Goal: Task Accomplishment & Management: Use online tool/utility

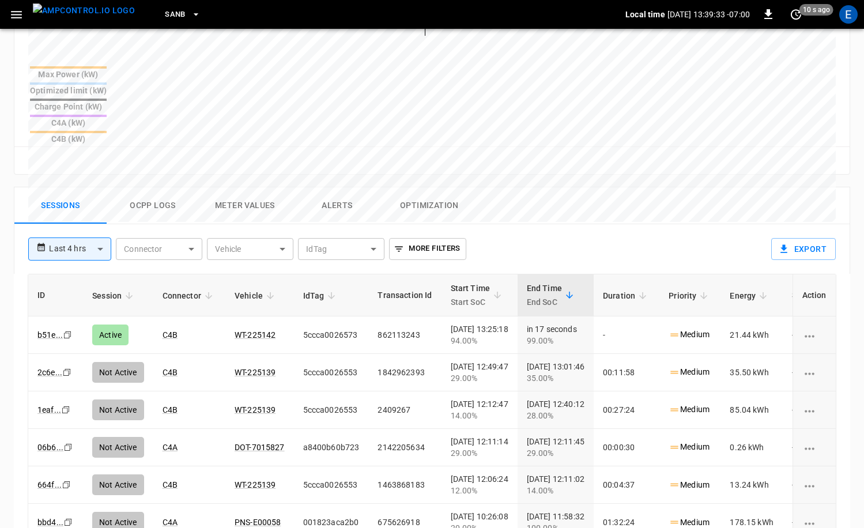
scroll to position [447, 0]
click at [83, 15] on img "menu" at bounding box center [84, 10] width 102 height 14
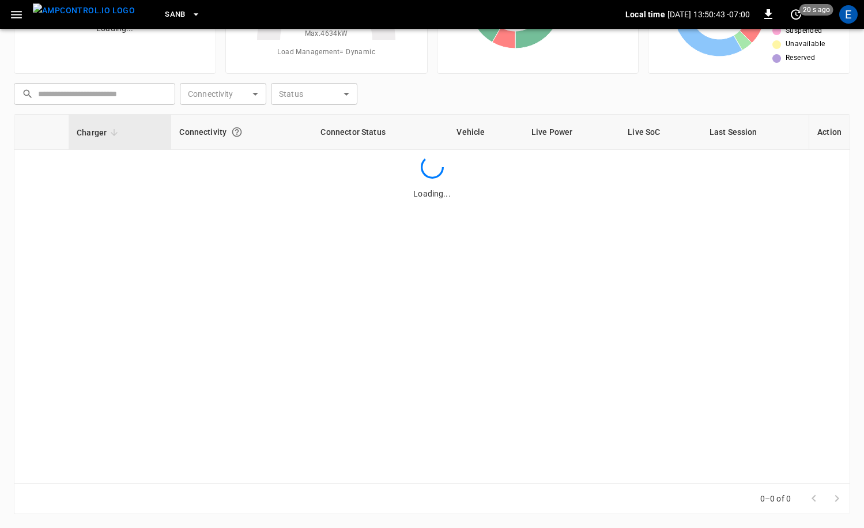
scroll to position [116, 0]
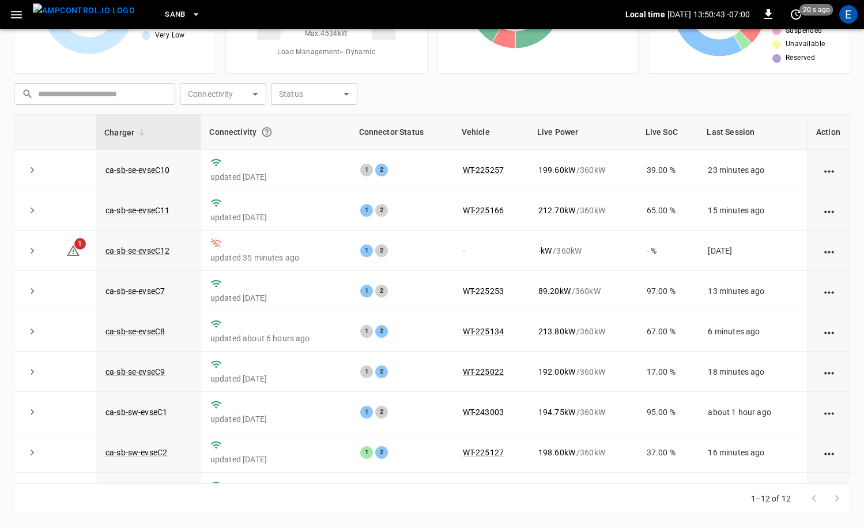
click at [165, 20] on span "SanB" at bounding box center [175, 14] width 21 height 13
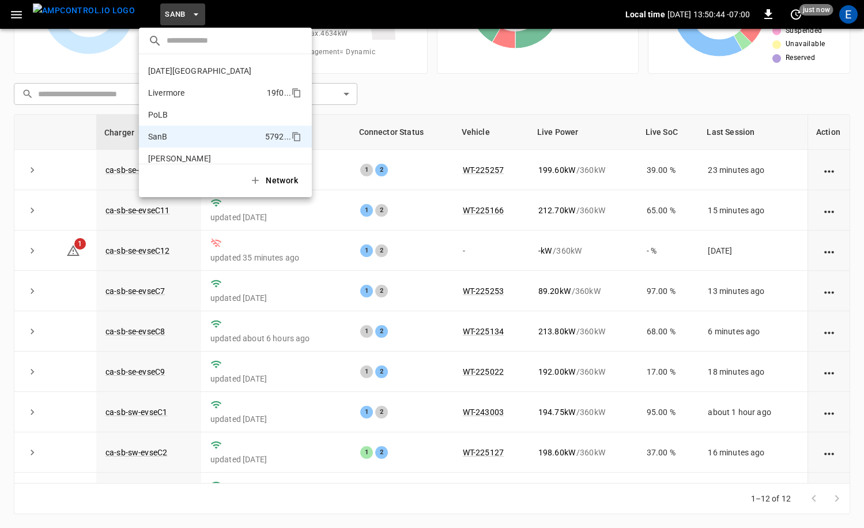
scroll to position [0, 0]
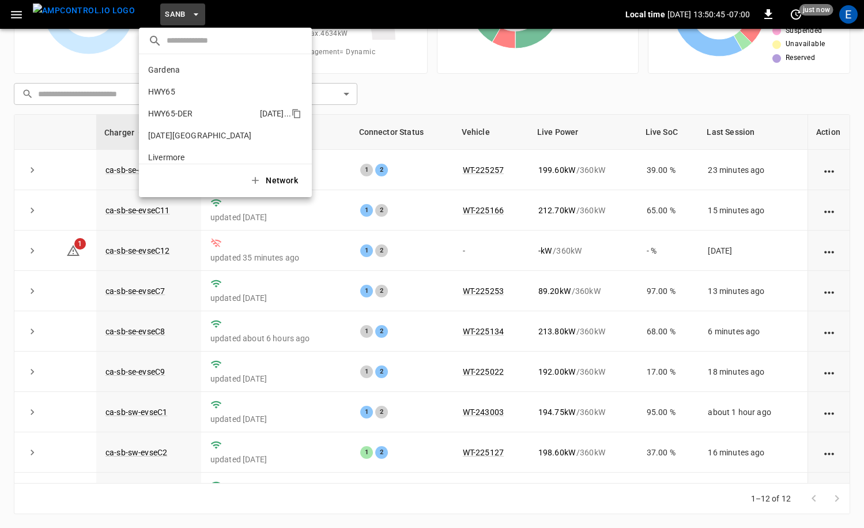
click at [210, 117] on p "HWY65-DER" at bounding box center [201, 114] width 107 height 12
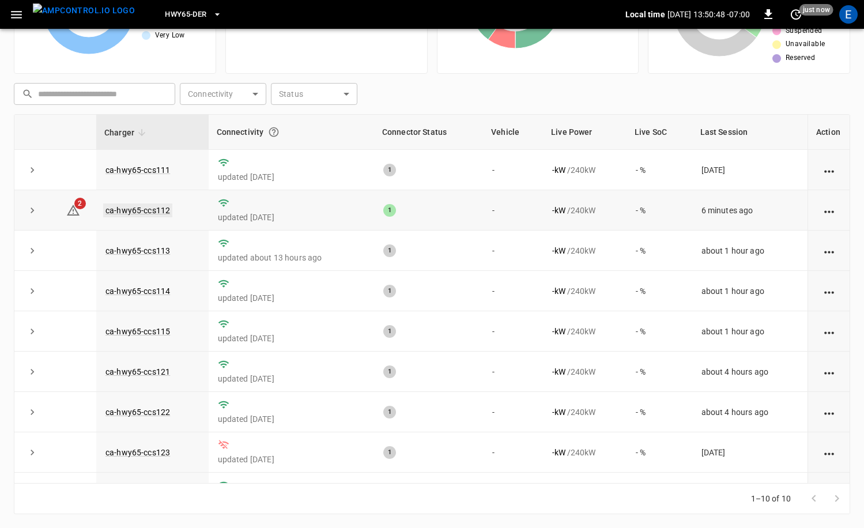
click at [165, 210] on link "ca-hwy65-ccs112" at bounding box center [137, 210] width 69 height 14
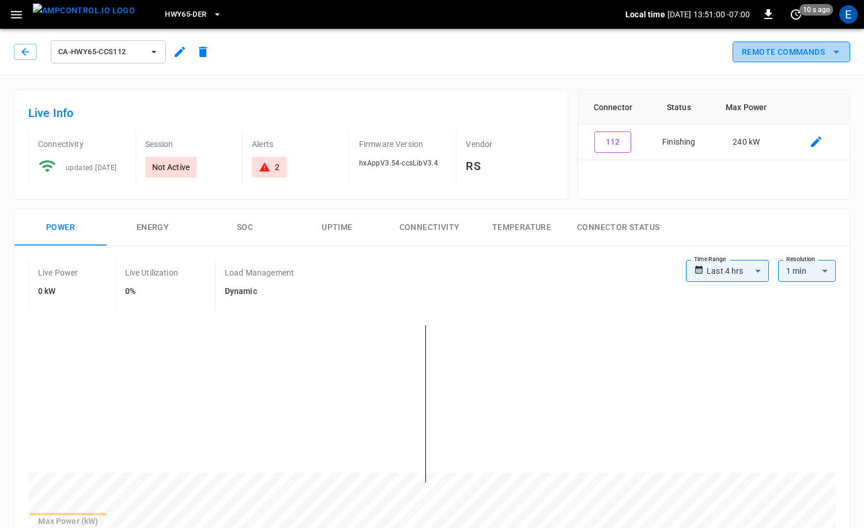
click at [803, 47] on button "Remote Commands" at bounding box center [792, 52] width 118 height 21
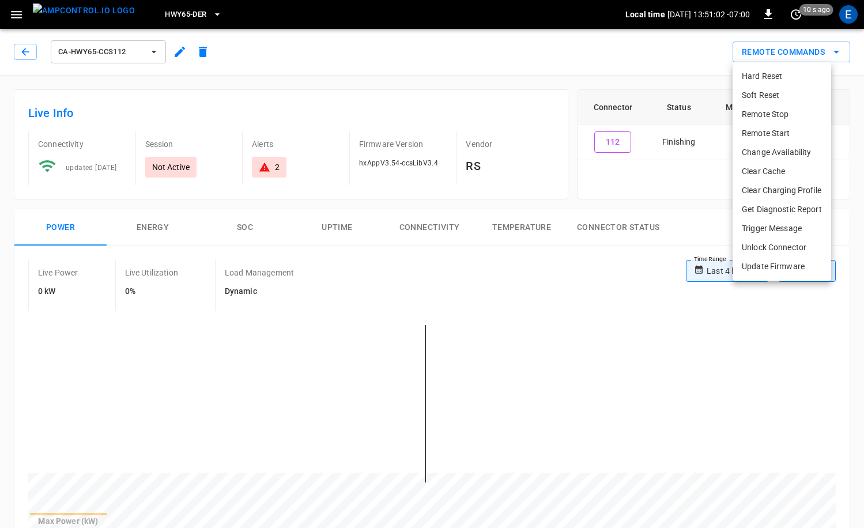
click at [662, 78] on div at bounding box center [432, 264] width 864 height 528
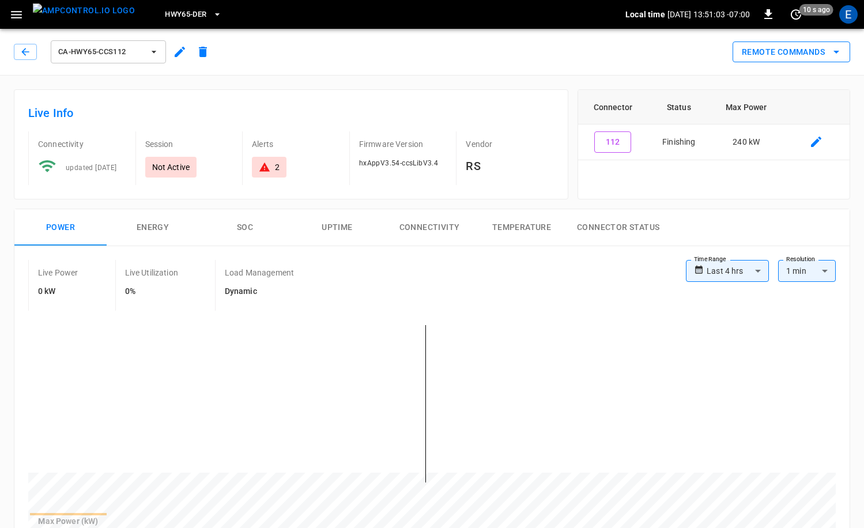
click at [826, 42] on button "Remote Commands" at bounding box center [792, 52] width 118 height 21
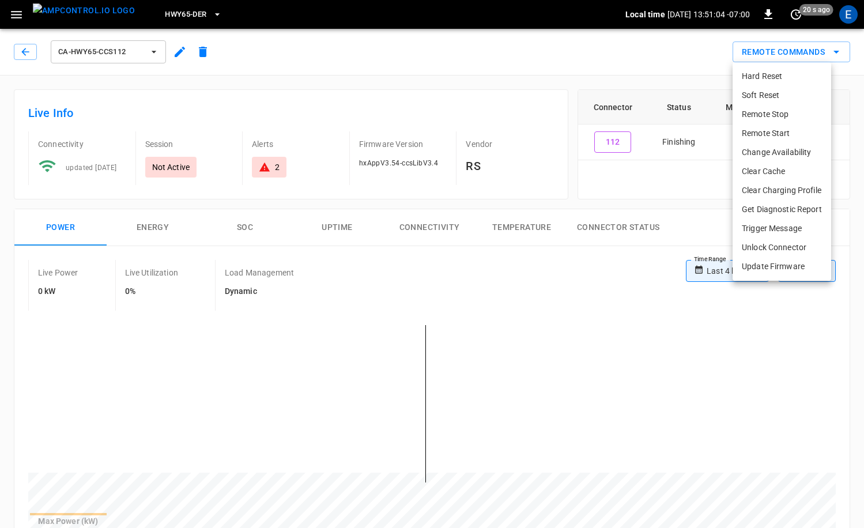
click at [602, 71] on div at bounding box center [432, 264] width 864 height 528
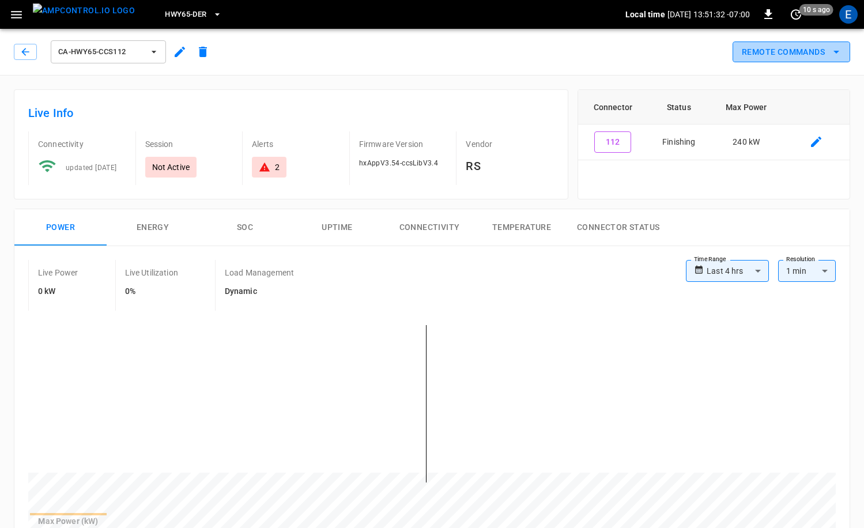
click at [787, 51] on button "Remote Commands" at bounding box center [792, 52] width 118 height 21
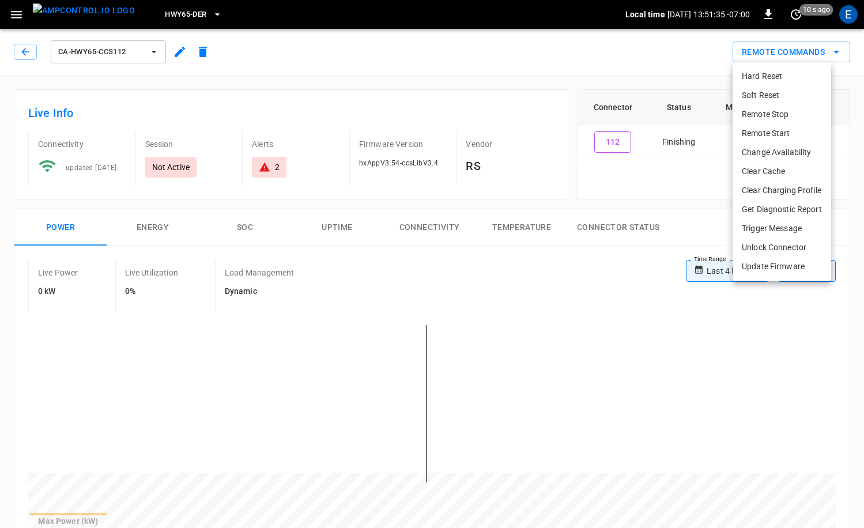
click at [789, 95] on li "Soft Reset" at bounding box center [782, 95] width 99 height 19
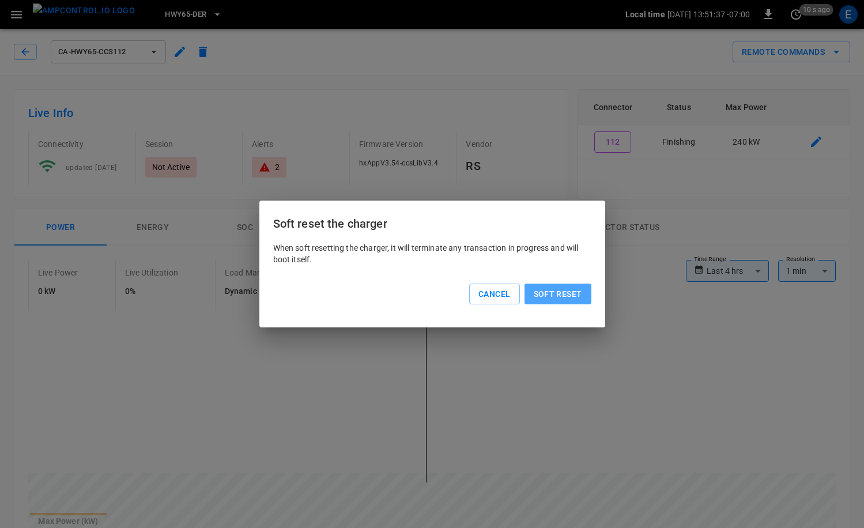
click at [562, 294] on button "Soft reset" at bounding box center [558, 294] width 67 height 21
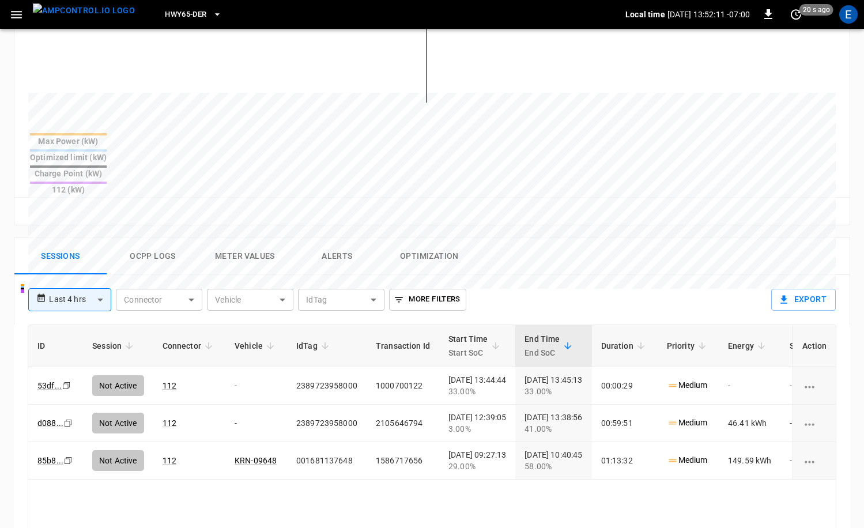
scroll to position [399, 0]
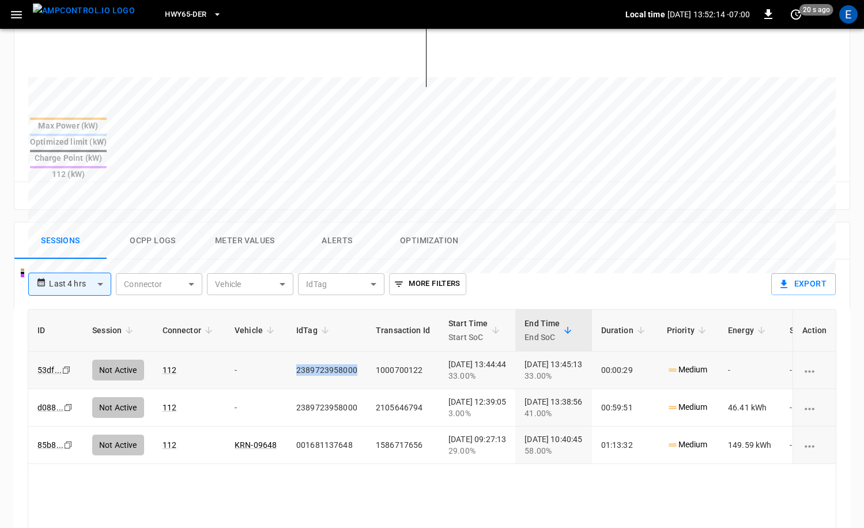
drag, startPoint x: 345, startPoint y: 329, endPoint x: 295, endPoint y: 329, distance: 49.6
click at [295, 352] on td "2389723958000" at bounding box center [327, 370] width 80 height 37
copy td "2389723958000"
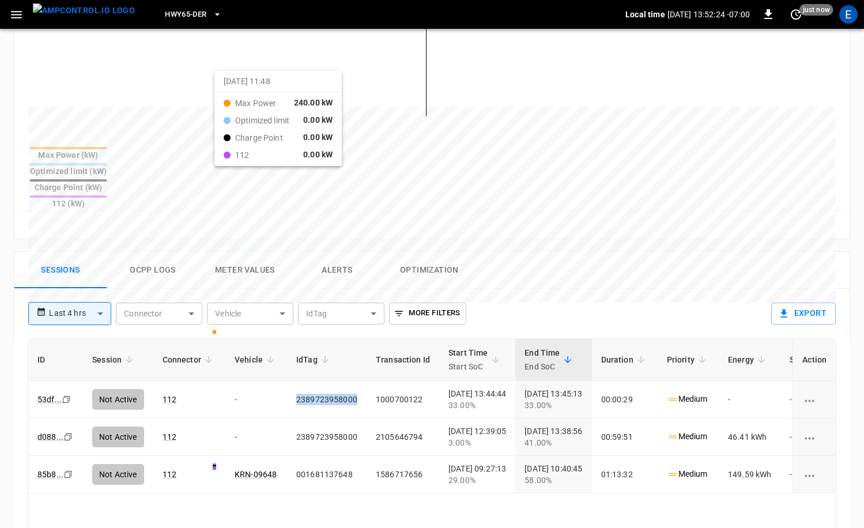
scroll to position [423, 0]
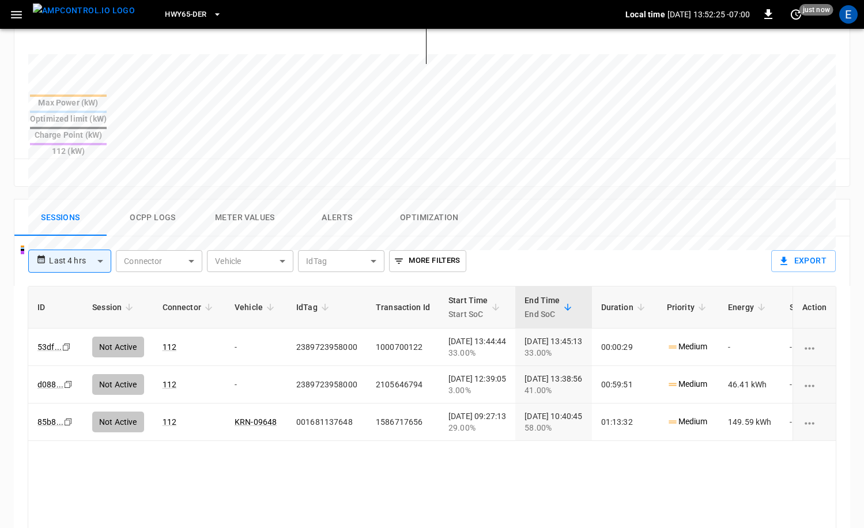
click at [566, 236] on div "**********" at bounding box center [393, 256] width 748 height 40
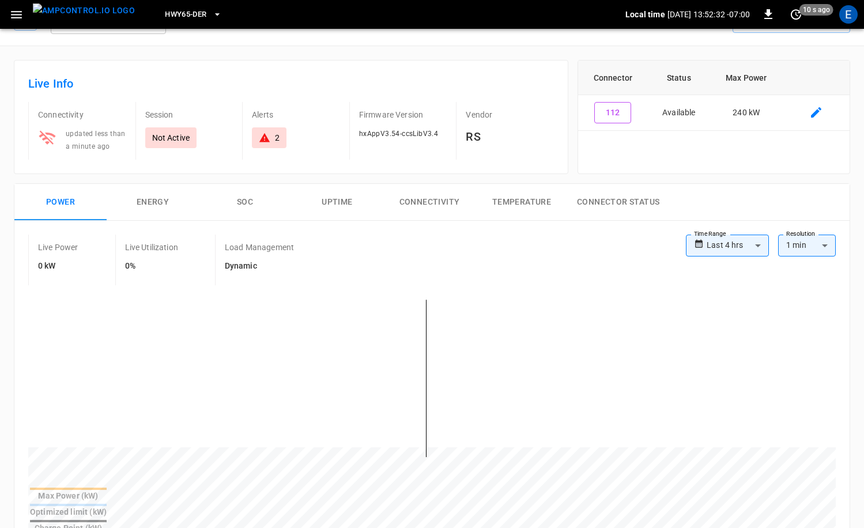
scroll to position [0, 0]
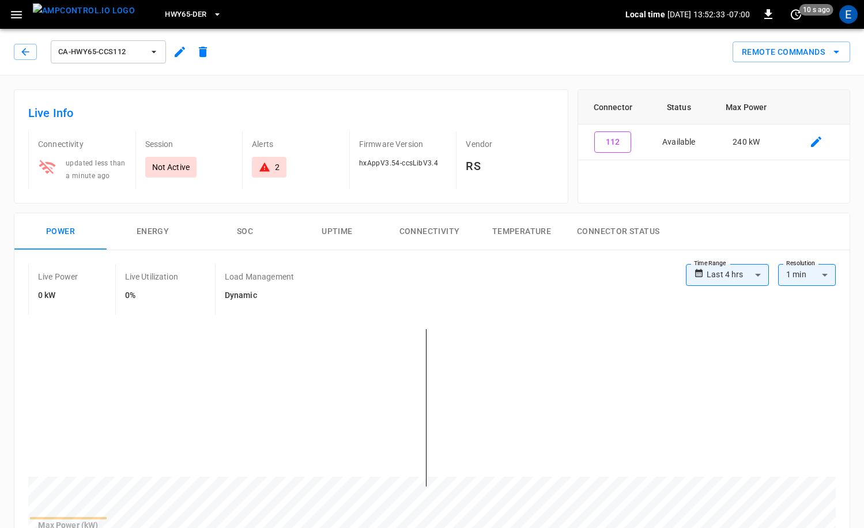
click at [802, 55] on button "Remote Commands" at bounding box center [792, 52] width 118 height 21
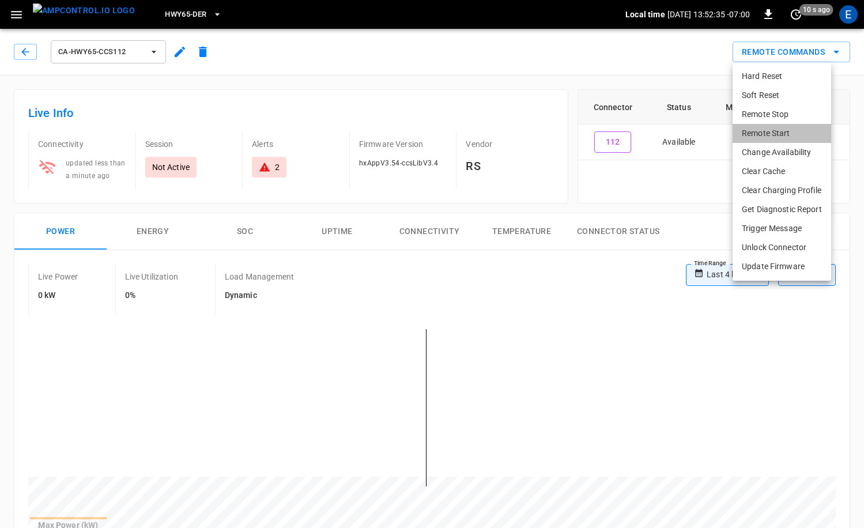
click at [786, 127] on li "Remote Start" at bounding box center [782, 133] width 99 height 19
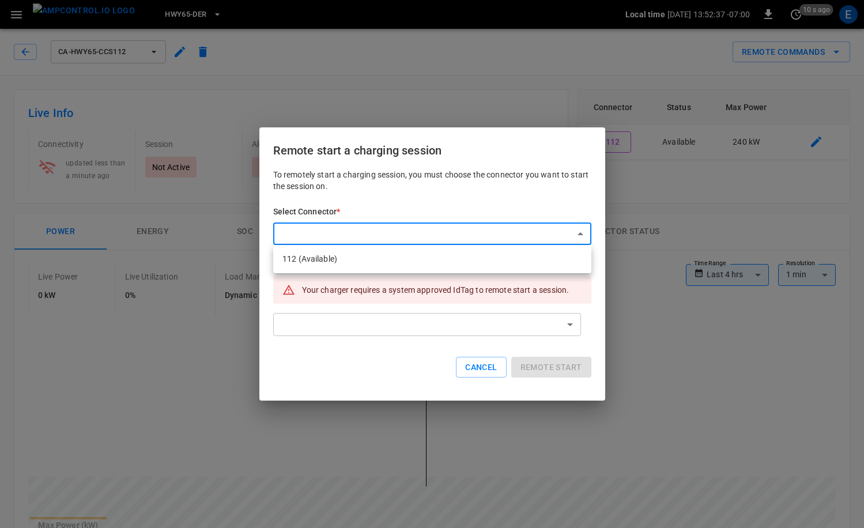
drag, startPoint x: 455, startPoint y: 262, endPoint x: 451, endPoint y: 257, distance: 6.6
click at [454, 262] on li "112 (Available)" at bounding box center [432, 259] width 318 height 19
type input "**********"
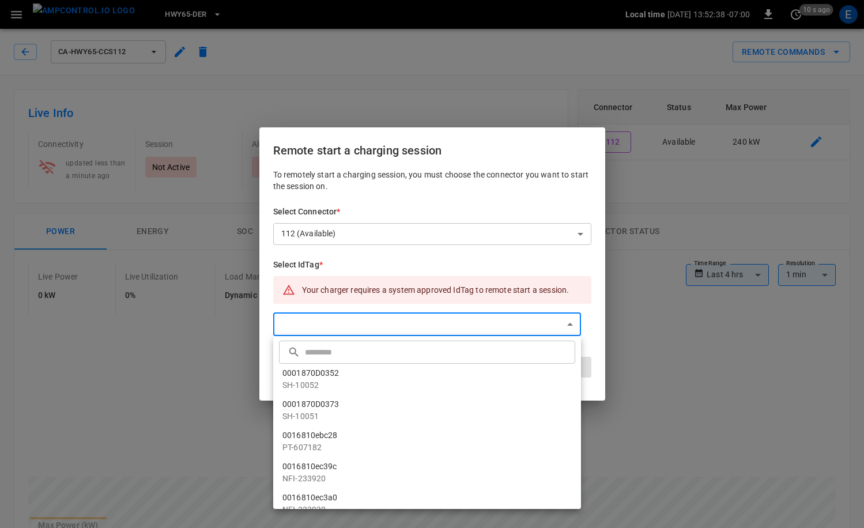
click at [375, 364] on li "0001870D0352 SH-10052" at bounding box center [427, 379] width 308 height 31
type input "**********"
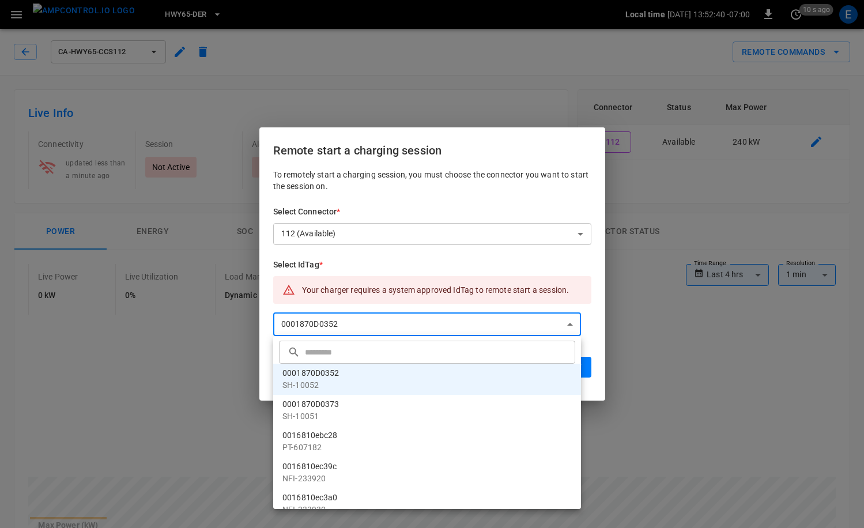
click at [367, 353] on input "text" at bounding box center [438, 352] width 267 height 31
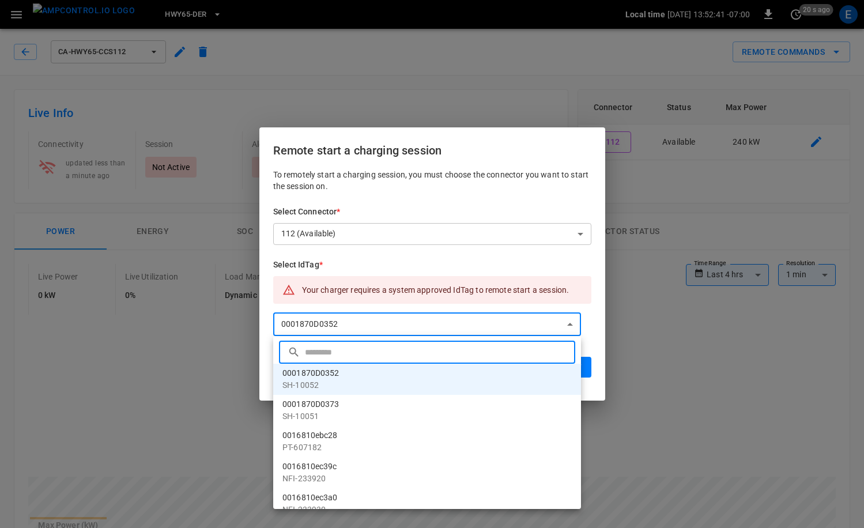
paste input "**********"
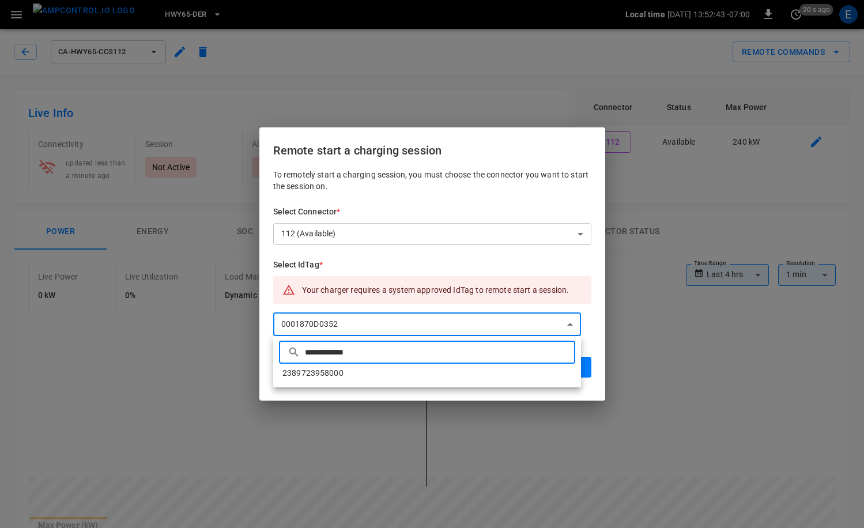
type input "**********"
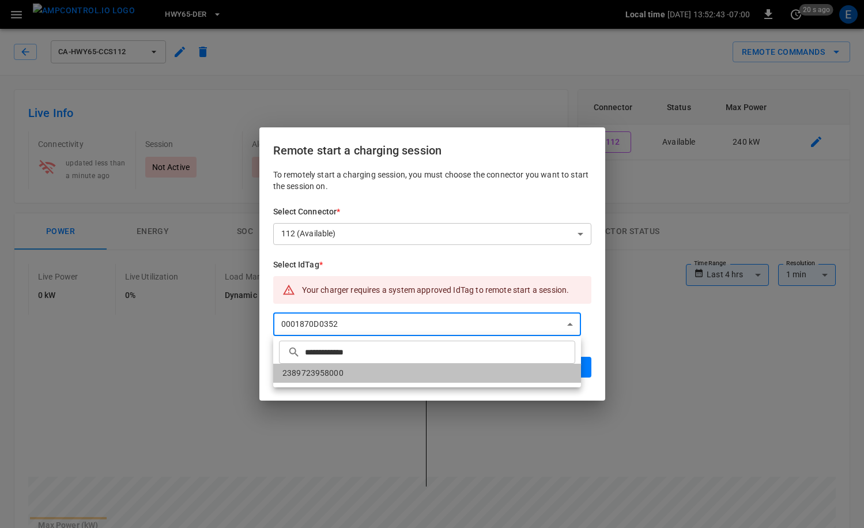
click at [346, 368] on li "2389723958000" at bounding box center [427, 373] width 308 height 19
type input "**********"
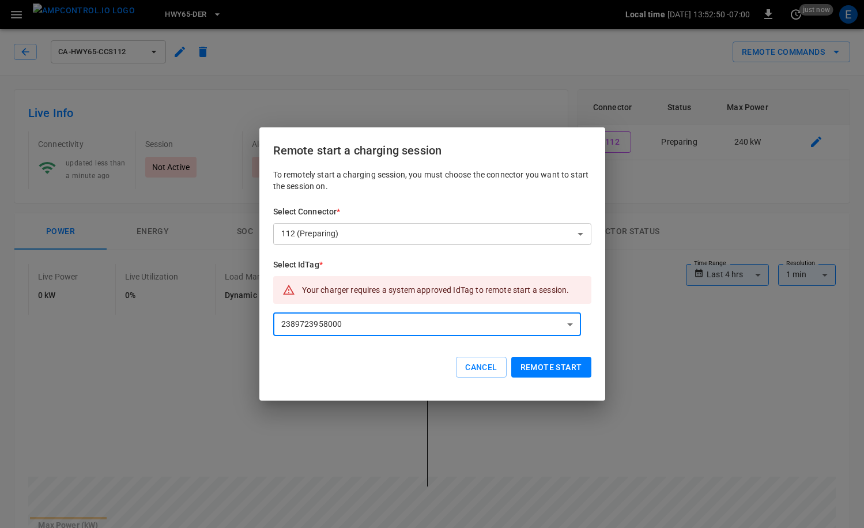
click at [538, 361] on button "Remote start" at bounding box center [551, 367] width 80 height 21
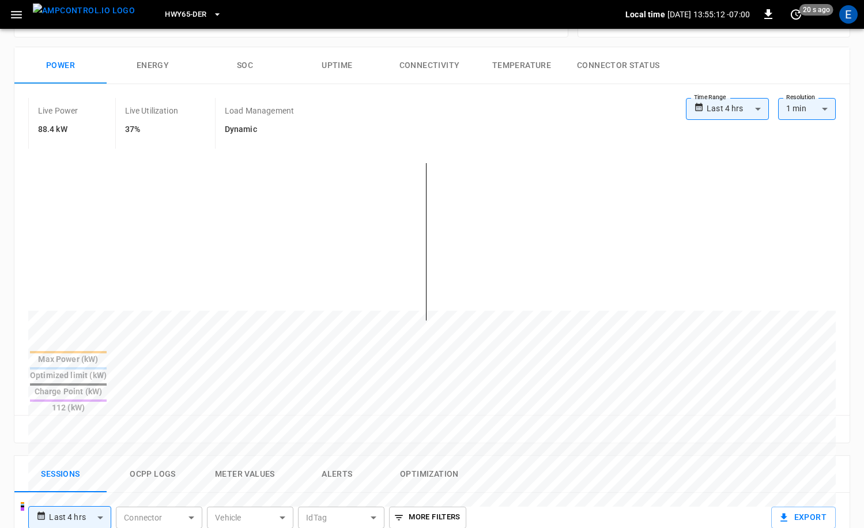
scroll to position [73, 0]
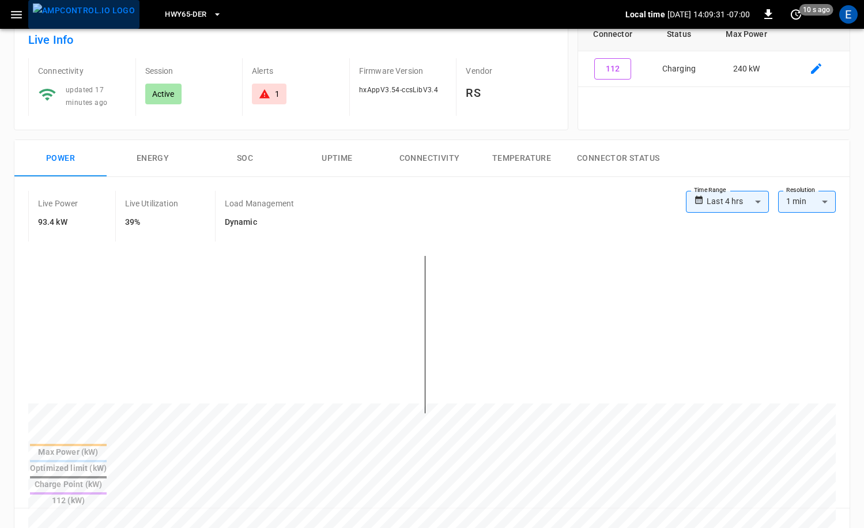
click at [102, 18] on img "menu" at bounding box center [84, 10] width 102 height 14
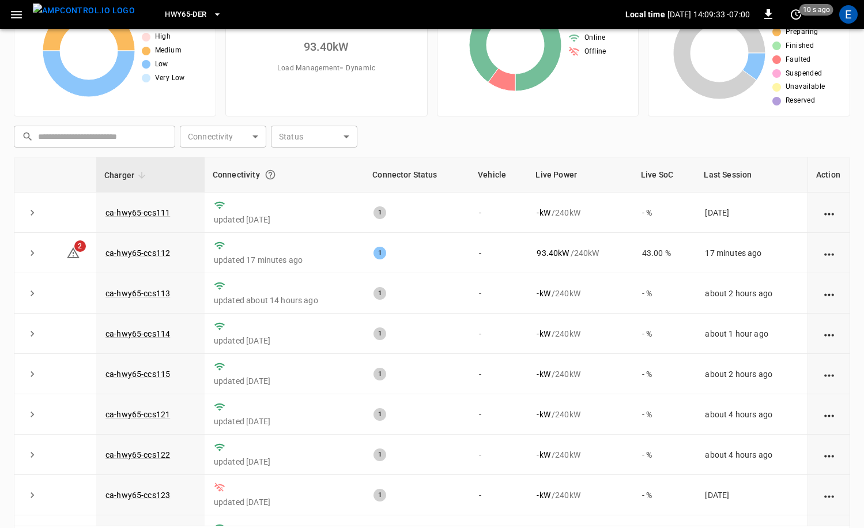
click at [174, 22] on button "HWY65-DER" at bounding box center [193, 14] width 66 height 22
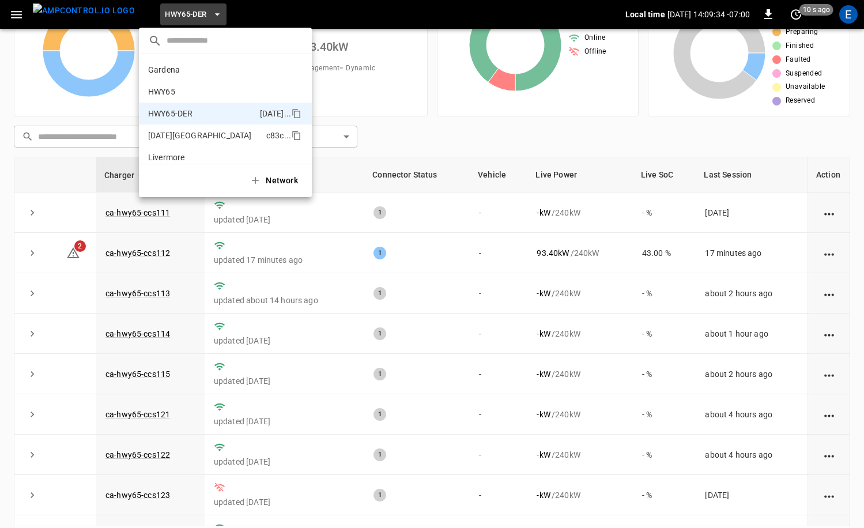
scroll to position [40, 0]
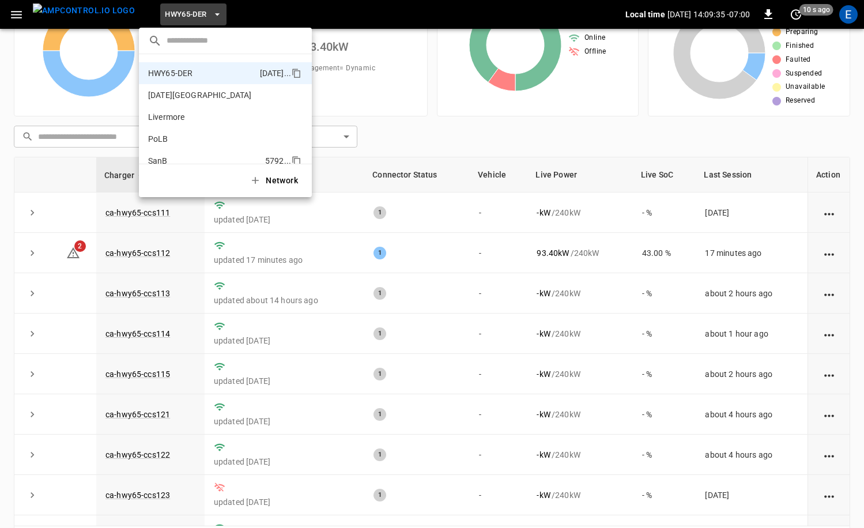
click at [189, 156] on p "SanB" at bounding box center [204, 161] width 112 height 12
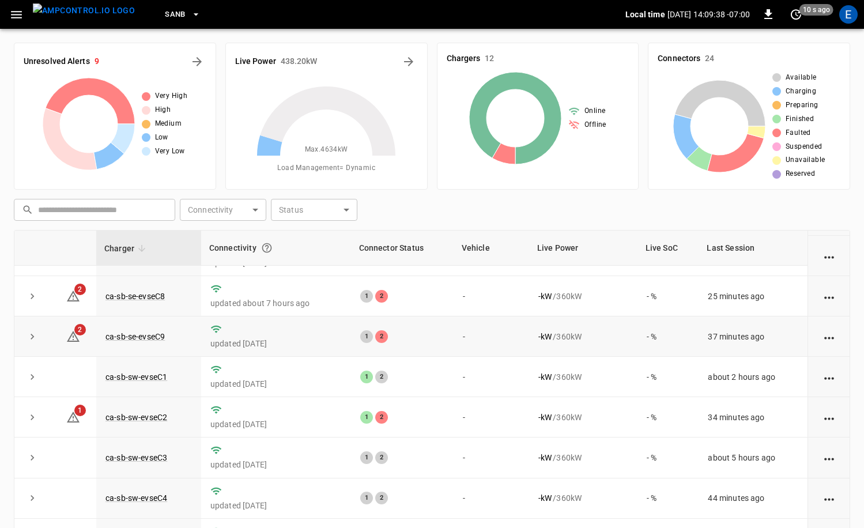
scroll to position [116, 0]
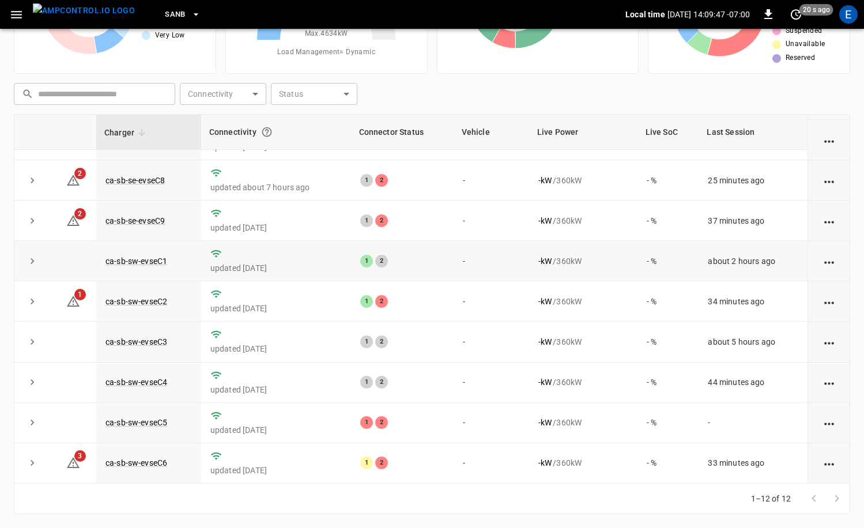
click at [497, 279] on td "-" at bounding box center [492, 261] width 76 height 40
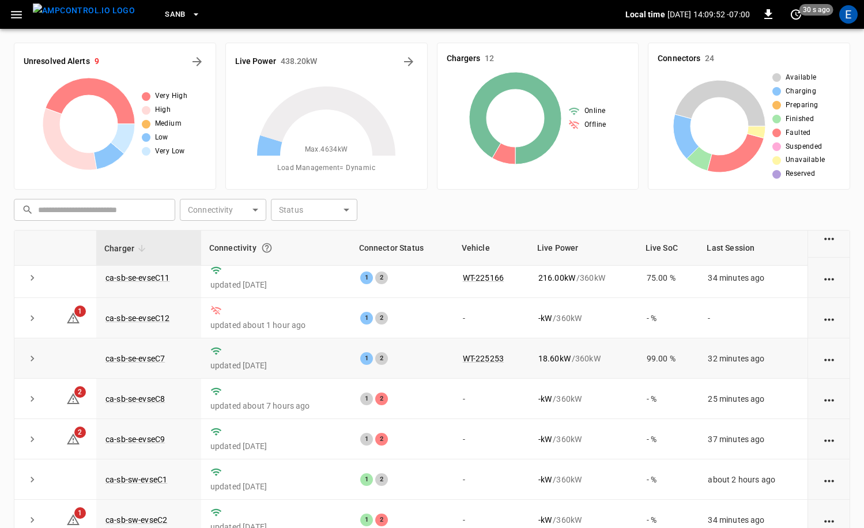
scroll to position [43, 0]
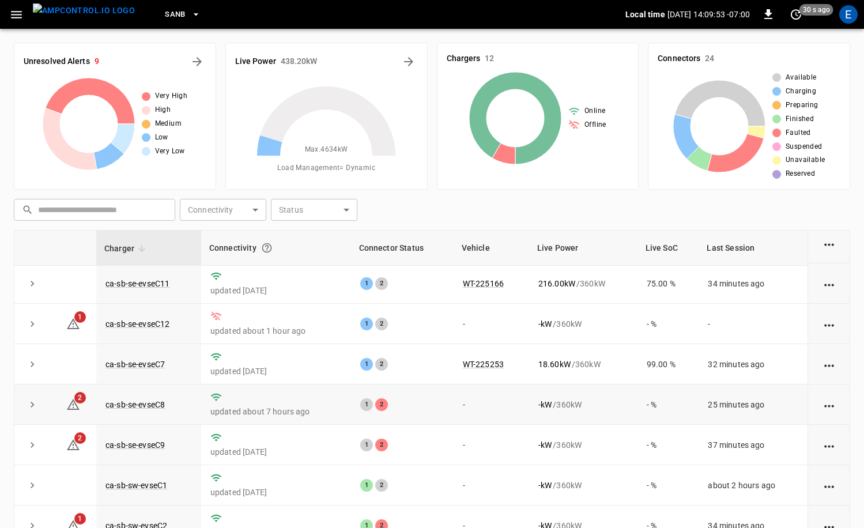
click at [155, 390] on td "ca-sb-se-evseC8" at bounding box center [148, 405] width 105 height 40
click at [156, 406] on link "ca-sb-se-evseC8" at bounding box center [135, 405] width 64 height 14
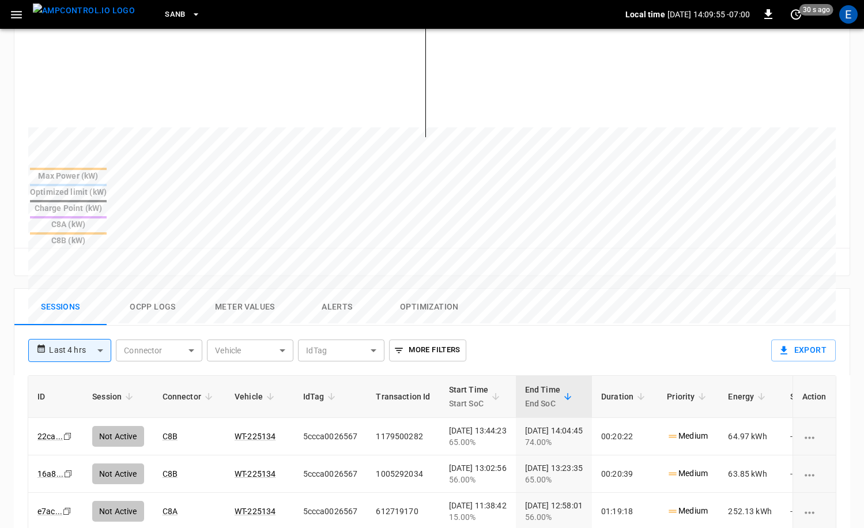
scroll to position [449, 0]
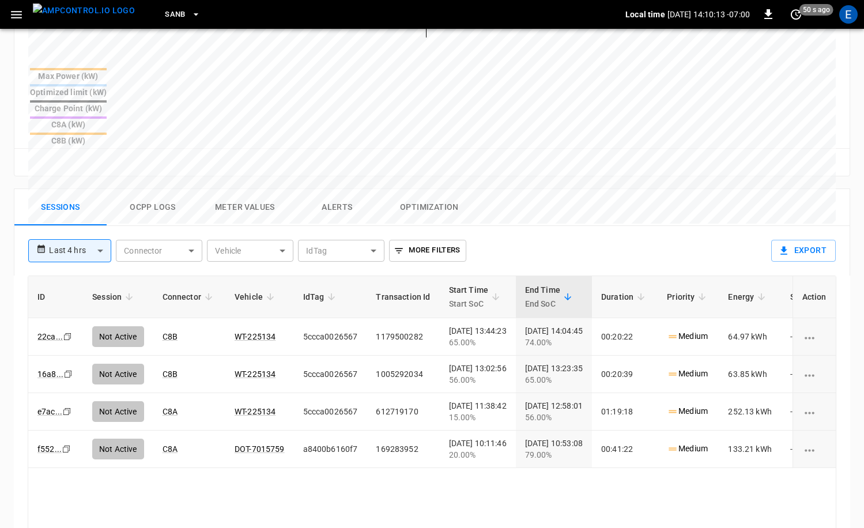
click at [91, 13] on img "menu" at bounding box center [84, 10] width 102 height 14
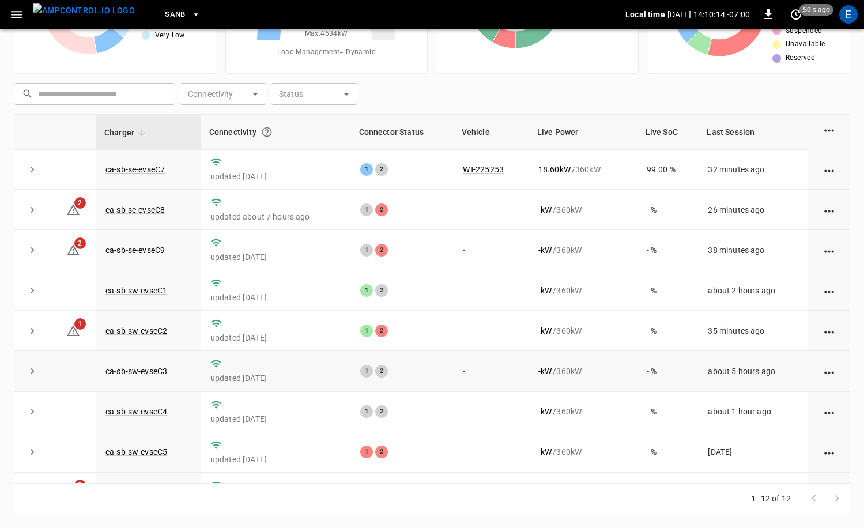
scroll to position [151, 0]
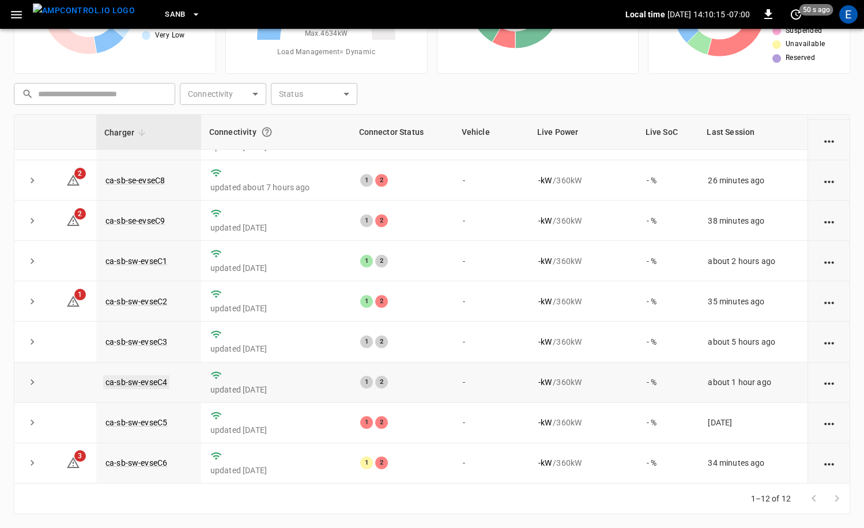
click at [158, 379] on link "ca-sb-sw-evseC4" at bounding box center [136, 382] width 66 height 14
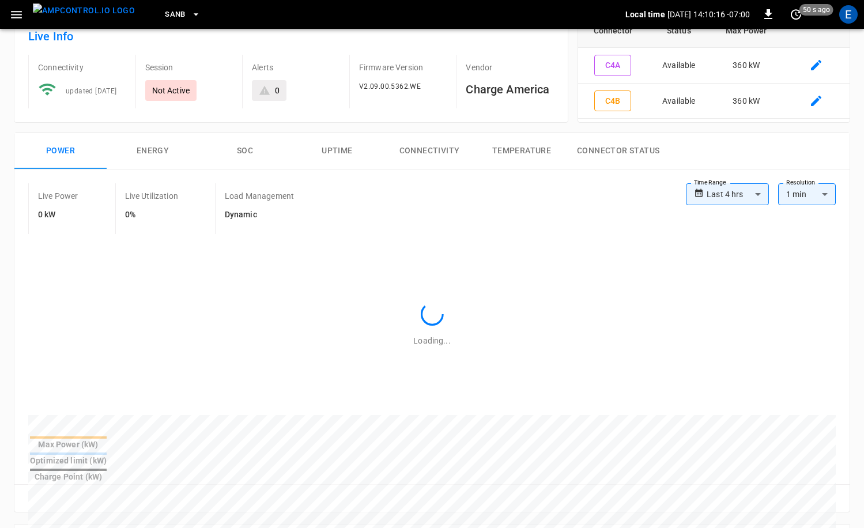
scroll to position [477, 0]
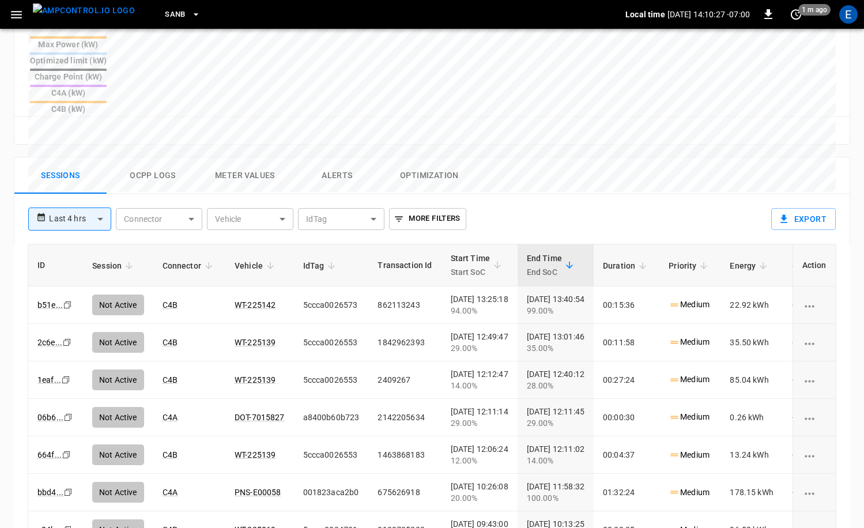
click at [76, 14] on img "menu" at bounding box center [84, 10] width 102 height 14
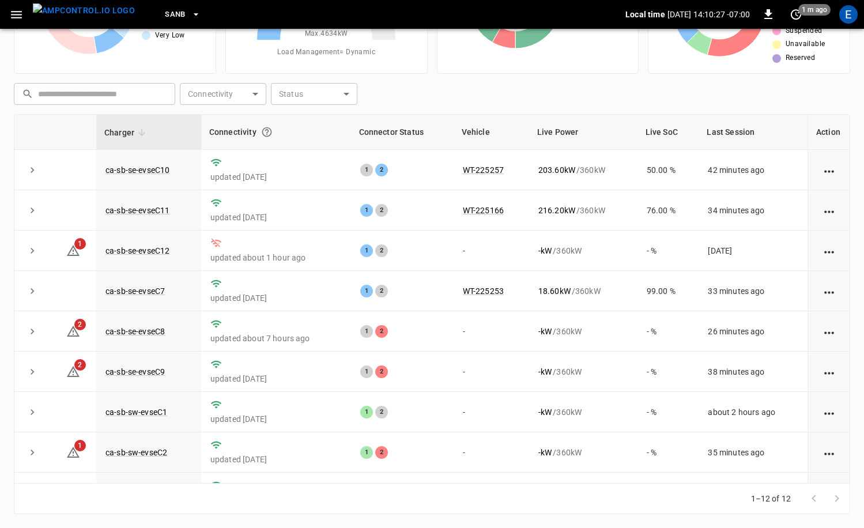
scroll to position [116, 0]
click at [147, 326] on link "ca-sb-se-evseC8" at bounding box center [135, 332] width 64 height 14
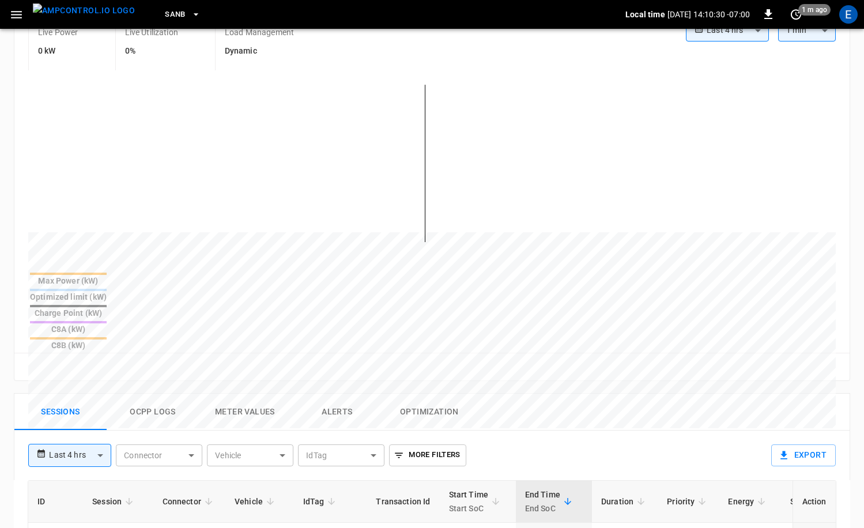
scroll to position [528, 0]
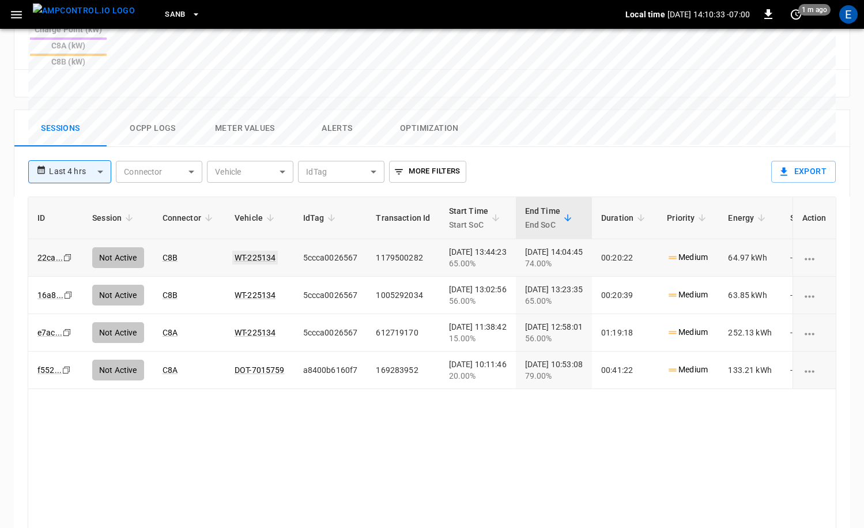
click at [269, 251] on link "WT-225134" at bounding box center [255, 258] width 46 height 14
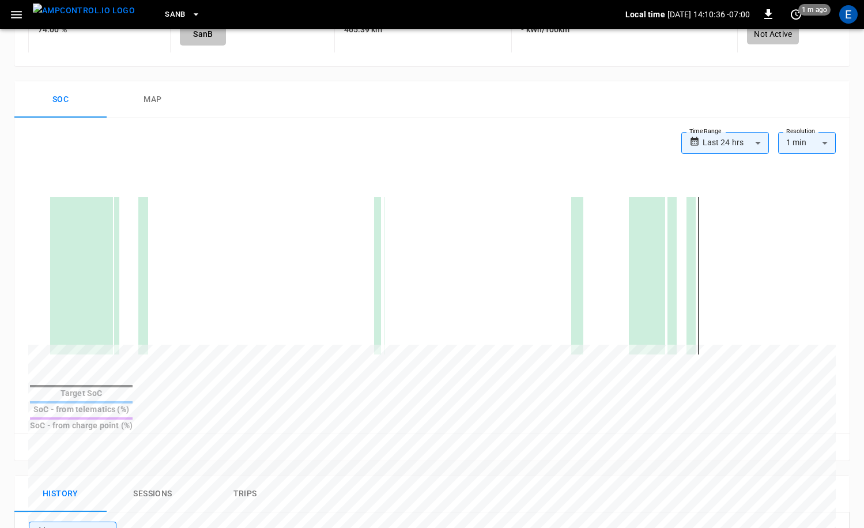
scroll to position [59, 0]
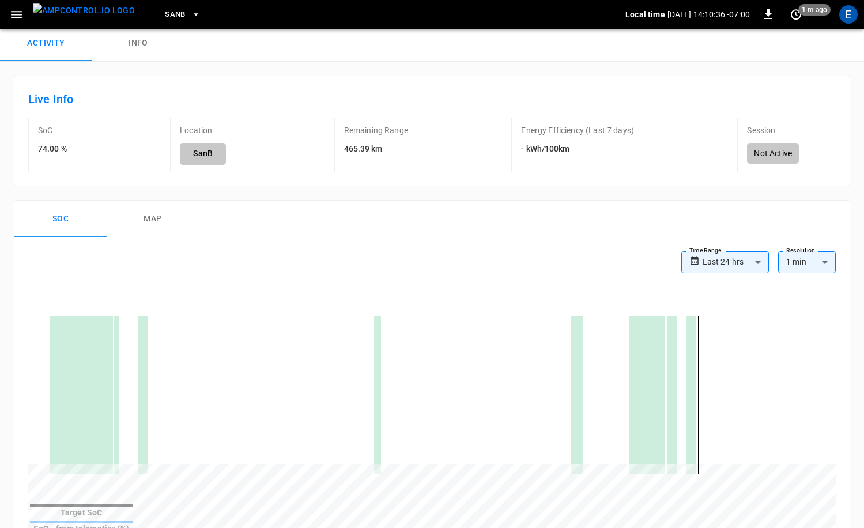
click at [166, 216] on button "map" at bounding box center [153, 219] width 92 height 37
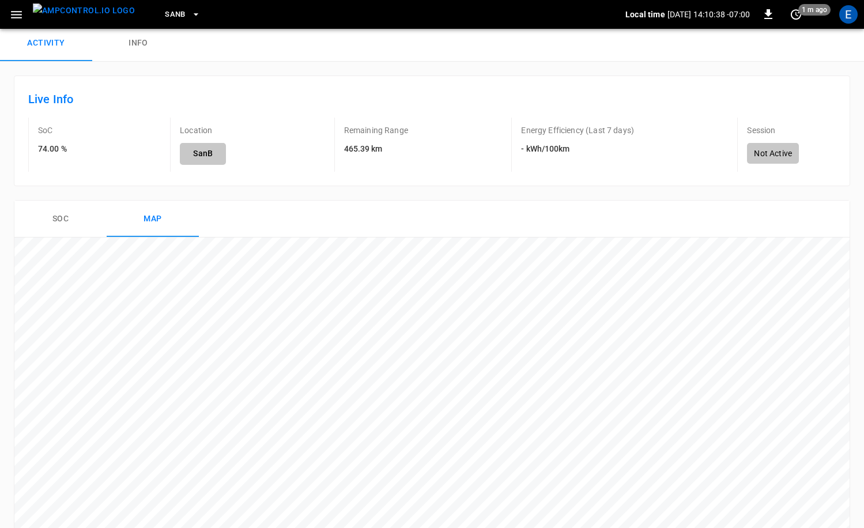
click at [81, 224] on button "Soc" at bounding box center [60, 219] width 92 height 37
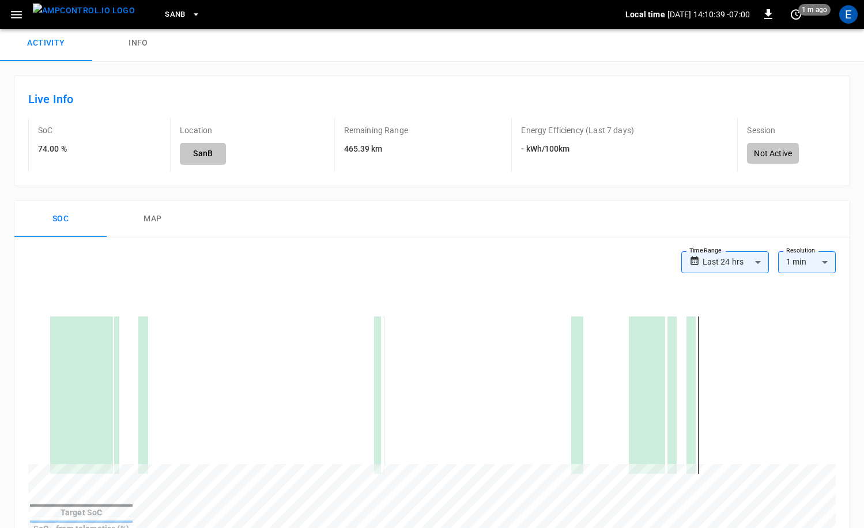
click at [53, 9] on img "menu" at bounding box center [84, 10] width 102 height 14
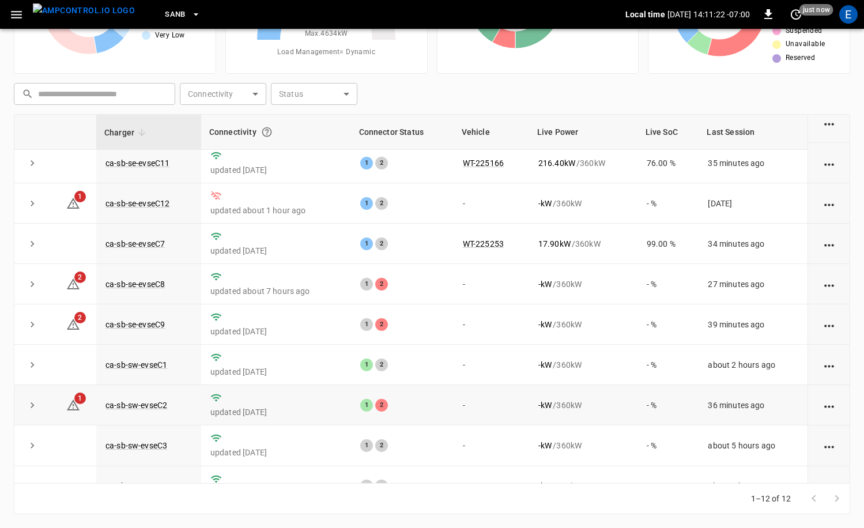
scroll to position [49, 0]
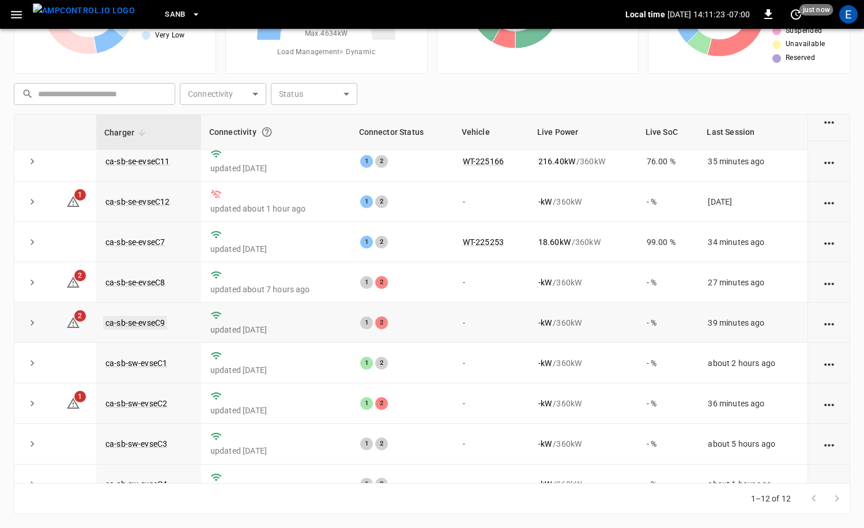
click at [161, 322] on link "ca-sb-se-evseC9" at bounding box center [135, 323] width 64 height 14
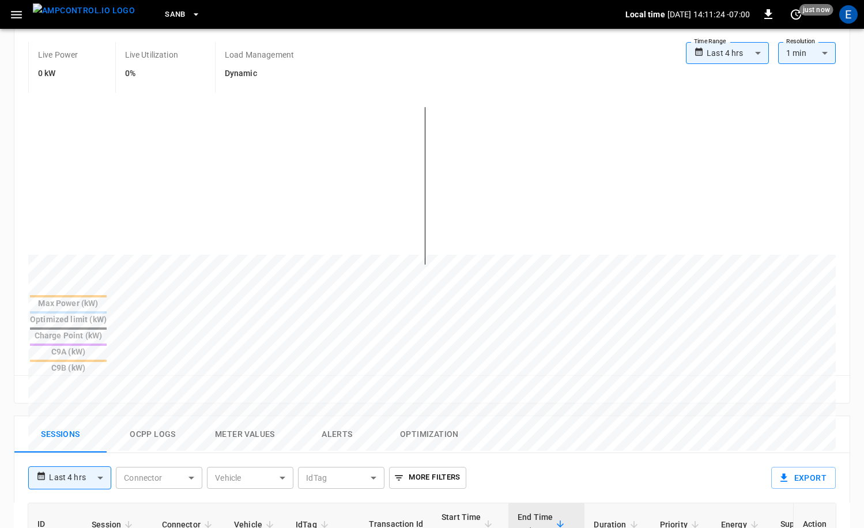
scroll to position [329, 0]
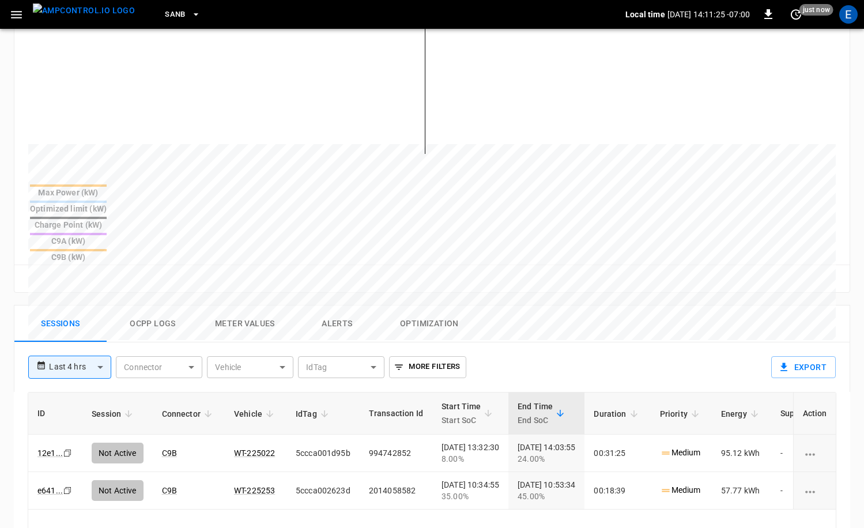
click at [162, 306] on button "Ocpp logs" at bounding box center [153, 324] width 92 height 37
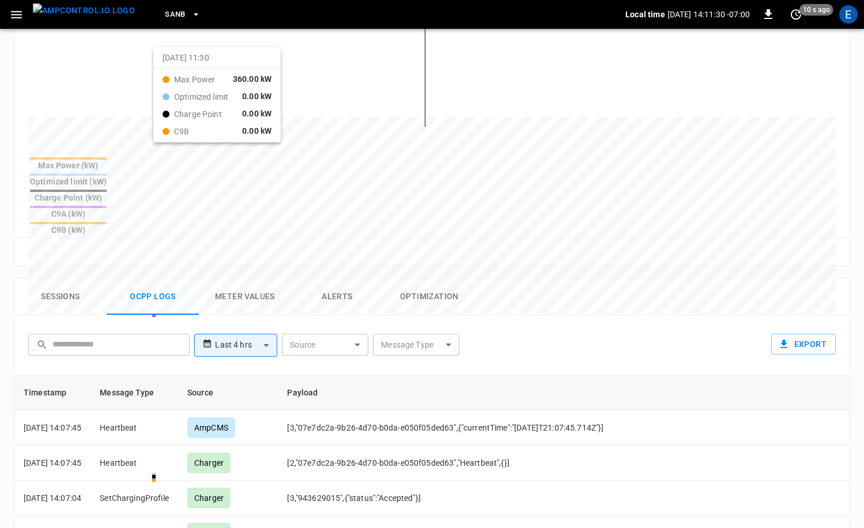
scroll to position [566, 0]
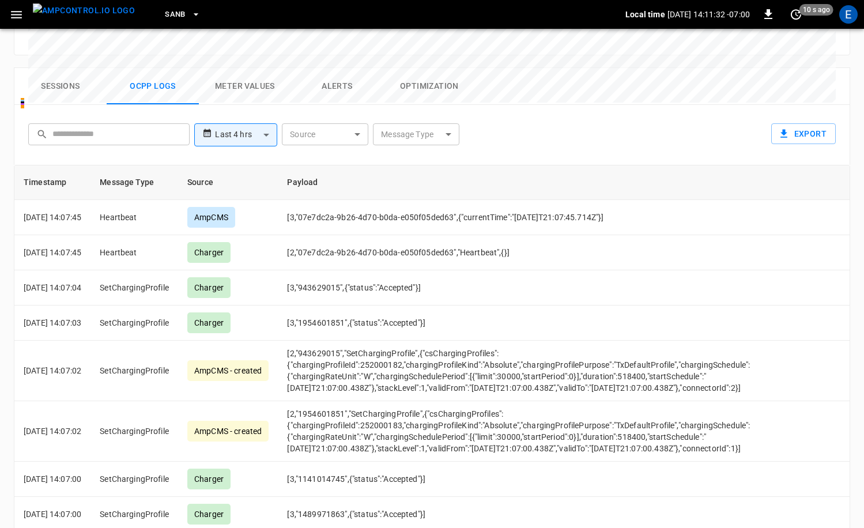
click at [67, 68] on button "Sessions" at bounding box center [60, 86] width 92 height 37
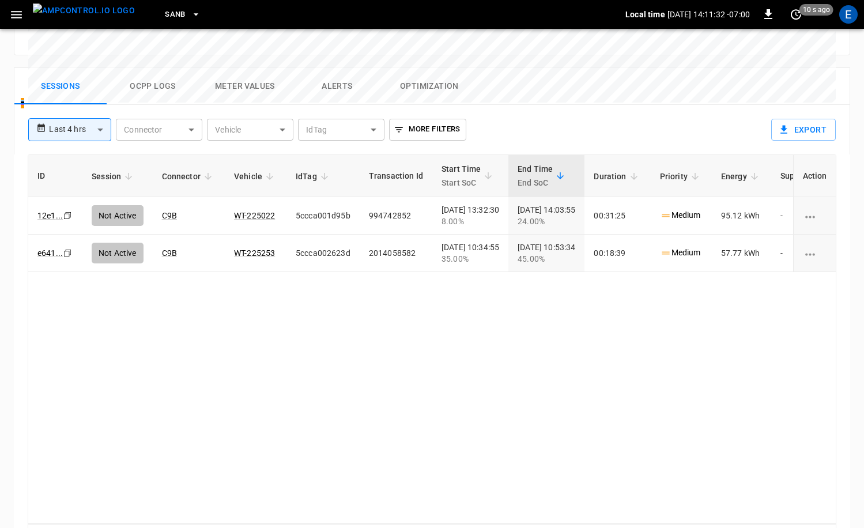
scroll to position [556, 0]
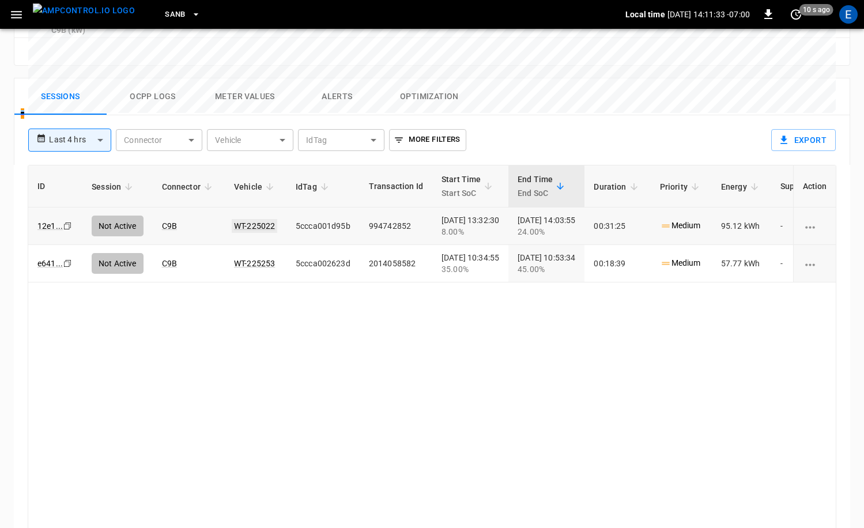
click at [254, 219] on link "WT-225022" at bounding box center [255, 226] width 46 height 14
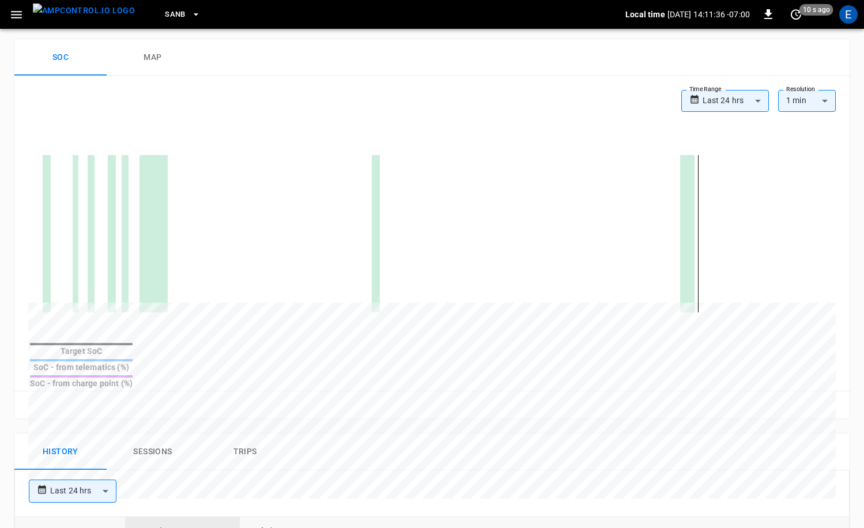
scroll to position [159, 0]
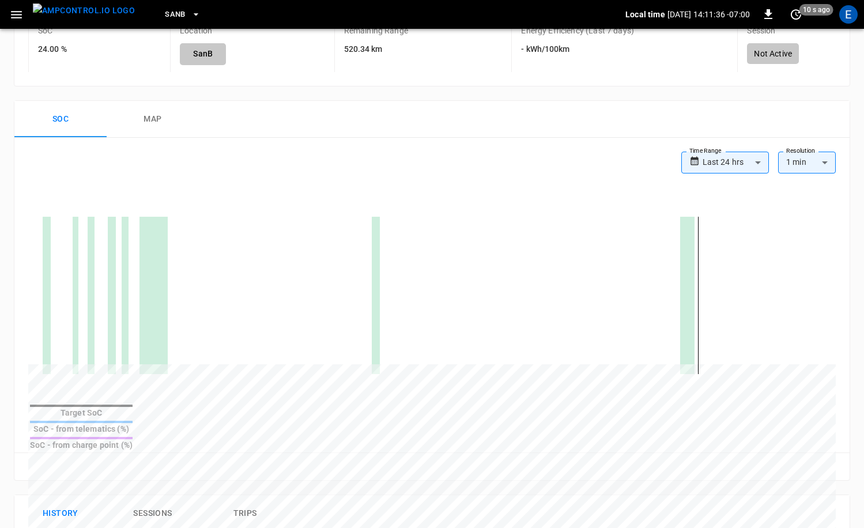
drag, startPoint x: 137, startPoint y: 102, endPoint x: 145, endPoint y: 108, distance: 10.3
click at [137, 103] on button "map" at bounding box center [153, 119] width 92 height 37
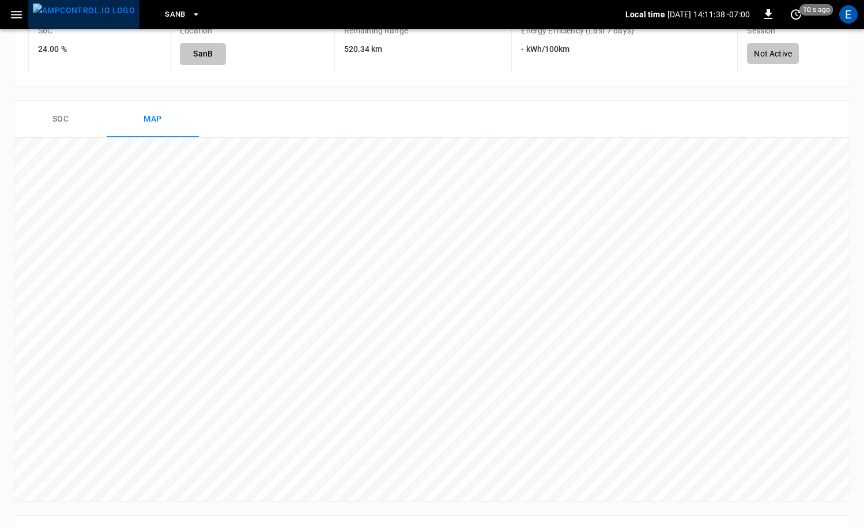
click at [88, 16] on img "menu" at bounding box center [84, 10] width 102 height 14
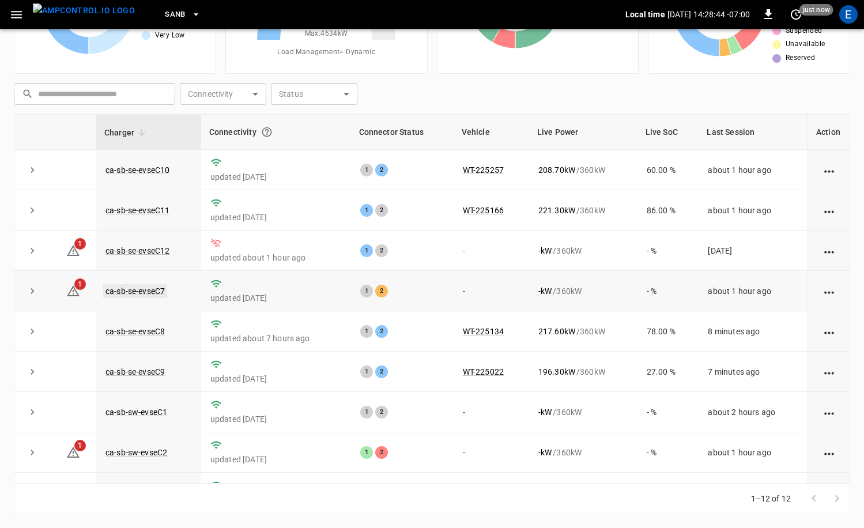
click at [162, 295] on link "ca-sb-se-evseC7" at bounding box center [135, 291] width 64 height 14
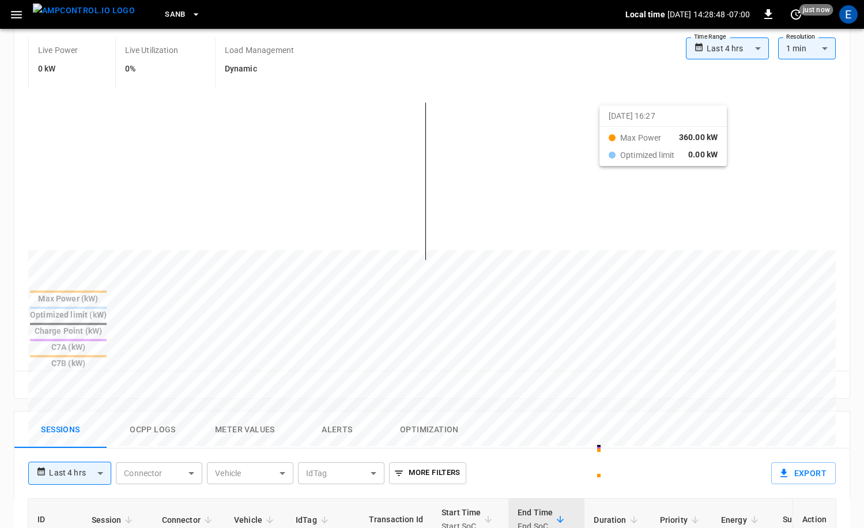
scroll to position [379, 0]
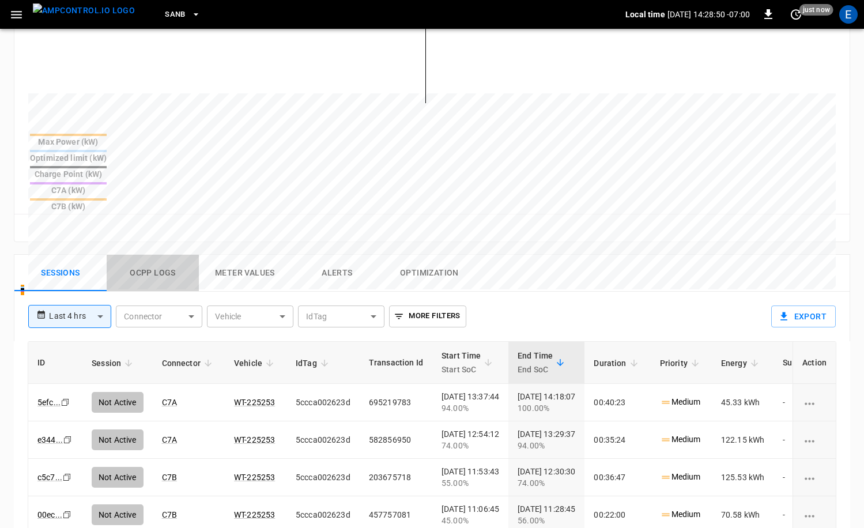
click at [169, 255] on button "Ocpp logs" at bounding box center [153, 273] width 92 height 37
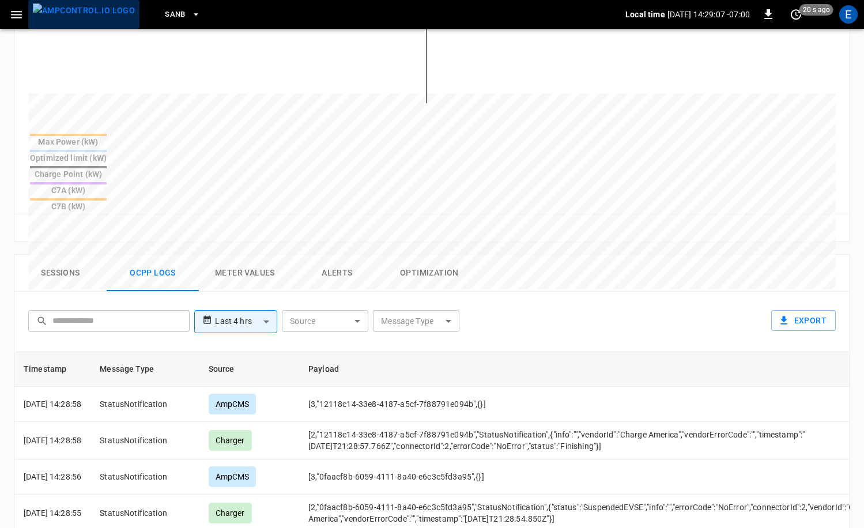
click at [88, 16] on img "menu" at bounding box center [84, 10] width 102 height 14
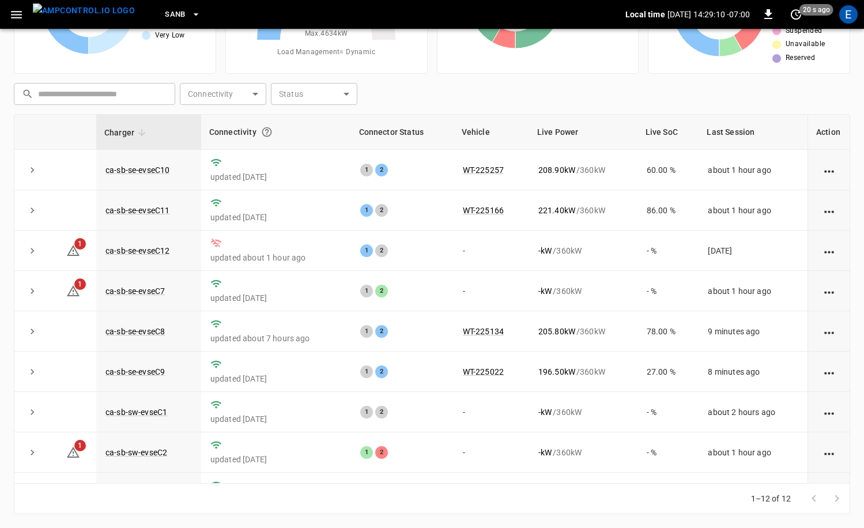
click at [162, 2] on div "SanB" at bounding box center [384, 14] width 481 height 27
click at [165, 8] on span "SanB" at bounding box center [175, 14] width 21 height 13
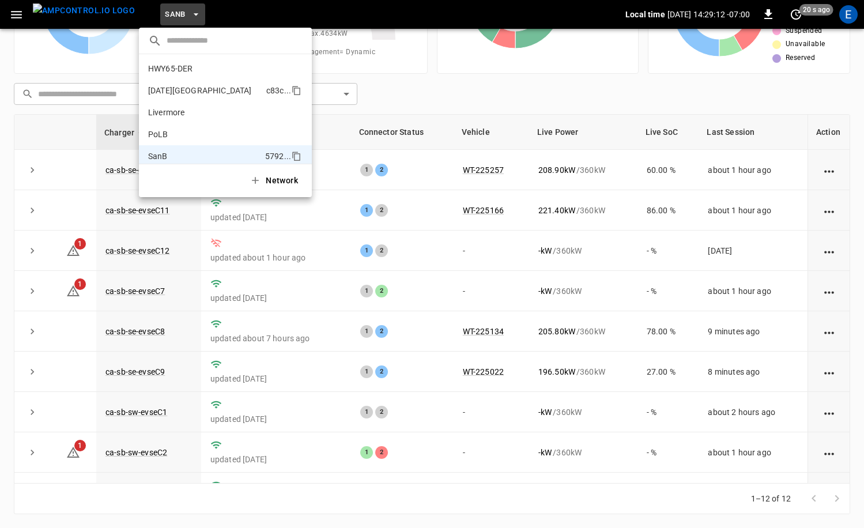
scroll to position [39, 0]
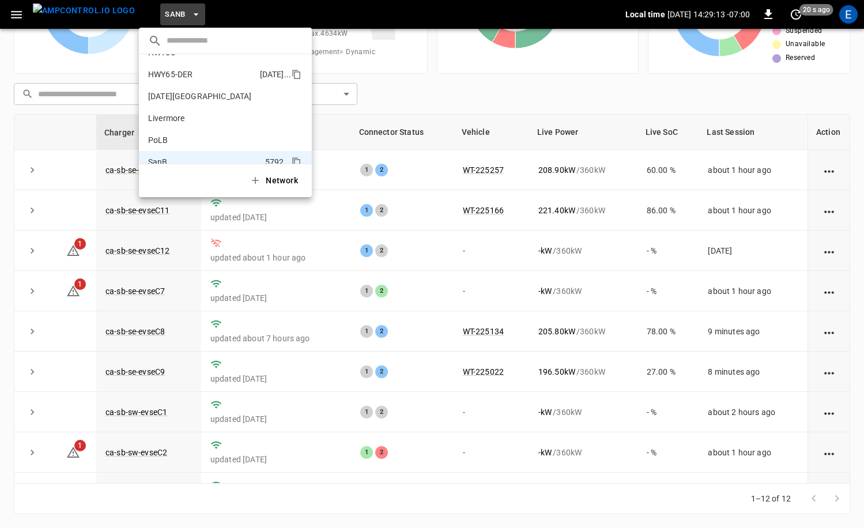
click at [213, 69] on p "HWY65-DER" at bounding box center [201, 75] width 107 height 12
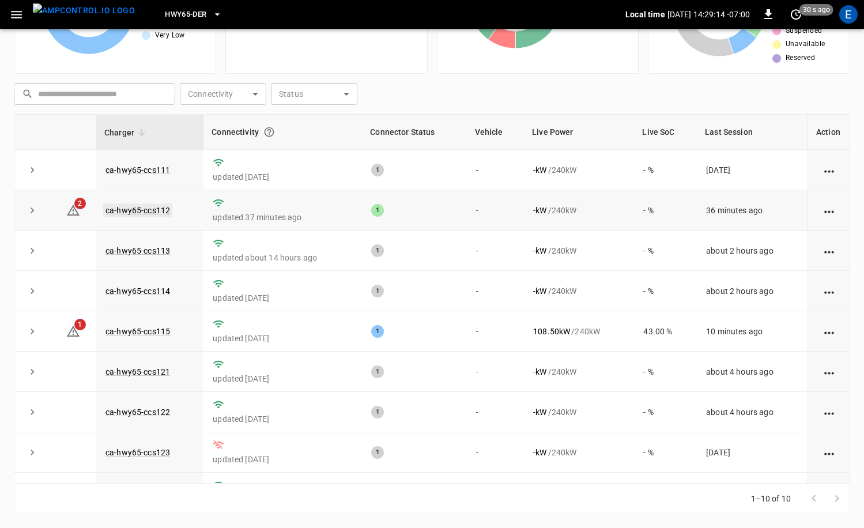
click at [168, 214] on link "ca-hwy65-ccs112" at bounding box center [137, 210] width 69 height 14
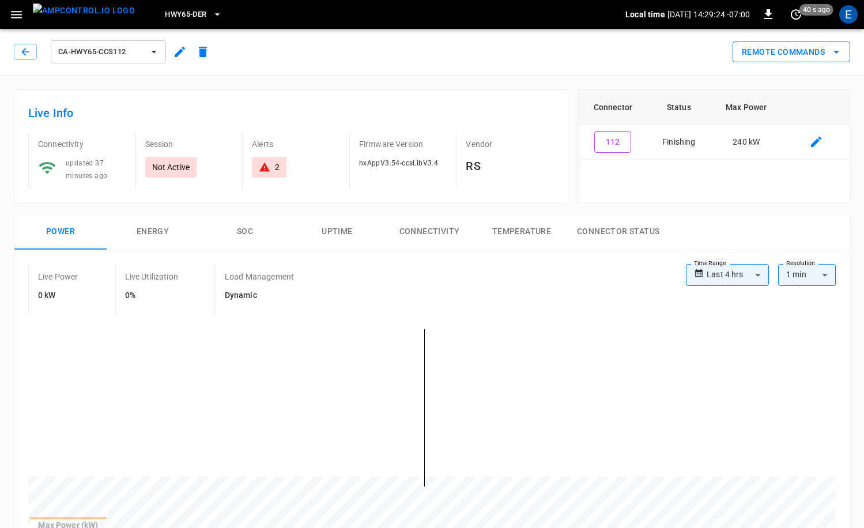
click at [785, 52] on button "Remote Commands" at bounding box center [792, 52] width 118 height 21
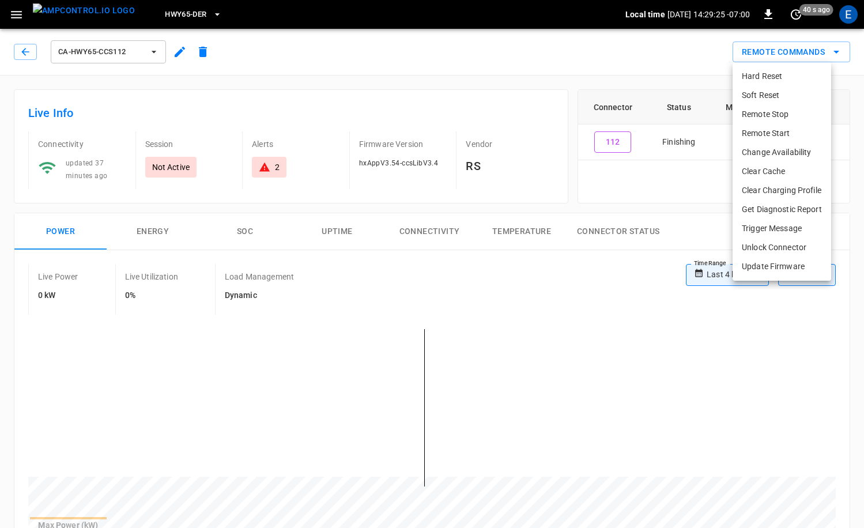
click at [591, 88] on div at bounding box center [432, 264] width 864 height 528
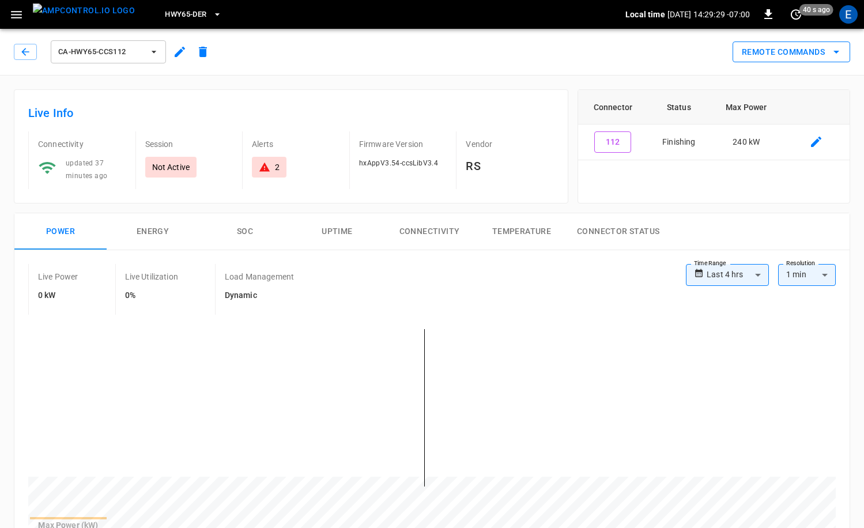
click at [785, 47] on button "Remote Commands" at bounding box center [792, 52] width 118 height 21
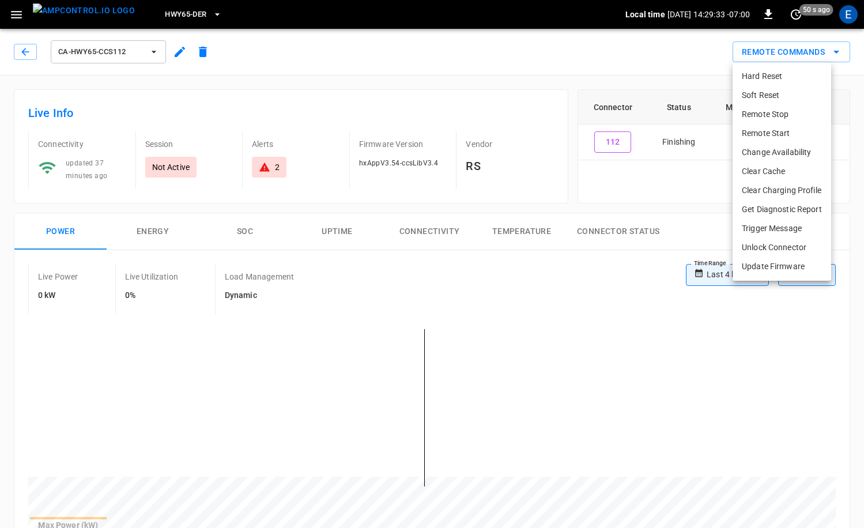
click at [594, 125] on div at bounding box center [432, 264] width 864 height 528
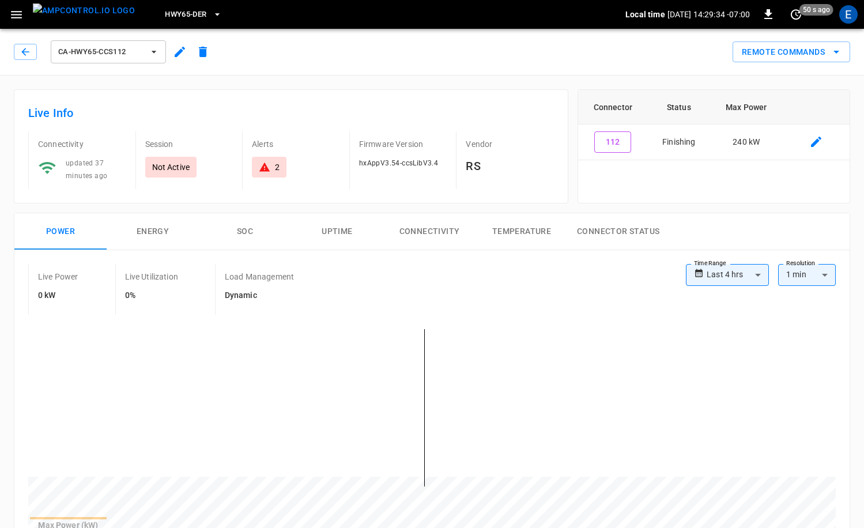
click at [568, 125] on div "Connector Status Max Power 112 Finishing 240 kW" at bounding box center [709, 141] width 282 height 123
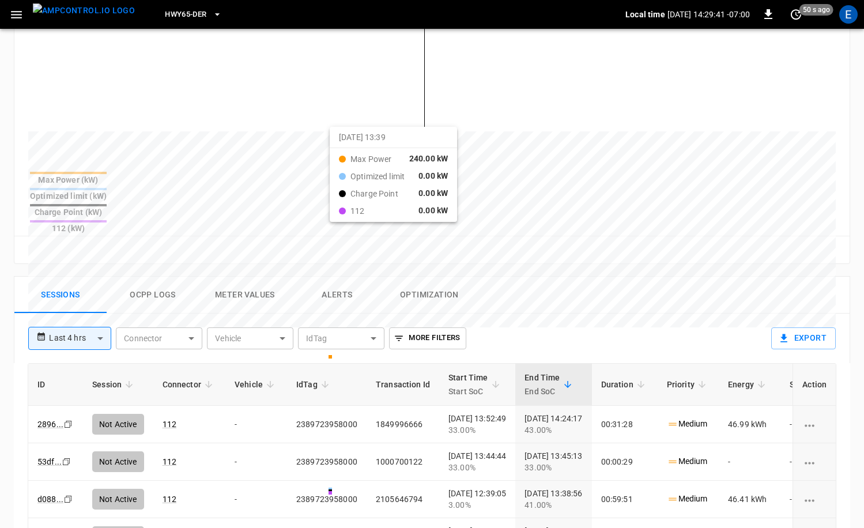
scroll to position [484, 0]
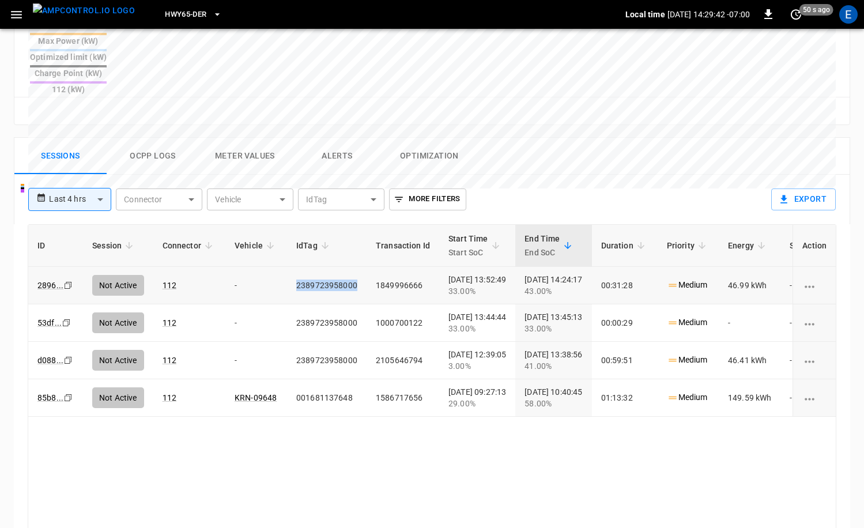
drag, startPoint x: 353, startPoint y: 243, endPoint x: 295, endPoint y: 243, distance: 58.8
click at [295, 267] on td "2389723958000" at bounding box center [327, 285] width 80 height 37
copy td "2389723958000"
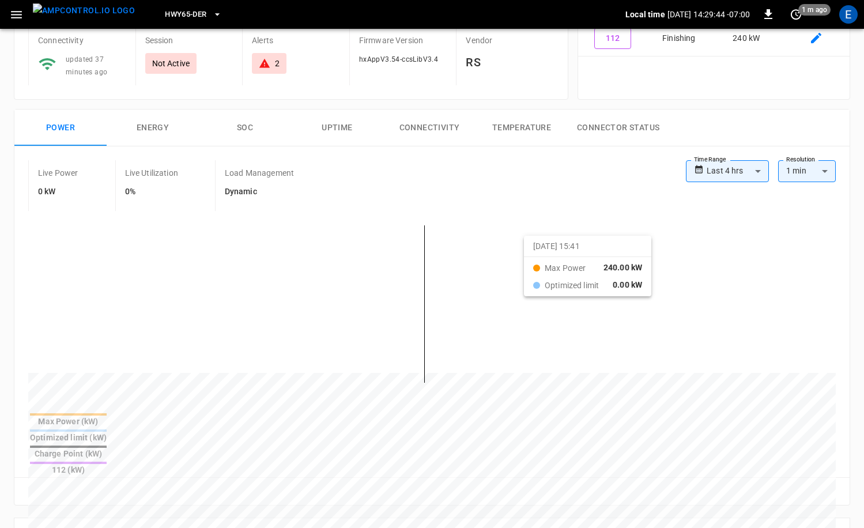
scroll to position [17, 0]
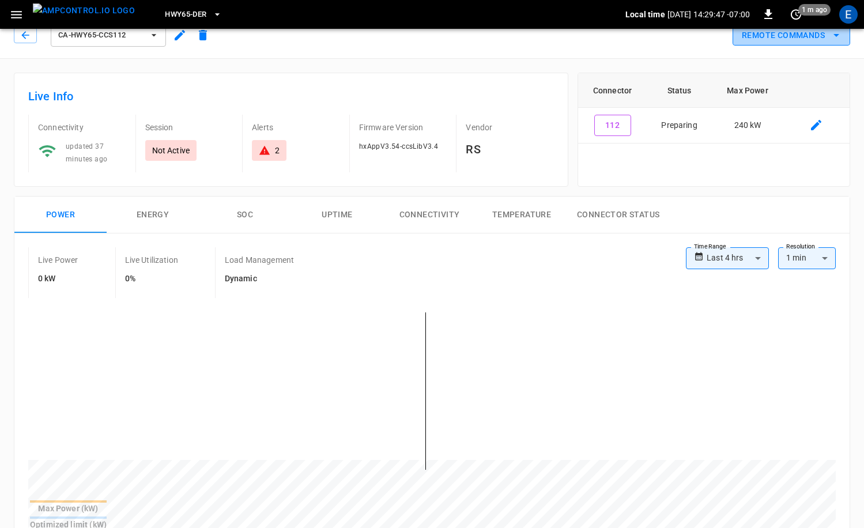
click at [785, 44] on button "Remote Commands" at bounding box center [792, 35] width 118 height 21
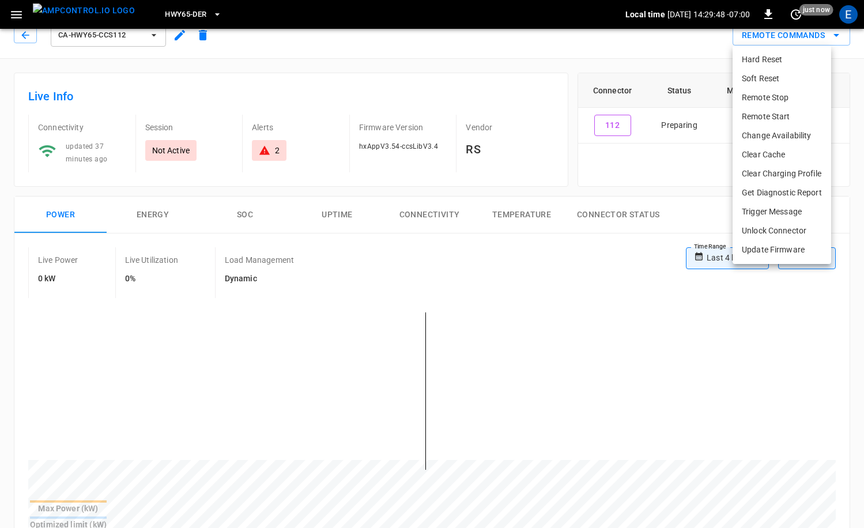
click at [776, 114] on li "Remote Start" at bounding box center [782, 116] width 99 height 19
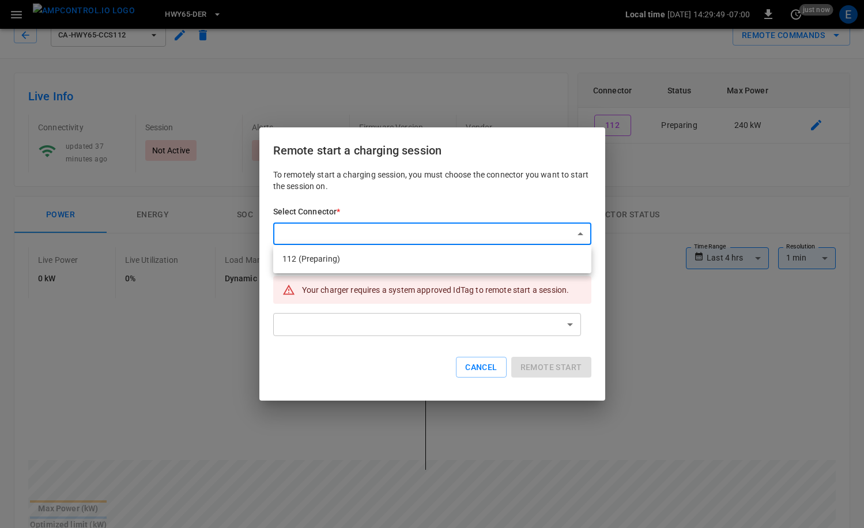
click at [381, 265] on li "112 (Preparing)" at bounding box center [432, 259] width 318 height 19
type input "**********"
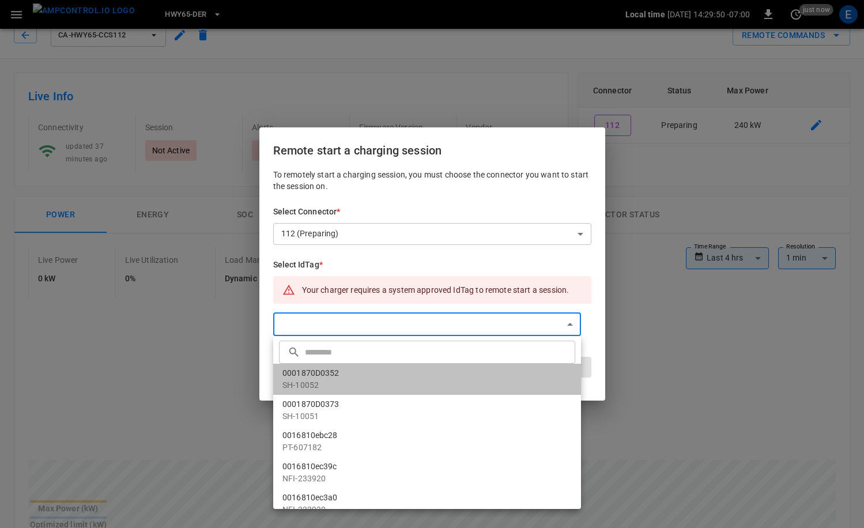
drag, startPoint x: 366, startPoint y: 367, endPoint x: 371, endPoint y: 355, distance: 13.0
click at [367, 366] on li "0001870D0352 SH-10052" at bounding box center [427, 379] width 308 height 31
type input "**********"
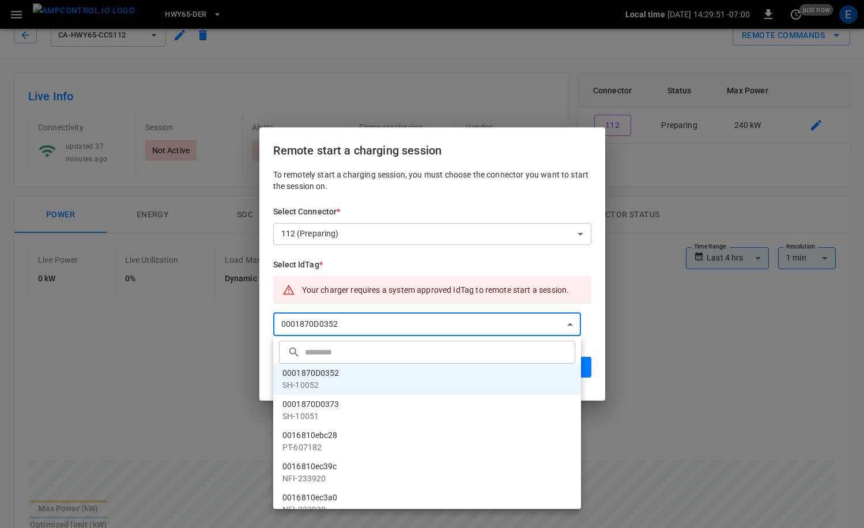
click at [361, 325] on div at bounding box center [432, 264] width 864 height 528
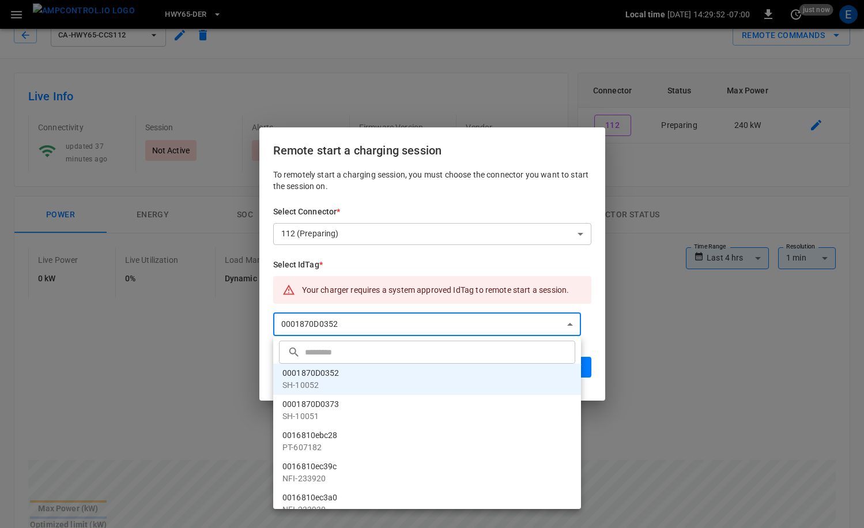
click at [351, 348] on input "text" at bounding box center [438, 352] width 267 height 31
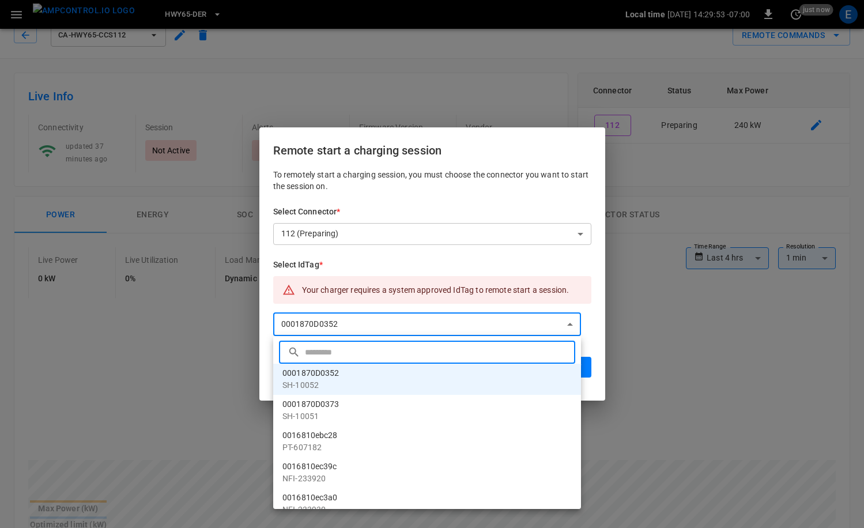
paste input "**********"
type input "**********"
click at [601, 379] on div at bounding box center [432, 264] width 864 height 528
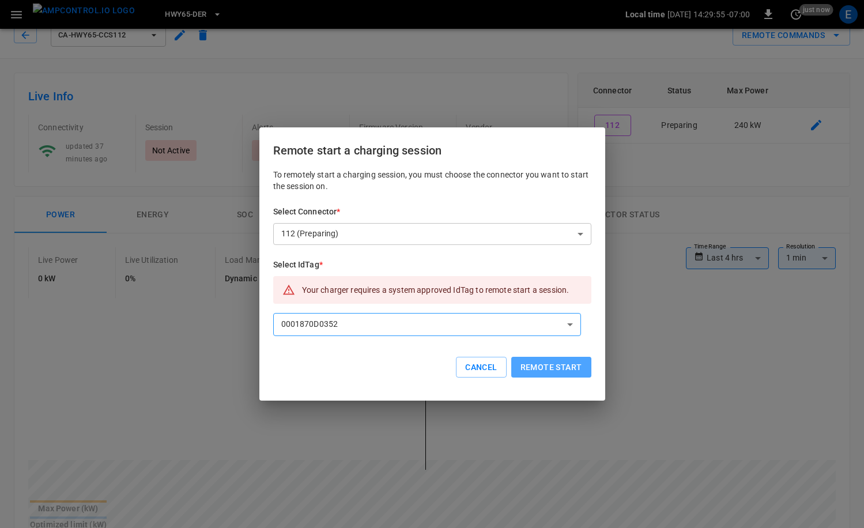
click at [579, 371] on button "Remote start" at bounding box center [551, 367] width 80 height 21
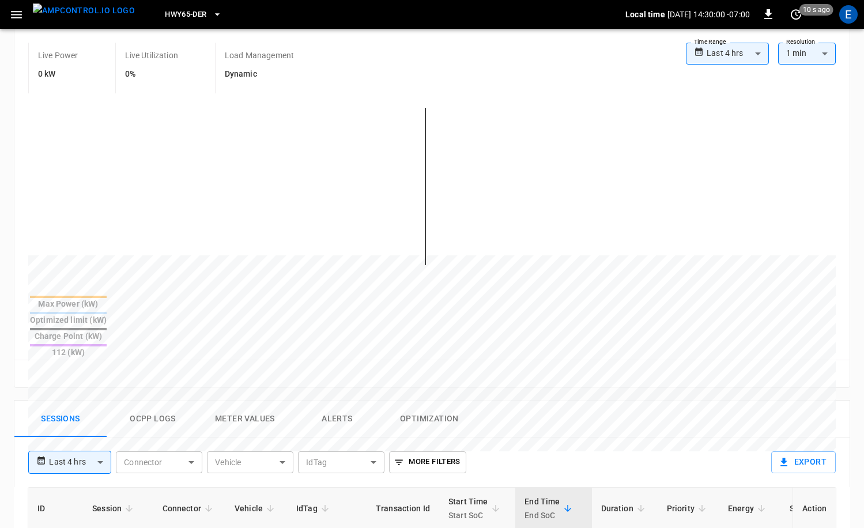
scroll to position [250, 0]
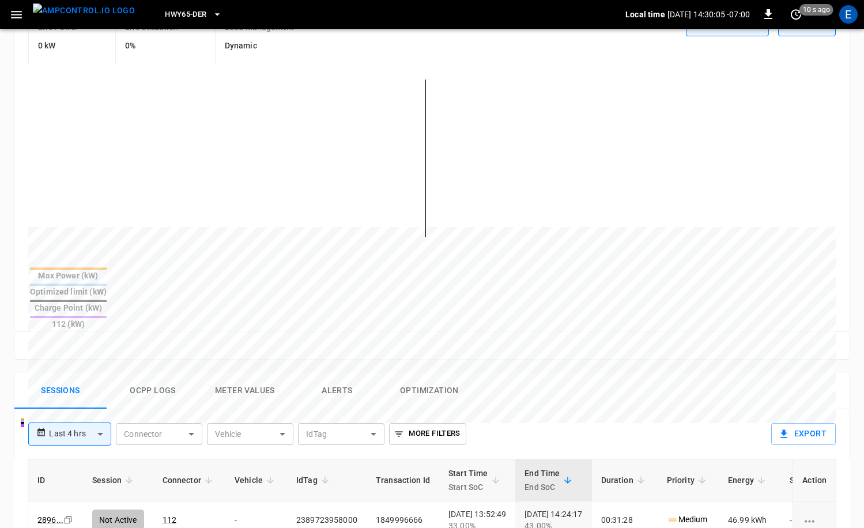
click at [91, 18] on img "menu" at bounding box center [84, 10] width 102 height 14
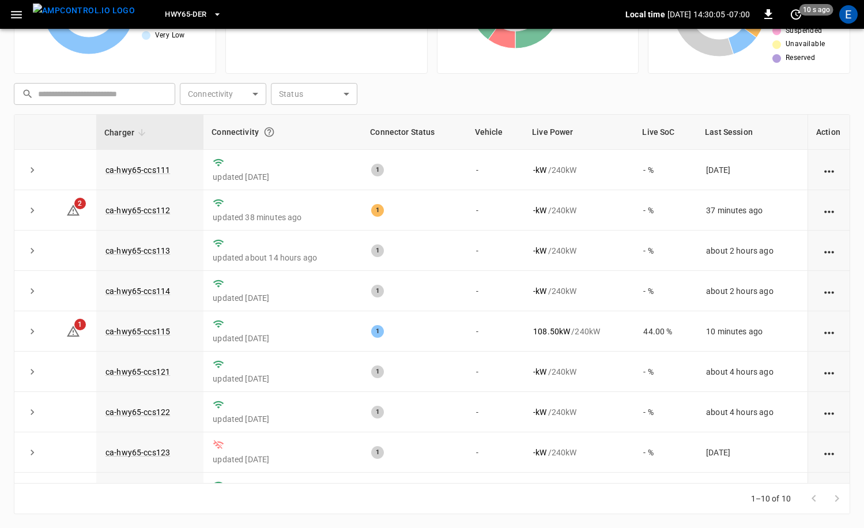
scroll to position [116, 0]
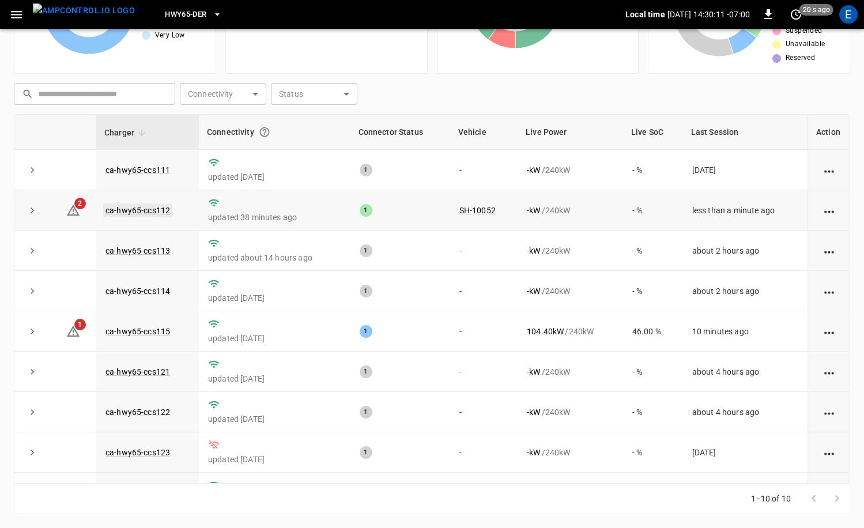
click at [158, 208] on link "ca-hwy65-ccs112" at bounding box center [137, 210] width 69 height 14
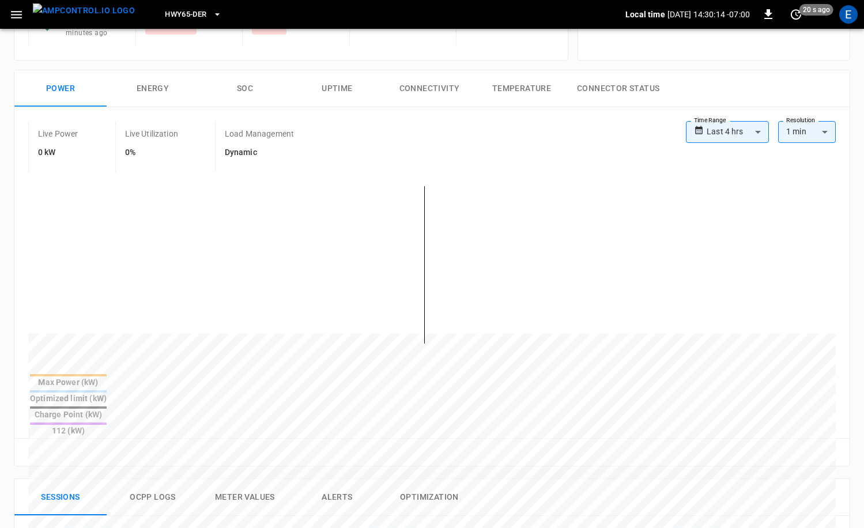
scroll to position [437, 0]
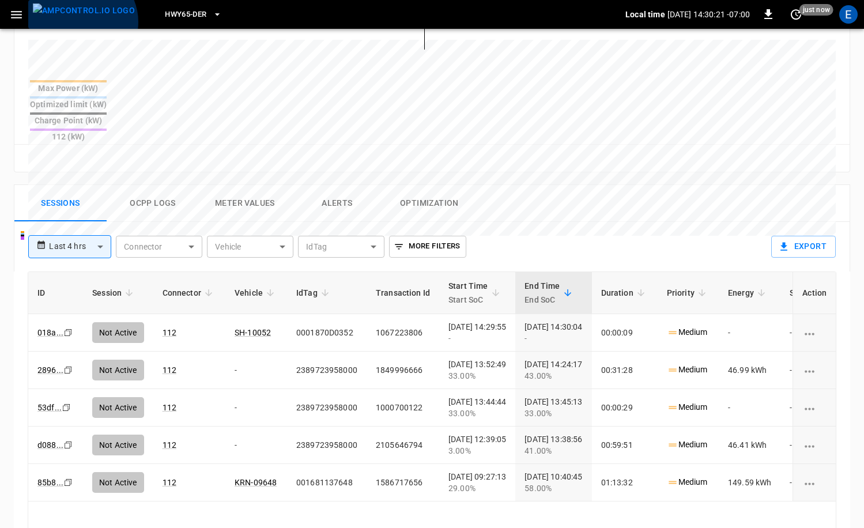
click at [81, 18] on img "menu" at bounding box center [84, 10] width 102 height 14
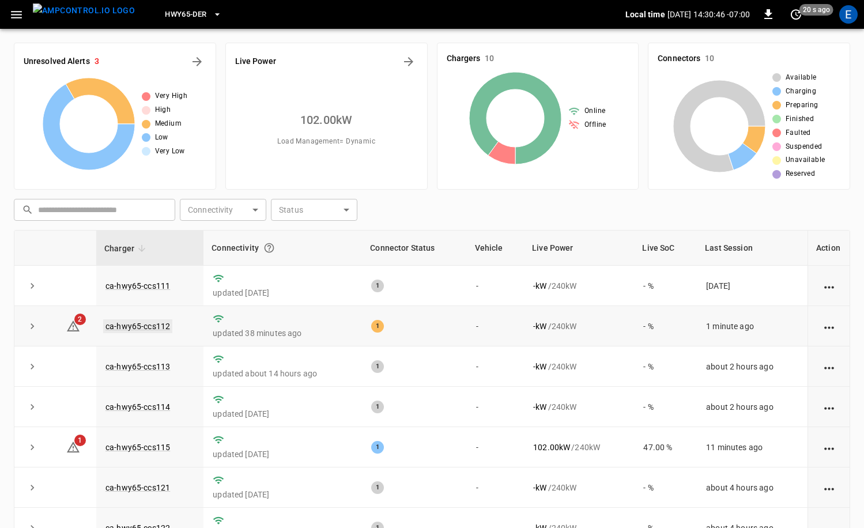
click at [165, 331] on td "ca-hwy65-ccs112" at bounding box center [149, 326] width 107 height 40
click at [133, 326] on link "ca-hwy65-ccs112" at bounding box center [137, 326] width 69 height 14
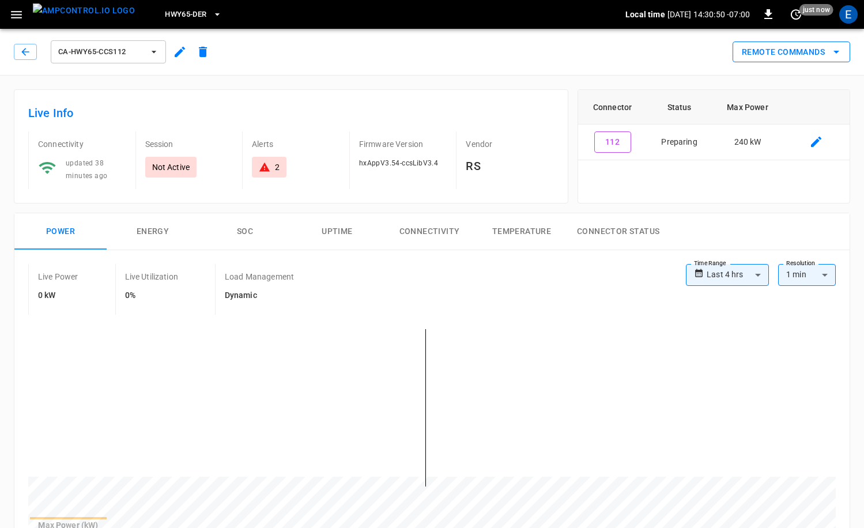
click at [797, 46] on button "Remote Commands" at bounding box center [792, 52] width 118 height 21
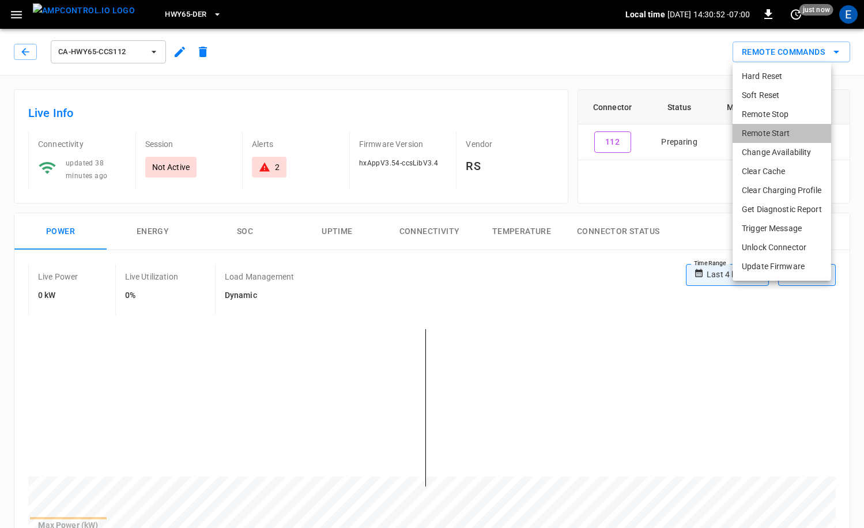
click at [781, 131] on li "Remote Start" at bounding box center [782, 133] width 99 height 19
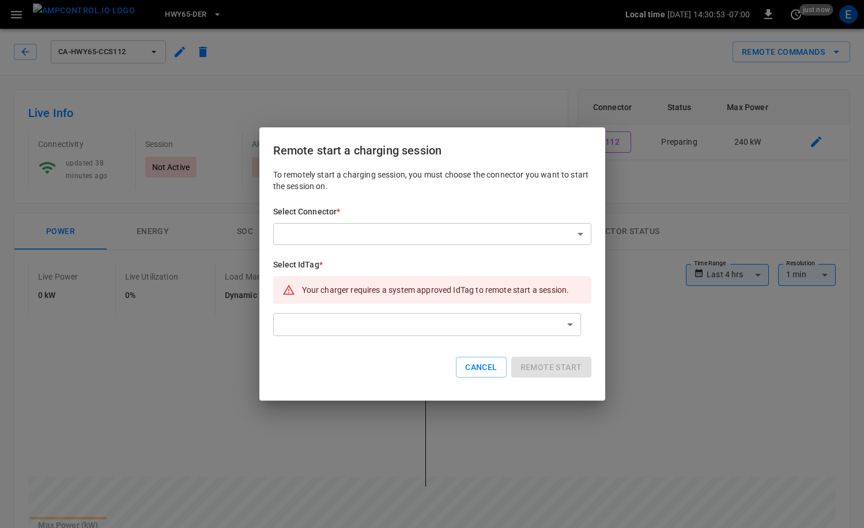
drag, startPoint x: 503, startPoint y: 246, endPoint x: 508, endPoint y: 236, distance: 11.4
click at [503, 246] on div "To remotely start a charging session, you must choose the connector you want to…" at bounding box center [432, 282] width 318 height 227
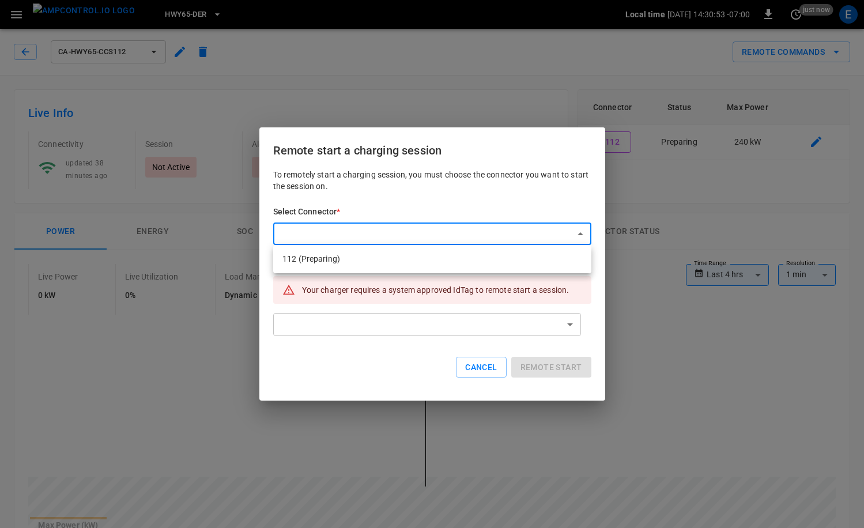
drag, startPoint x: 508, startPoint y: 235, endPoint x: 502, endPoint y: 230, distance: 7.8
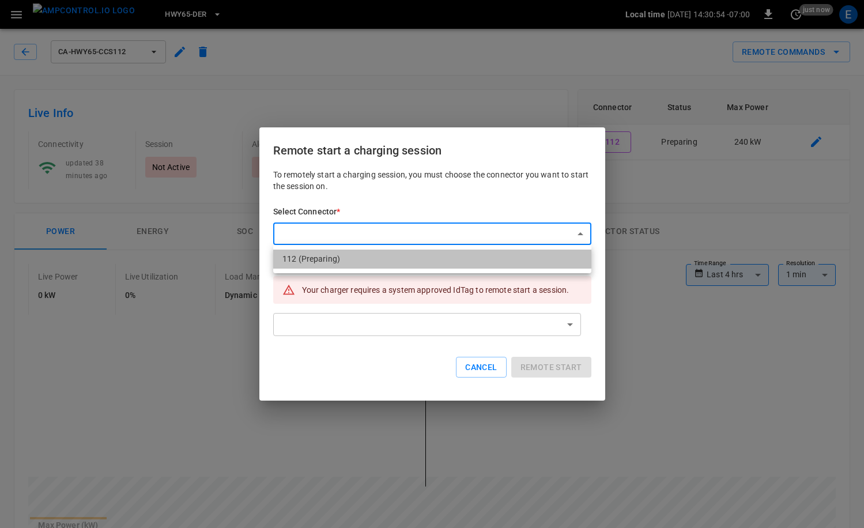
drag, startPoint x: 447, startPoint y: 263, endPoint x: 431, endPoint y: 268, distance: 16.2
click at [447, 263] on li "112 (Preparing)" at bounding box center [432, 259] width 318 height 19
type input "**********"
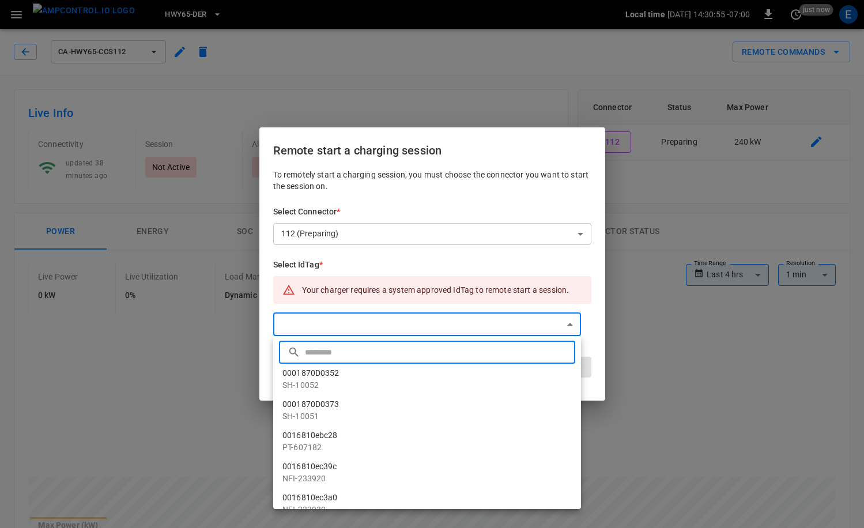
click at [384, 355] on input "text" at bounding box center [438, 352] width 267 height 31
paste input "**********"
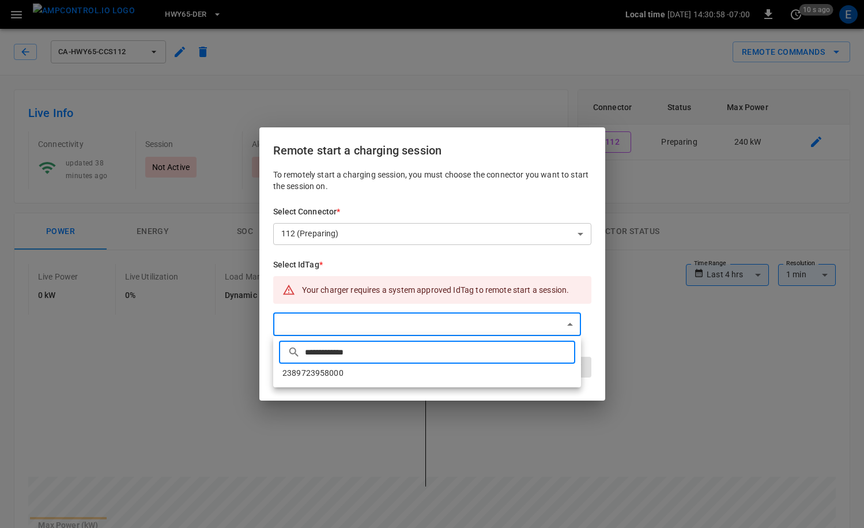
type input "**********"
click at [368, 370] on li "2389723958000" at bounding box center [427, 373] width 308 height 19
type input "**********"
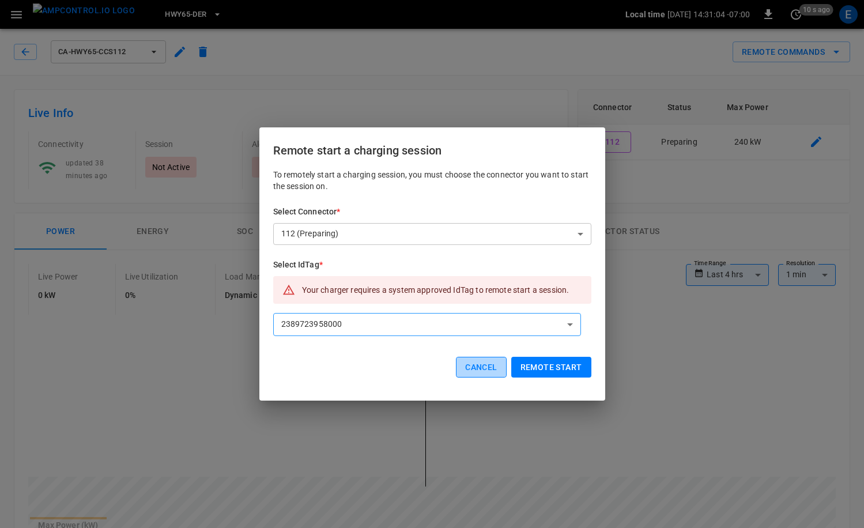
click at [488, 368] on button "Cancel" at bounding box center [481, 367] width 50 height 21
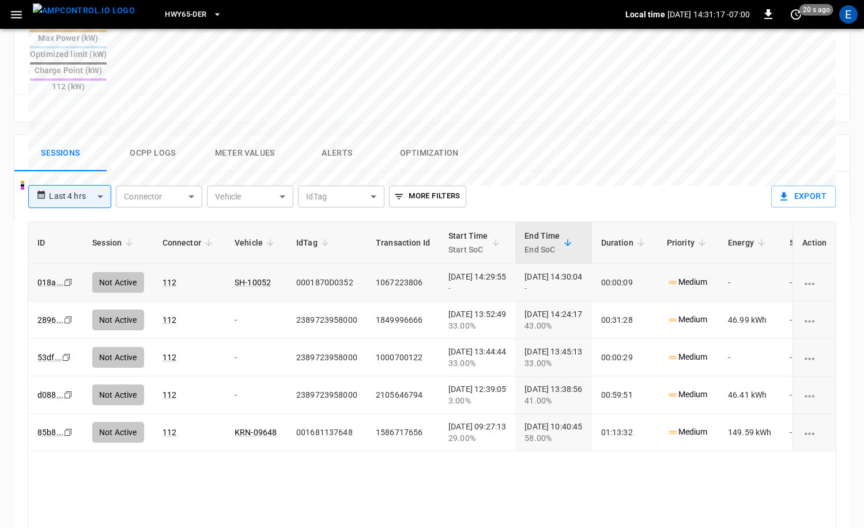
scroll to position [519, 0]
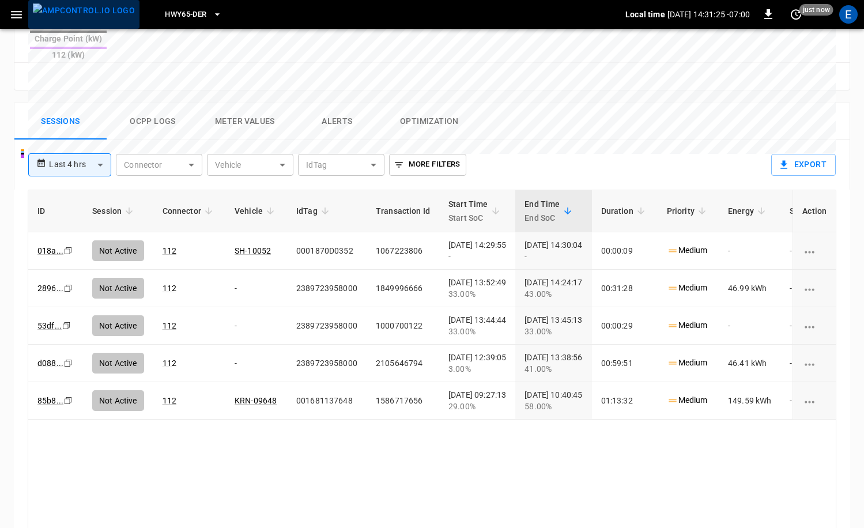
click at [96, 10] on img "menu" at bounding box center [84, 10] width 102 height 14
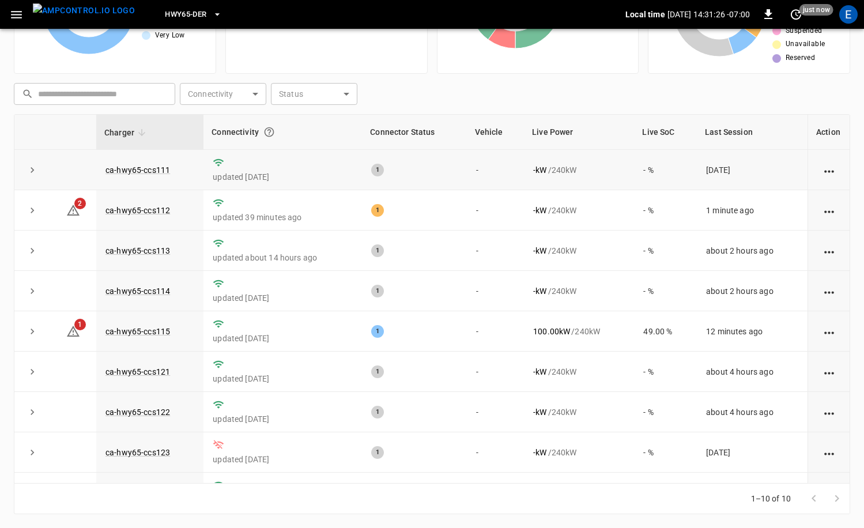
scroll to position [1, 0]
click at [168, 206] on link "ca-hwy65-ccs112" at bounding box center [137, 210] width 69 height 14
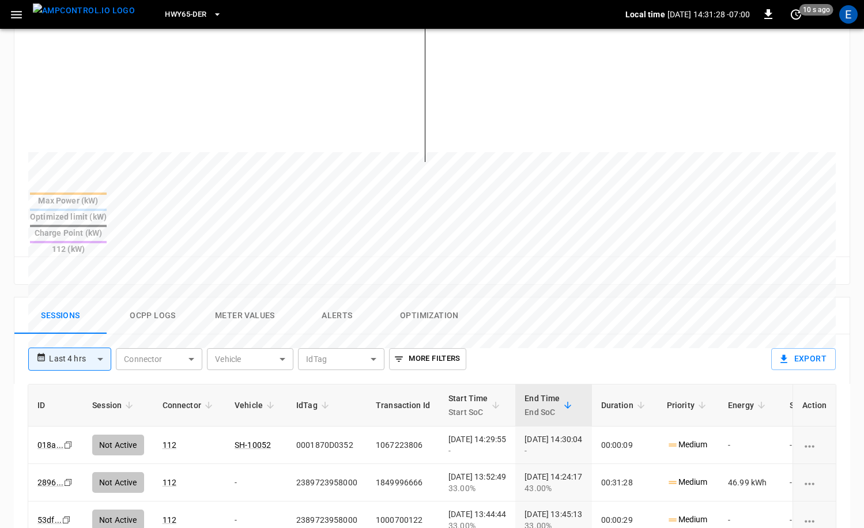
scroll to position [435, 0]
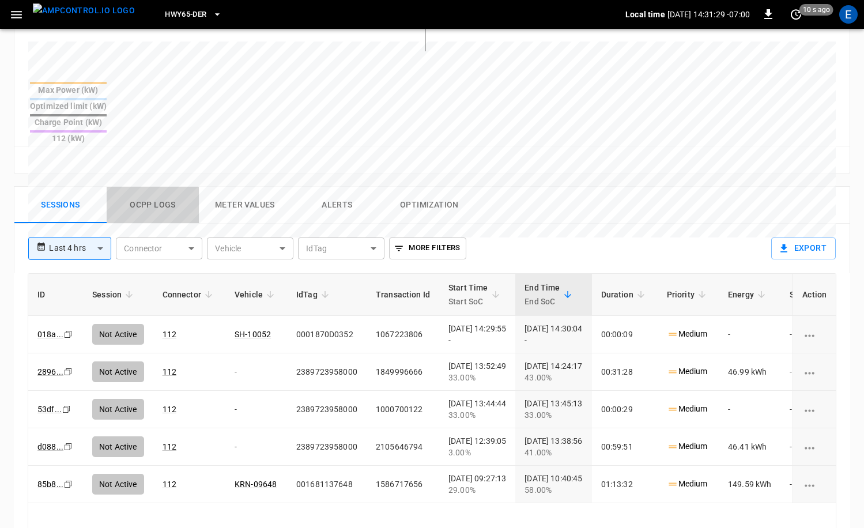
click at [179, 187] on button "Ocpp logs" at bounding box center [153, 205] width 92 height 37
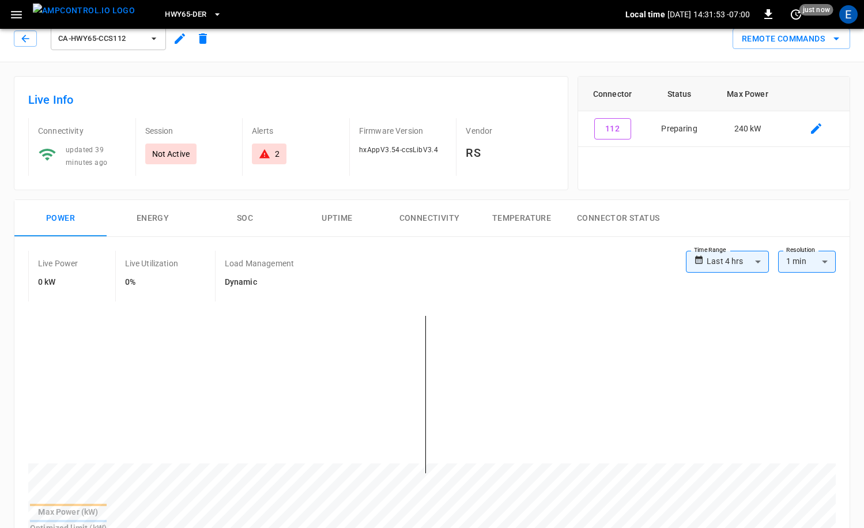
scroll to position [12, 0]
click at [106, 17] on img "menu" at bounding box center [84, 10] width 102 height 14
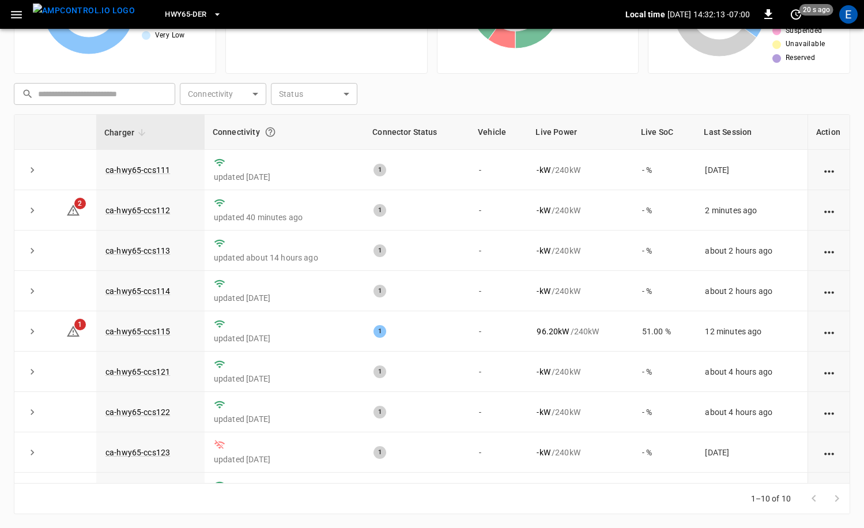
click at [81, 17] on img "menu" at bounding box center [84, 10] width 102 height 14
click at [187, 18] on button "HWY65-DER" at bounding box center [193, 14] width 66 height 22
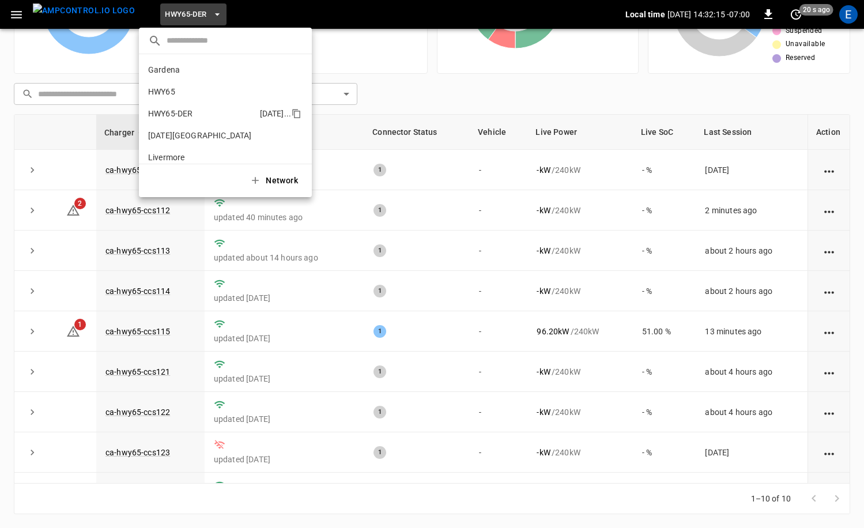
scroll to position [40, 0]
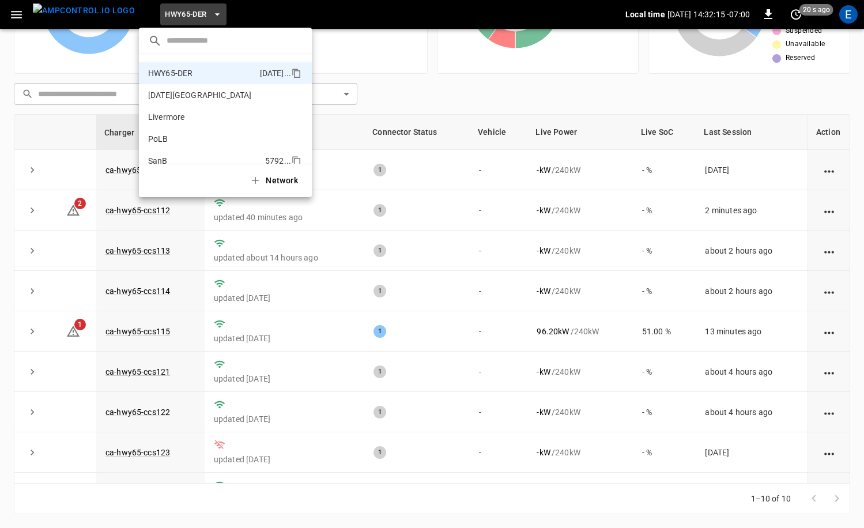
click at [197, 155] on p "SanB" at bounding box center [204, 161] width 112 height 12
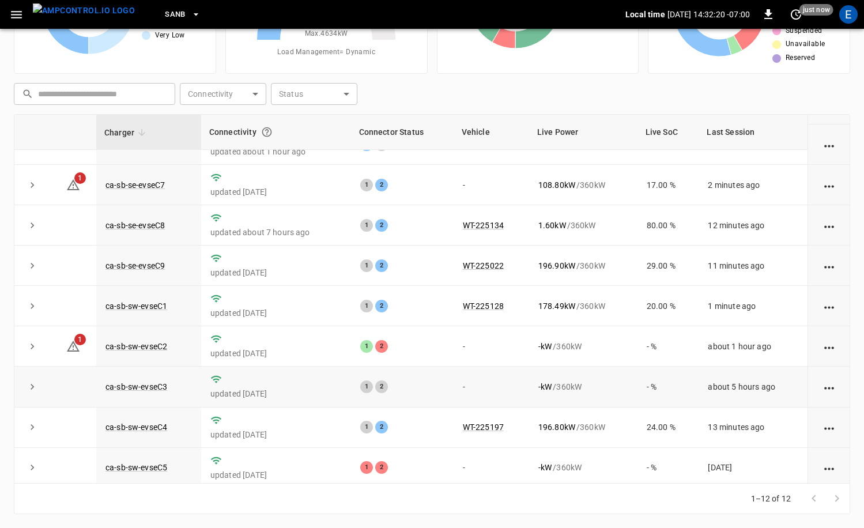
scroll to position [0, 0]
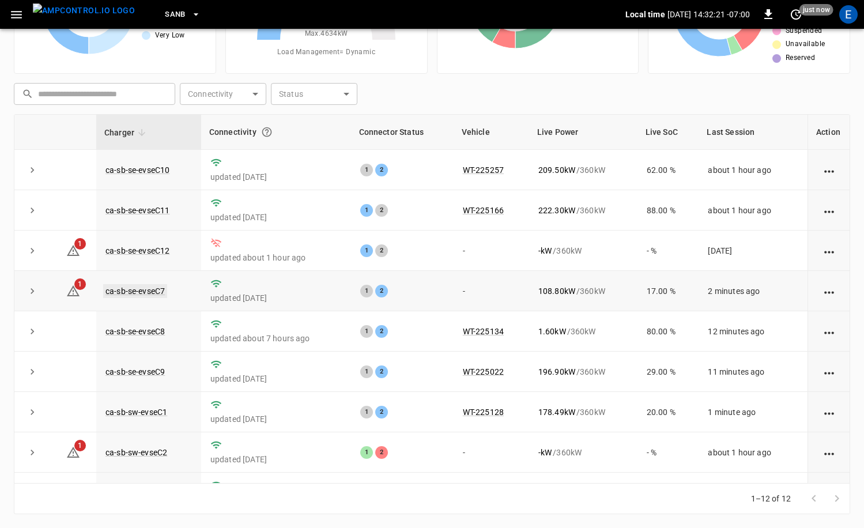
click at [156, 293] on link "ca-sb-se-evseC7" at bounding box center [135, 291] width 64 height 14
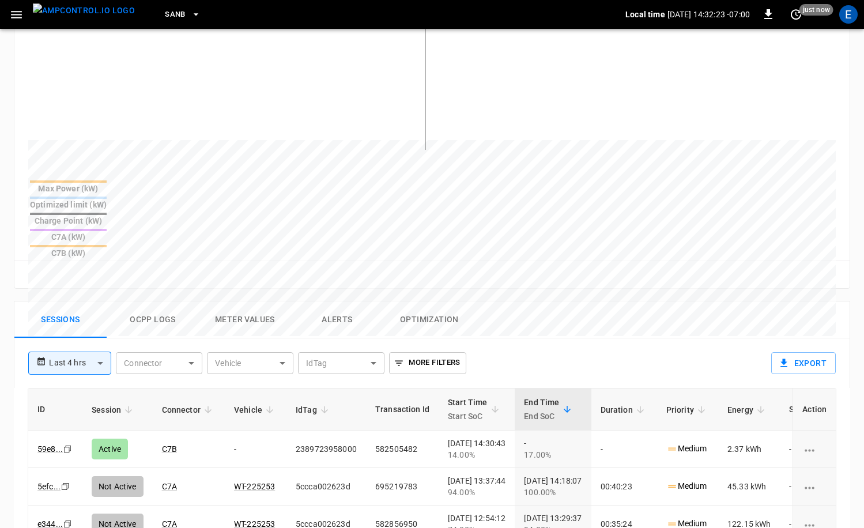
scroll to position [352, 0]
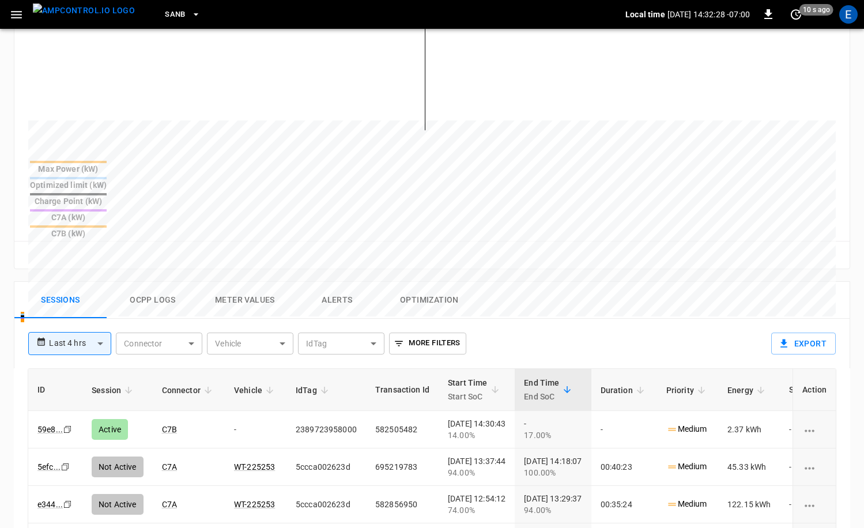
click at [67, 26] on button "menu" at bounding box center [83, 14] width 111 height 29
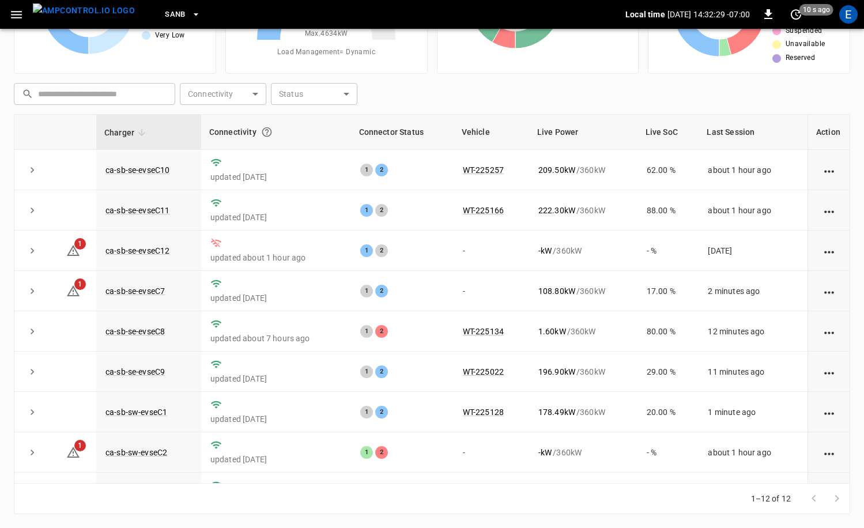
scroll to position [116, 0]
click at [165, 17] on span "SanB" at bounding box center [175, 14] width 21 height 13
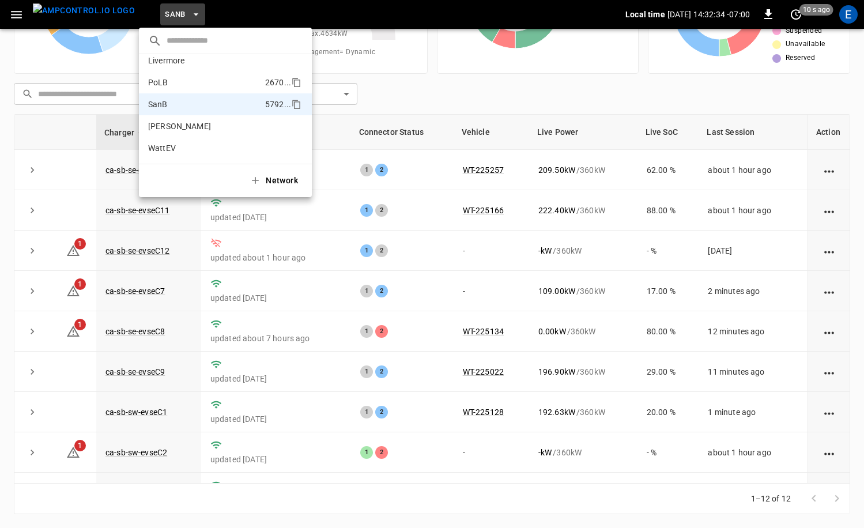
scroll to position [0, 0]
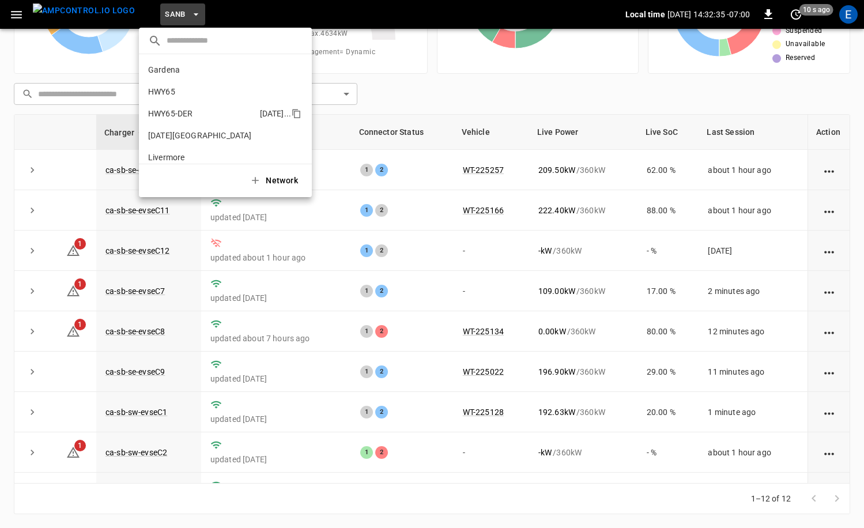
click at [216, 109] on p "HWY65-DER" at bounding box center [201, 114] width 107 height 12
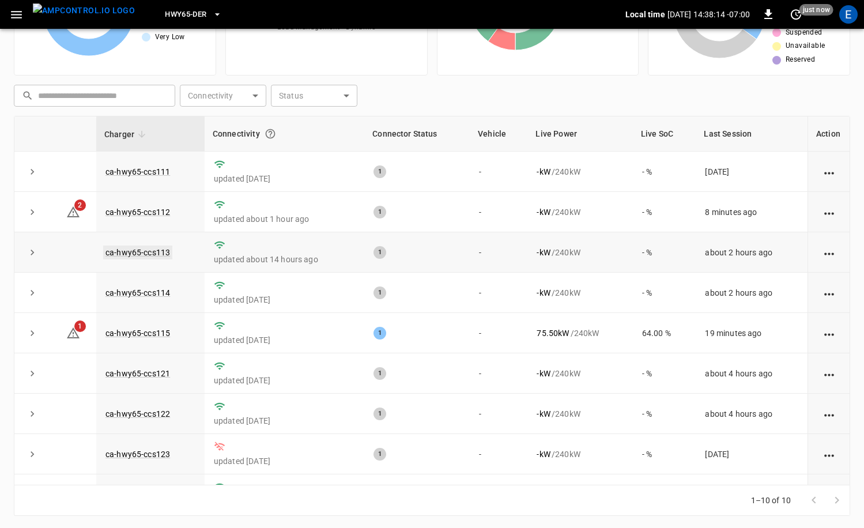
click at [148, 253] on link "ca-hwy65-ccs113" at bounding box center [137, 253] width 69 height 14
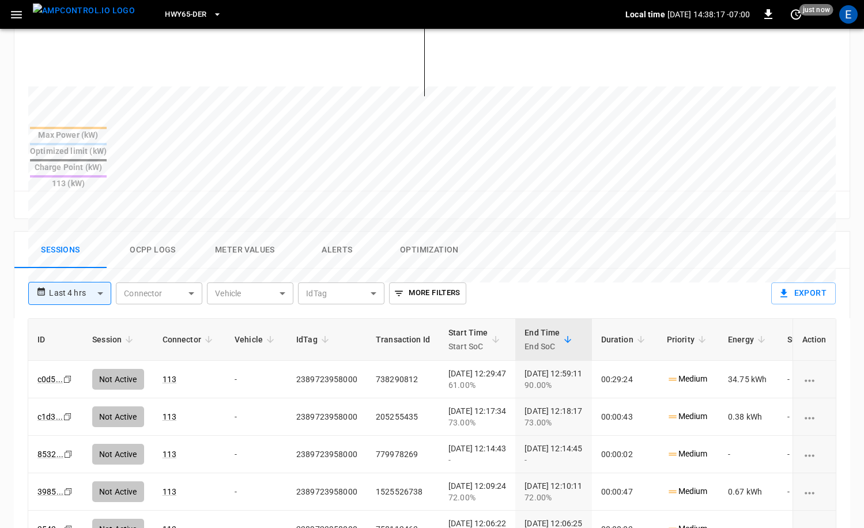
scroll to position [556, 0]
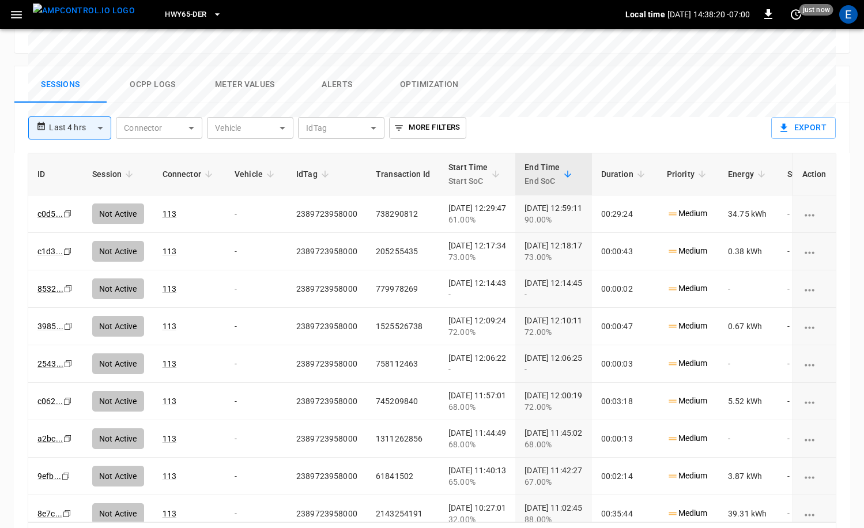
click at [92, 18] on img "menu" at bounding box center [84, 10] width 102 height 14
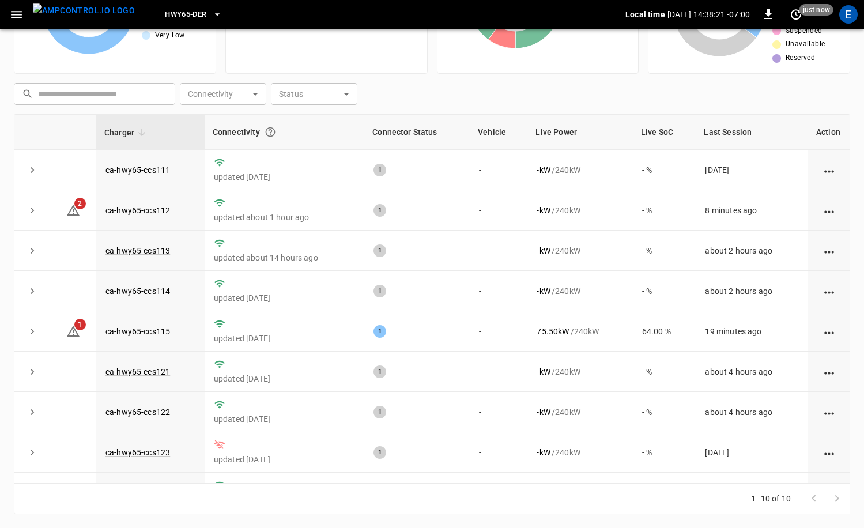
scroll to position [116, 0]
click at [172, 12] on span "HWY65-DER" at bounding box center [186, 14] width 42 height 13
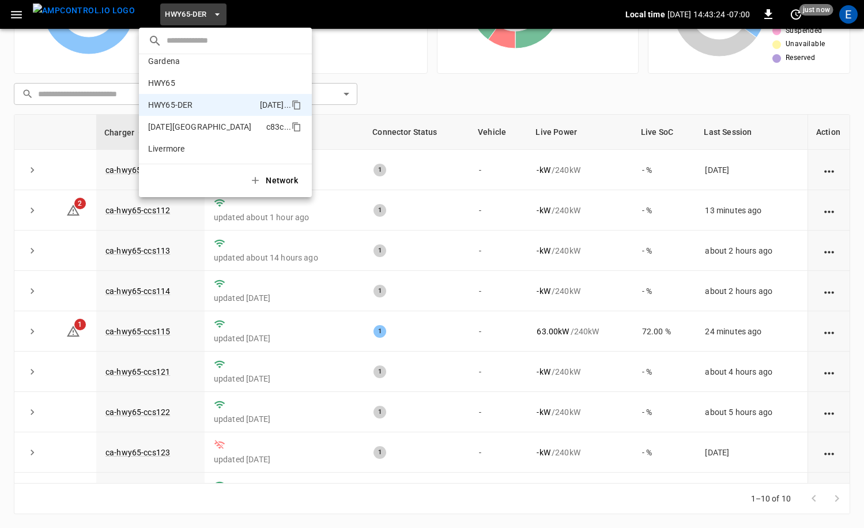
scroll to position [3, 0]
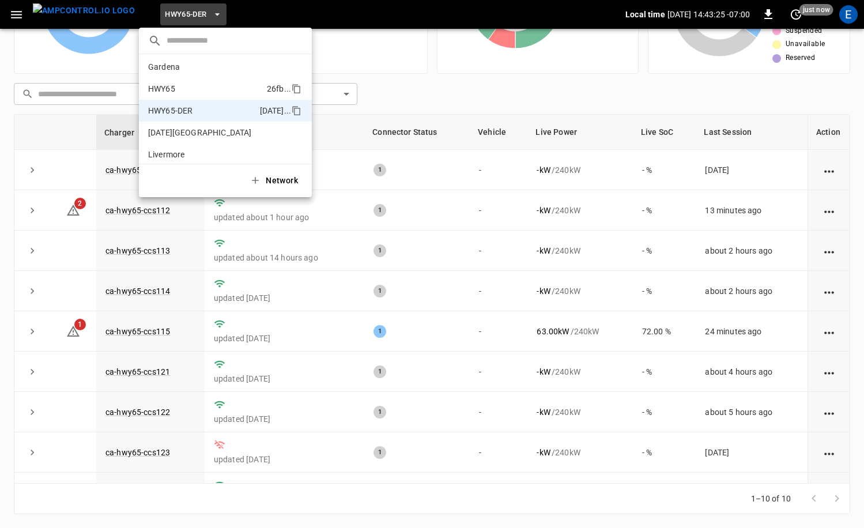
click at [203, 90] on p "HWY65" at bounding box center [205, 89] width 114 height 12
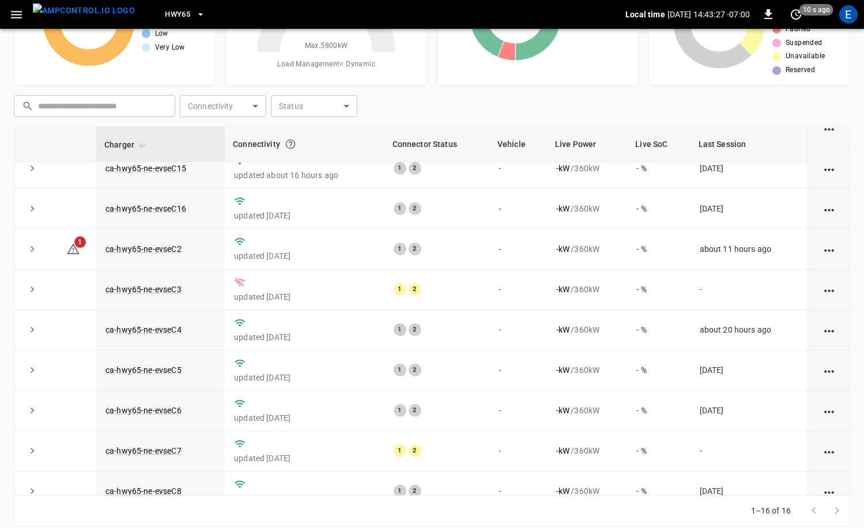
scroll to position [313, 0]
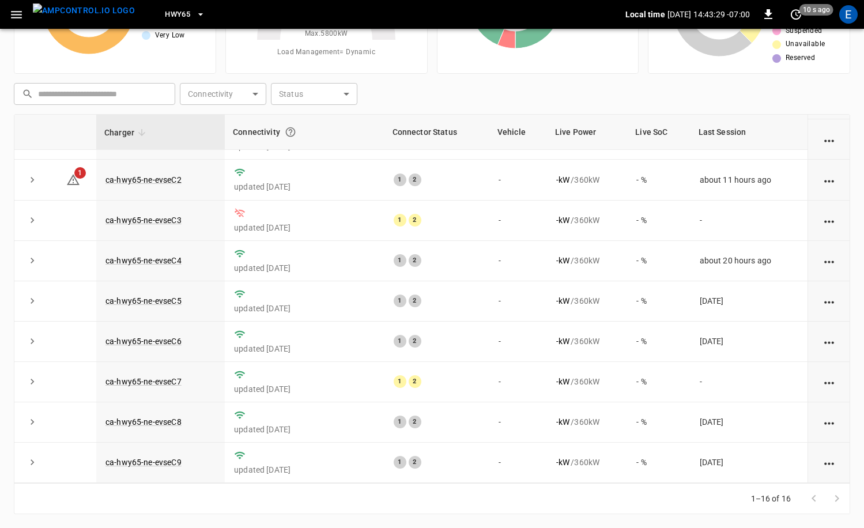
click at [168, 10] on span "HWY65" at bounding box center [177, 14] width 25 height 13
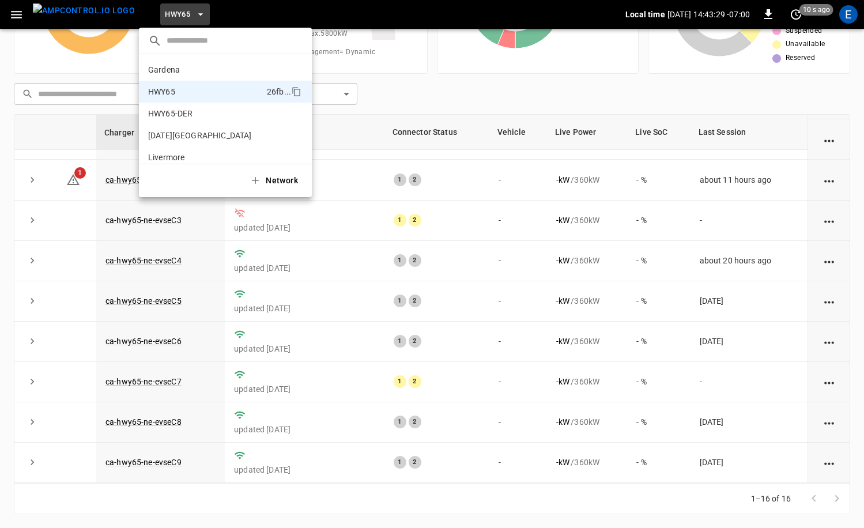
scroll to position [18, 0]
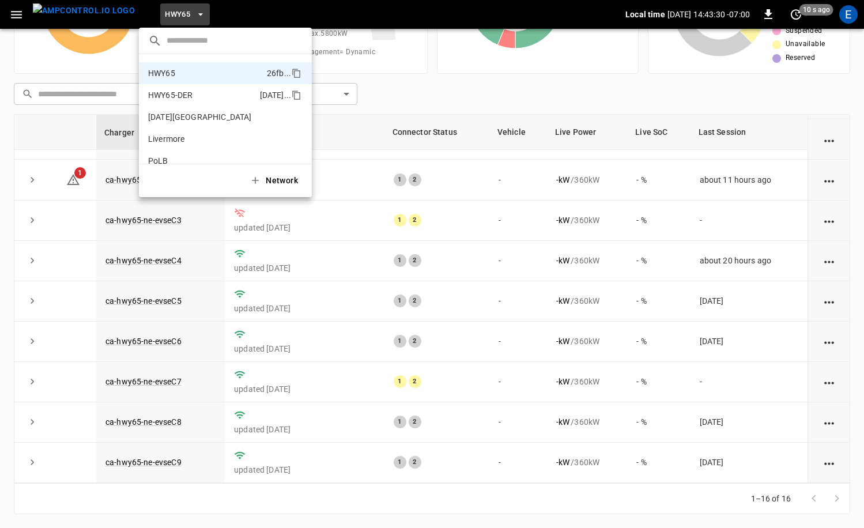
click at [189, 91] on p "HWY65-DER" at bounding box center [201, 95] width 107 height 12
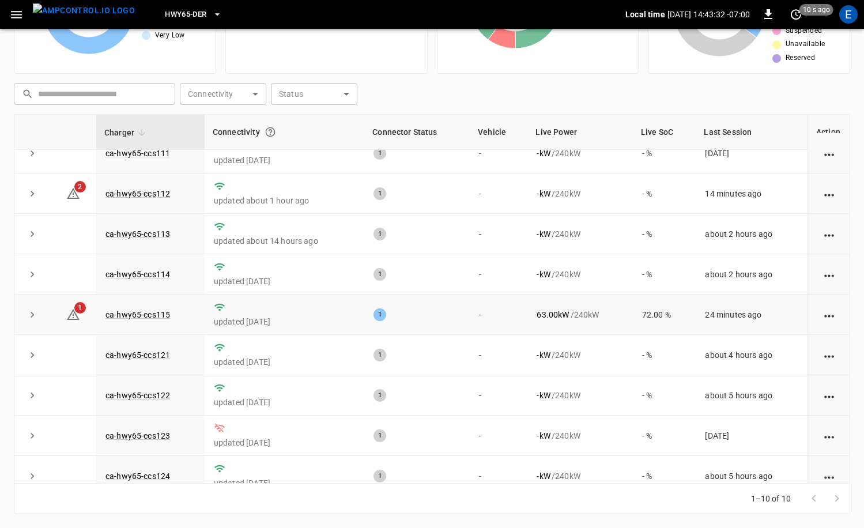
scroll to position [0, 0]
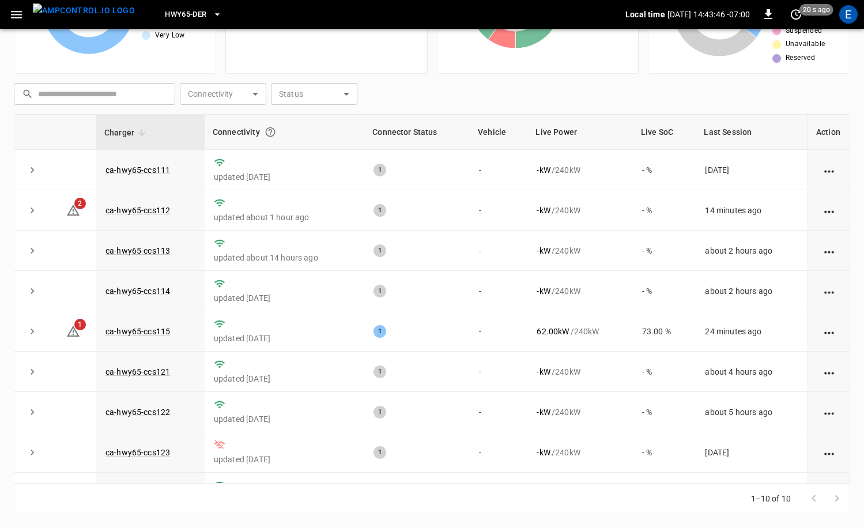
click at [183, 16] on span "HWY65-DER" at bounding box center [186, 14] width 42 height 13
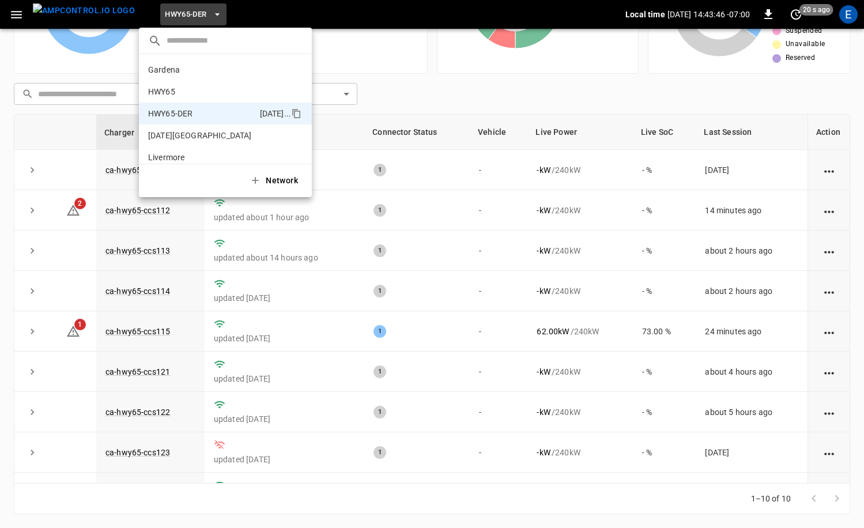
scroll to position [40, 0]
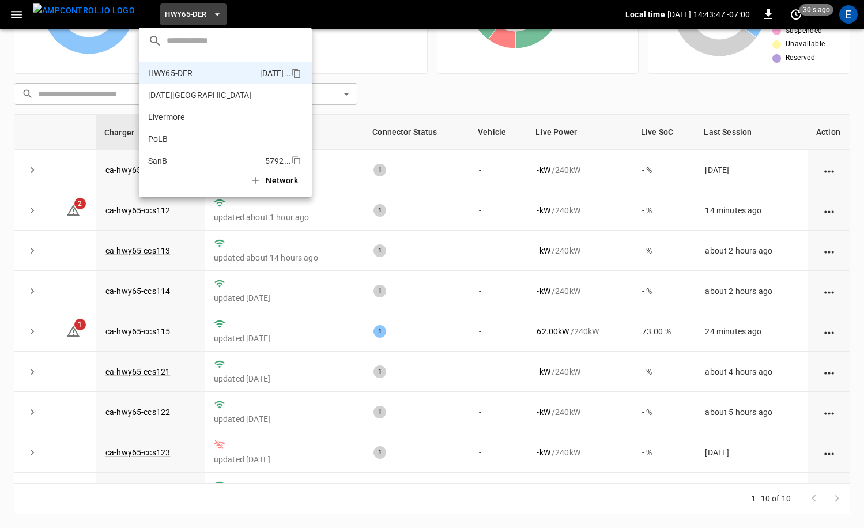
click at [210, 155] on p "SanB" at bounding box center [204, 161] width 112 height 12
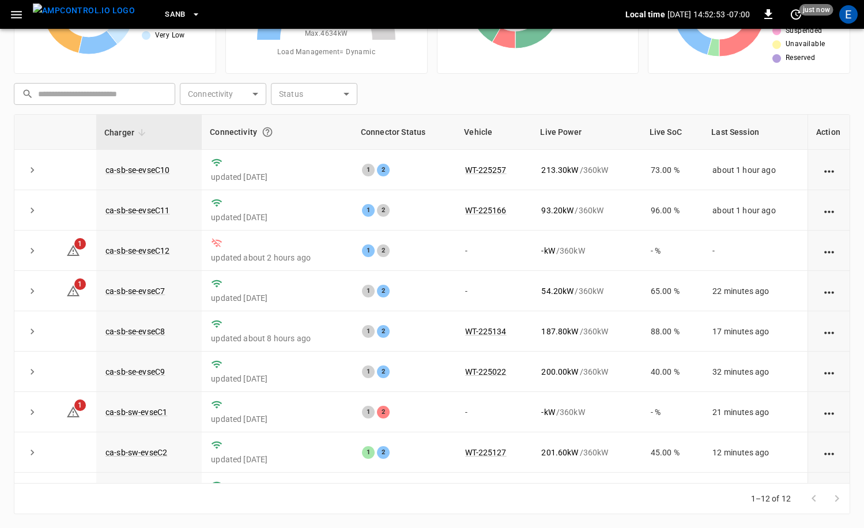
scroll to position [0, 0]
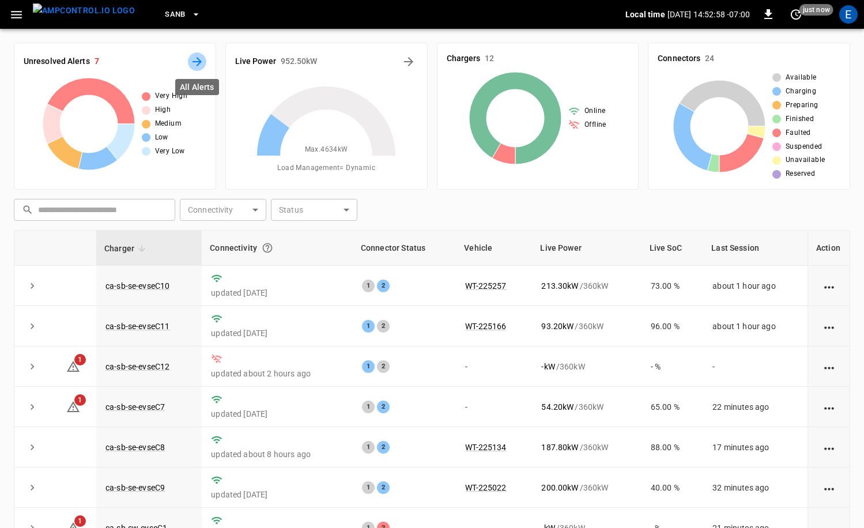
click at [200, 65] on icon "All Alerts" at bounding box center [197, 62] width 14 height 14
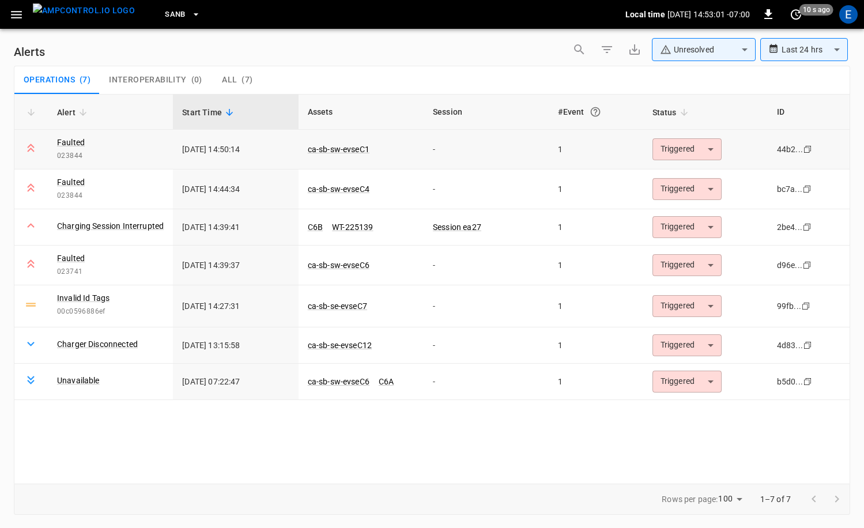
click at [703, 146] on body "**********" at bounding box center [432, 262] width 864 height 524
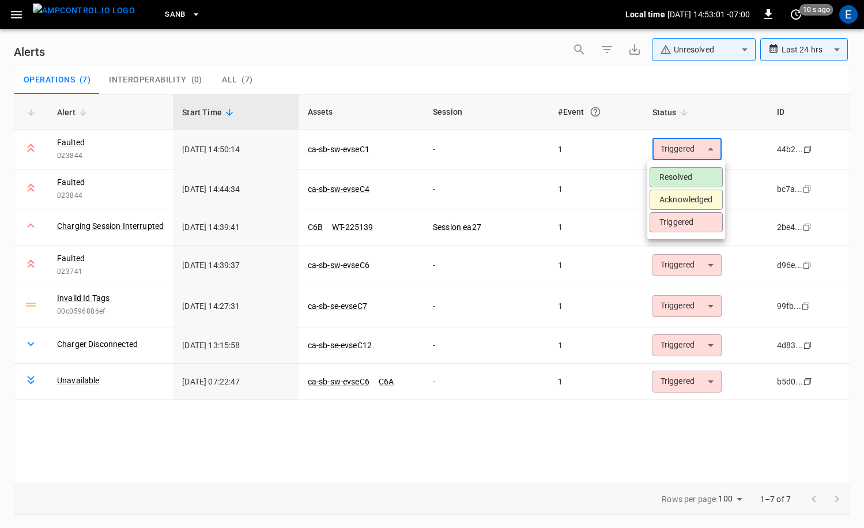
click at [698, 193] on li "Acknowledged" at bounding box center [686, 200] width 73 height 20
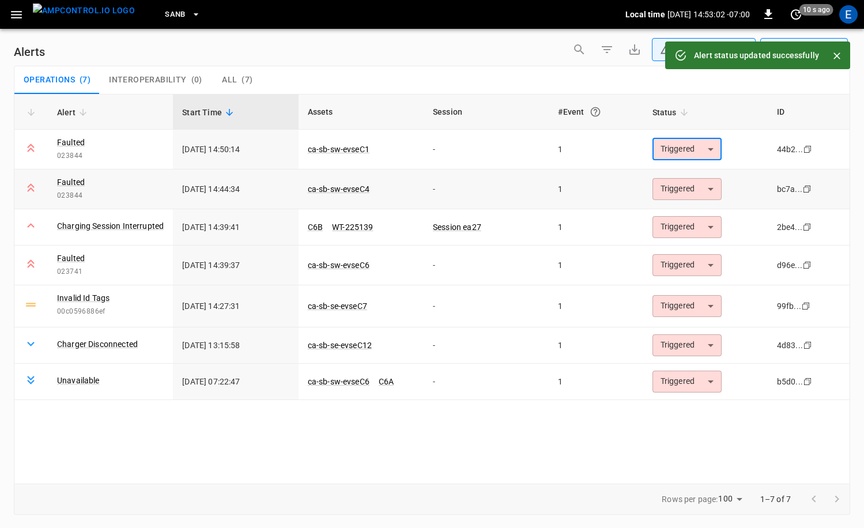
type input "**********"
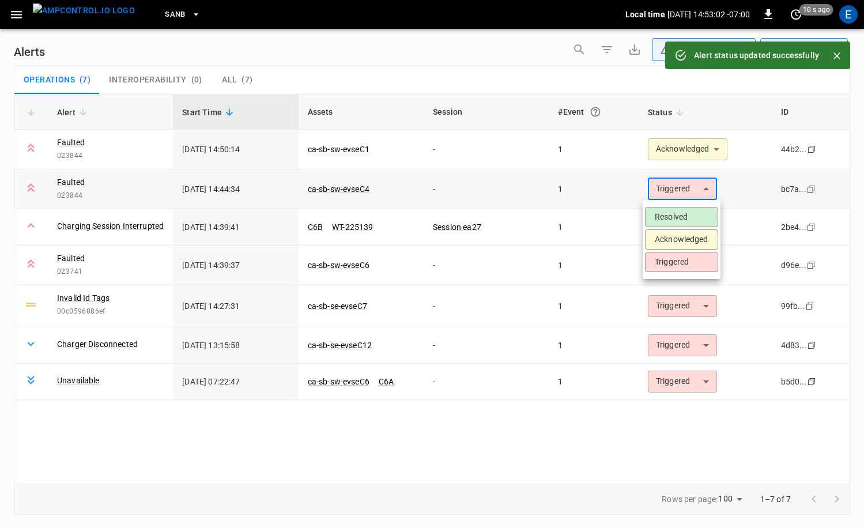
click at [698, 191] on body "**********" at bounding box center [432, 262] width 864 height 524
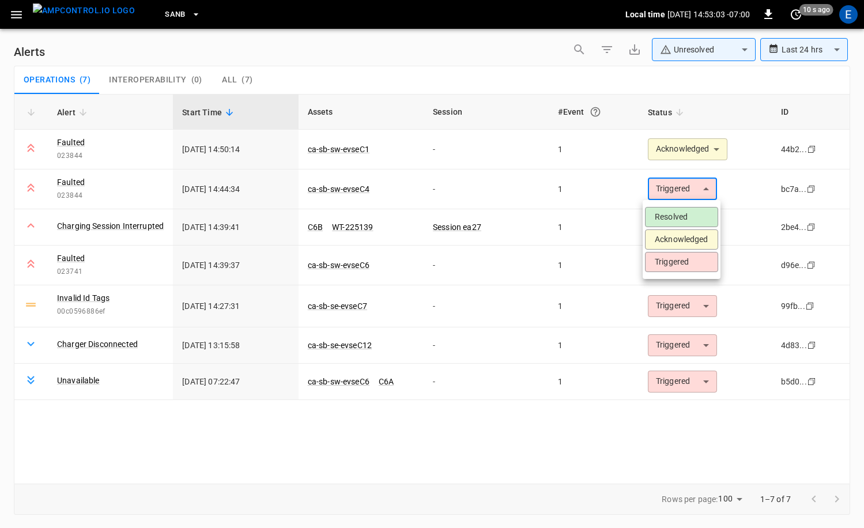
click at [687, 238] on li "Acknowledged" at bounding box center [681, 239] width 73 height 20
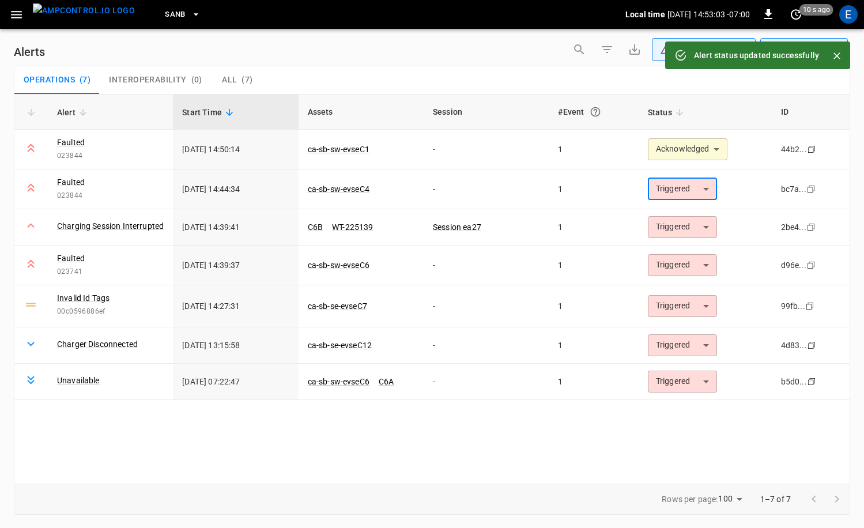
type input "**********"
click at [679, 255] on body "**********" at bounding box center [432, 262] width 864 height 524
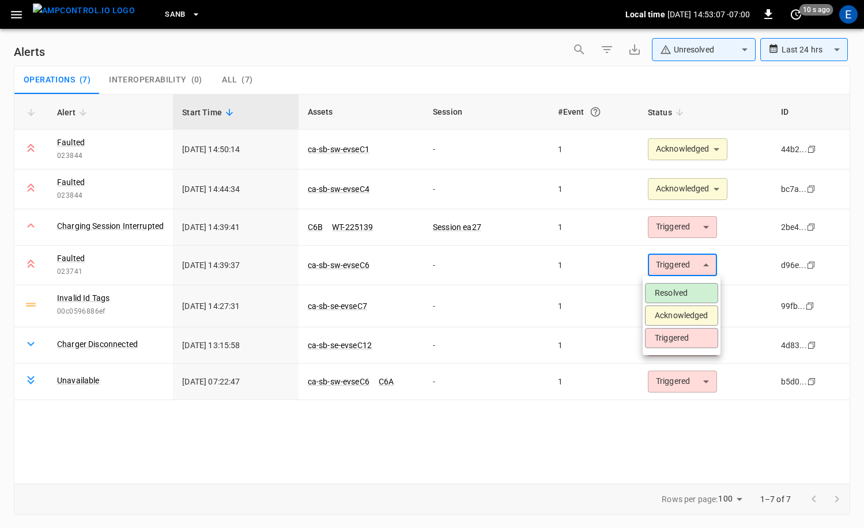
click at [681, 312] on li "Acknowledged" at bounding box center [681, 316] width 73 height 20
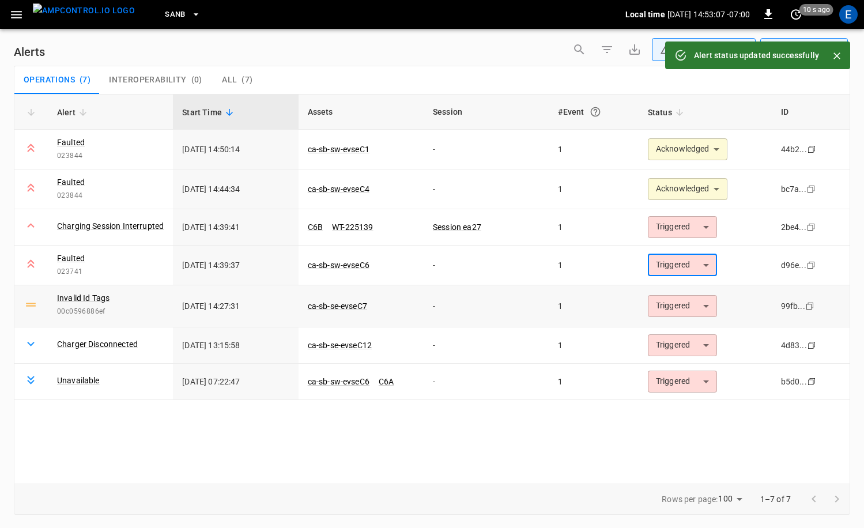
type input "**********"
click at [688, 312] on body "**********" at bounding box center [432, 262] width 864 height 524
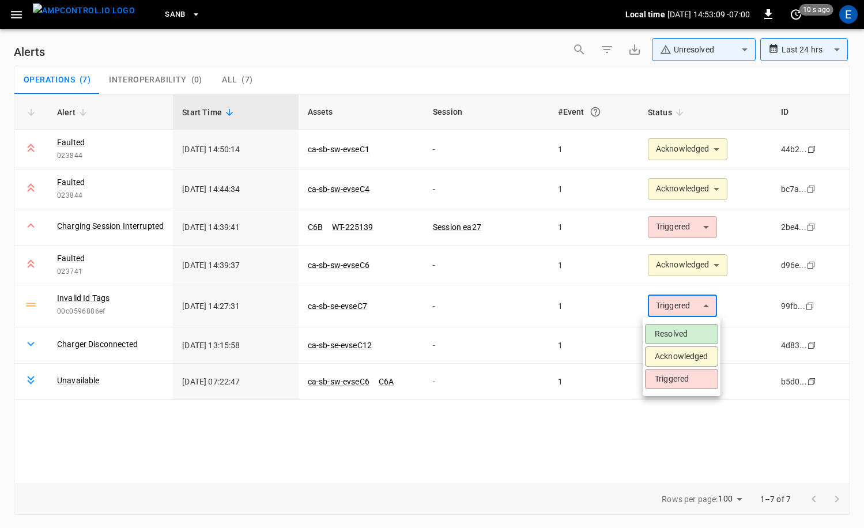
click at [680, 353] on li "Acknowledged" at bounding box center [681, 356] width 73 height 20
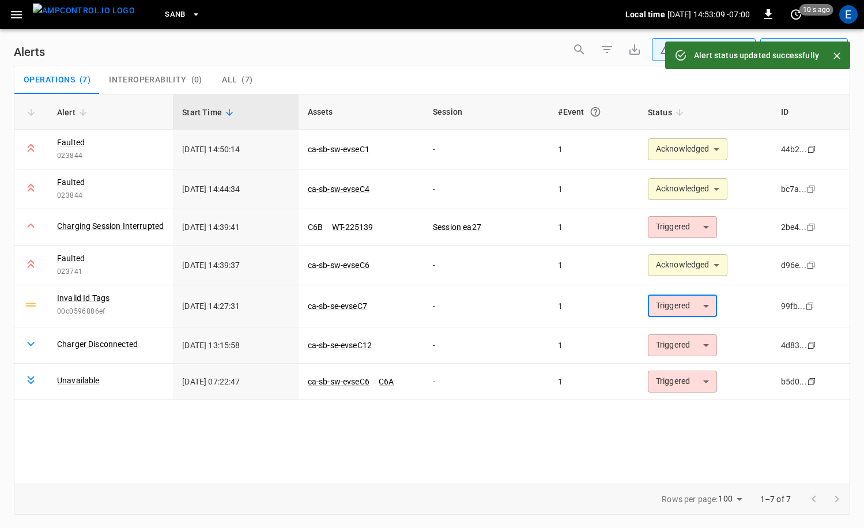
type input "**********"
click at [160, 18] on button "SanB" at bounding box center [182, 14] width 45 height 22
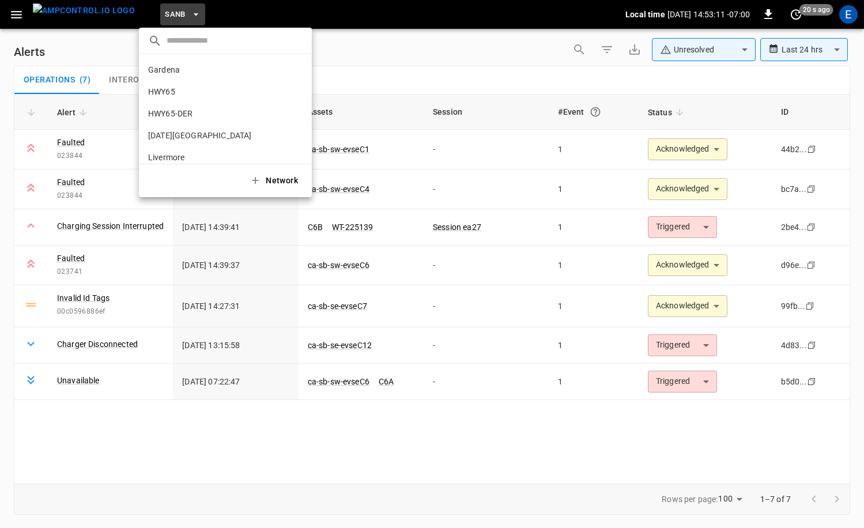
scroll to position [97, 0]
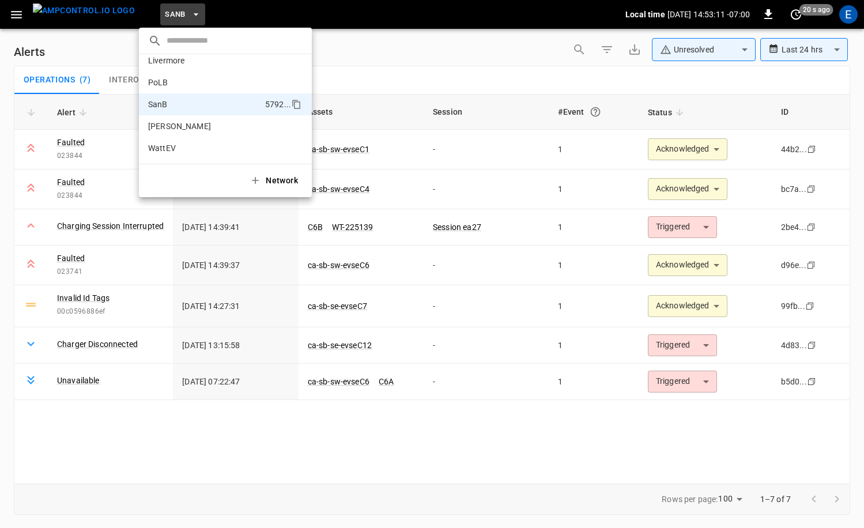
click at [92, 15] on div at bounding box center [432, 264] width 864 height 528
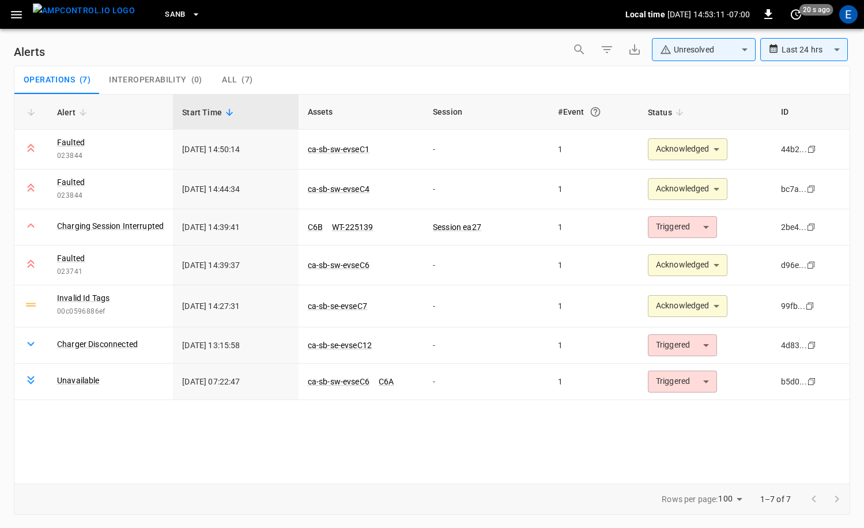
click at [92, 15] on div "​ Gardena 0b5e ... HWY65 26fb ... HWY65-DER [DATE].. [DATE][GEOGRAPHIC_DATA] c8…" at bounding box center [432, 264] width 864 height 528
click at [92, 15] on img "menu" at bounding box center [84, 10] width 102 height 14
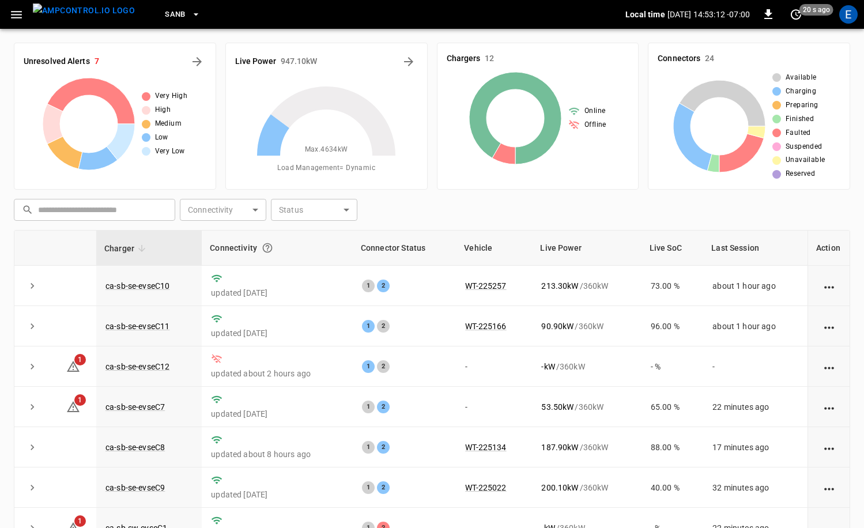
click at [165, 15] on span "SanB" at bounding box center [175, 14] width 21 height 13
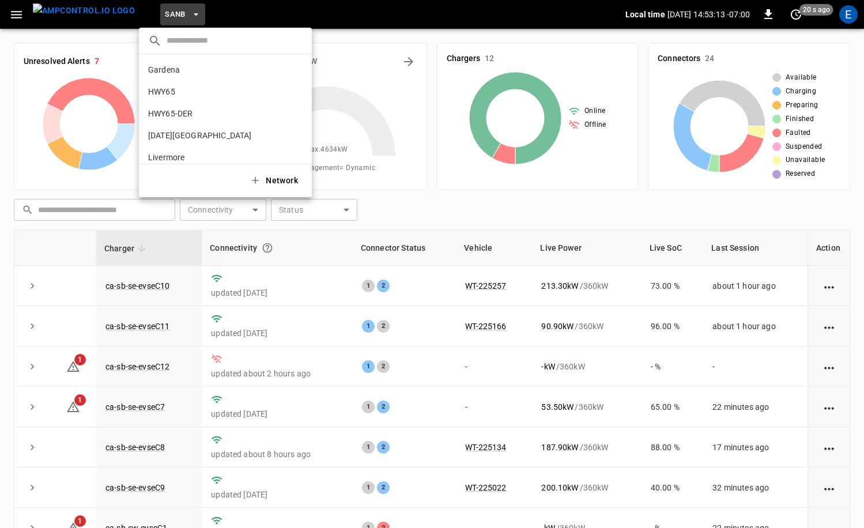
scroll to position [97, 0]
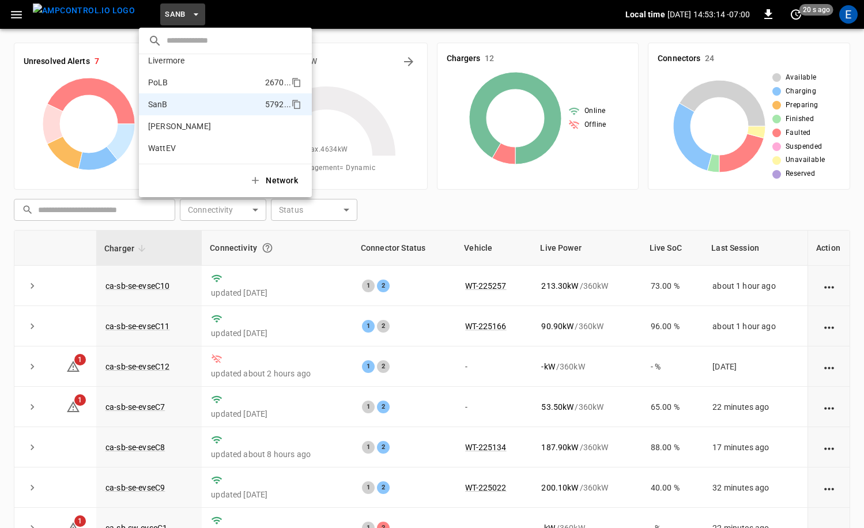
click at [185, 82] on p "PoLB" at bounding box center [204, 83] width 112 height 12
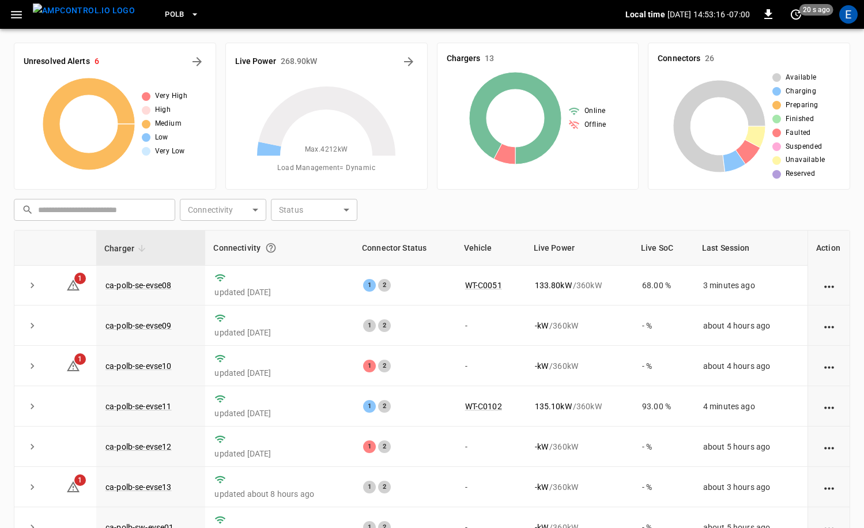
scroll to position [0, 0]
click at [164, 17] on button "PoLB" at bounding box center [182, 14] width 44 height 22
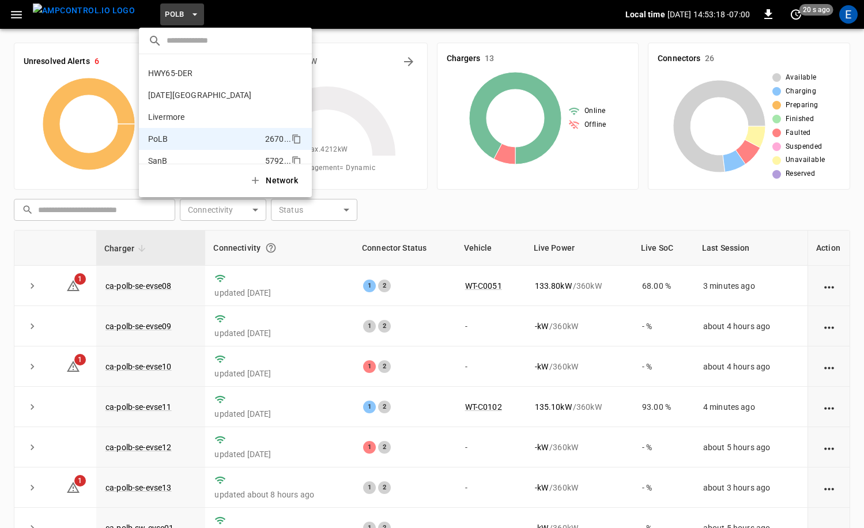
scroll to position [14, 0]
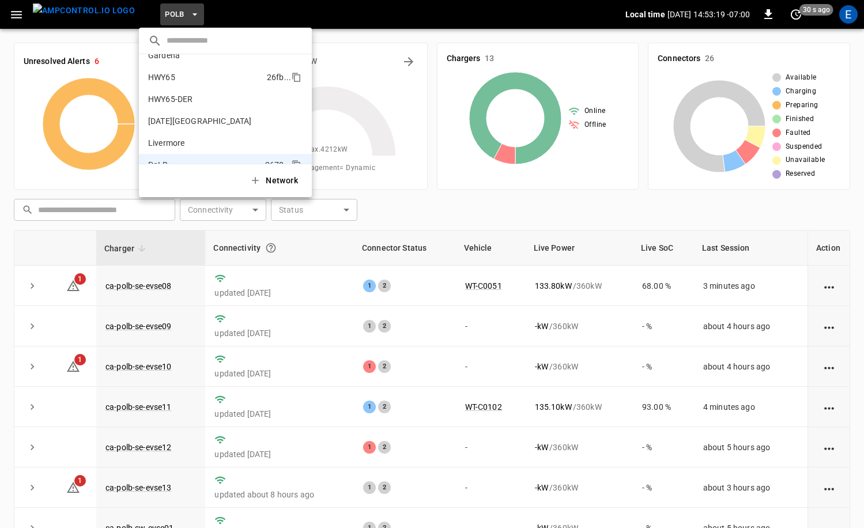
click at [198, 81] on p "HWY65" at bounding box center [205, 77] width 114 height 12
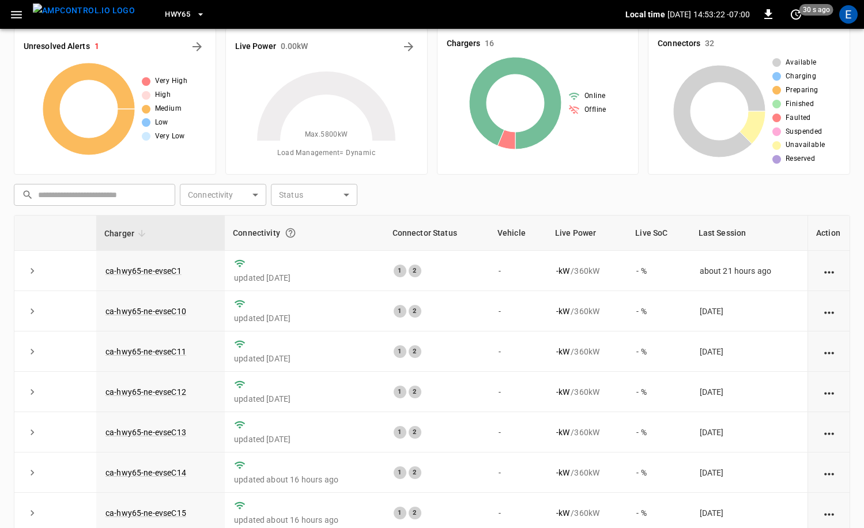
scroll to position [0, 0]
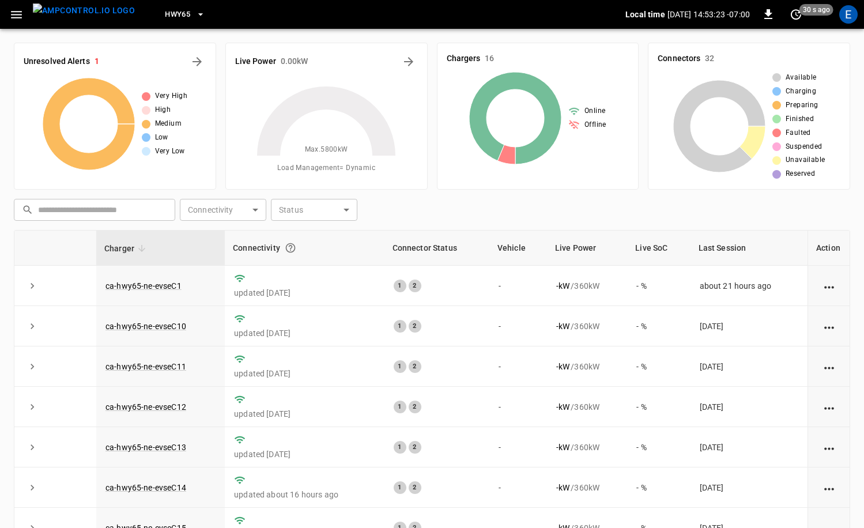
click at [195, 16] on icon "button" at bounding box center [201, 15] width 12 height 12
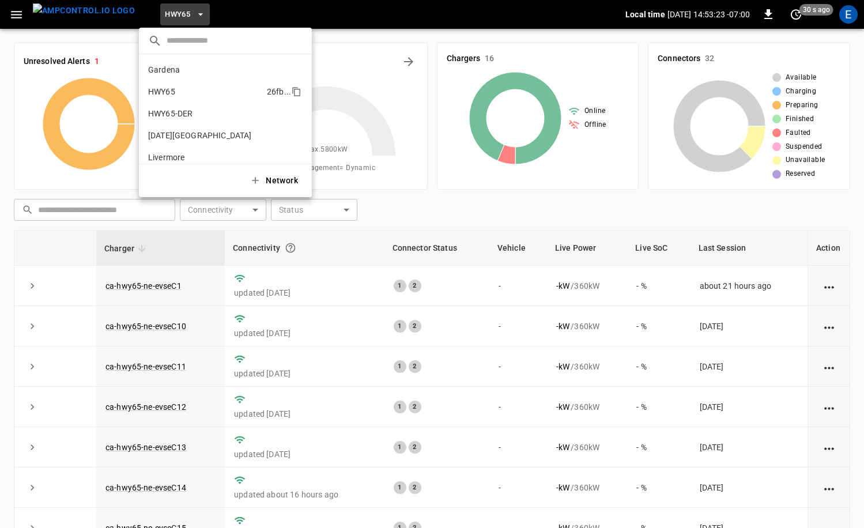
scroll to position [18, 0]
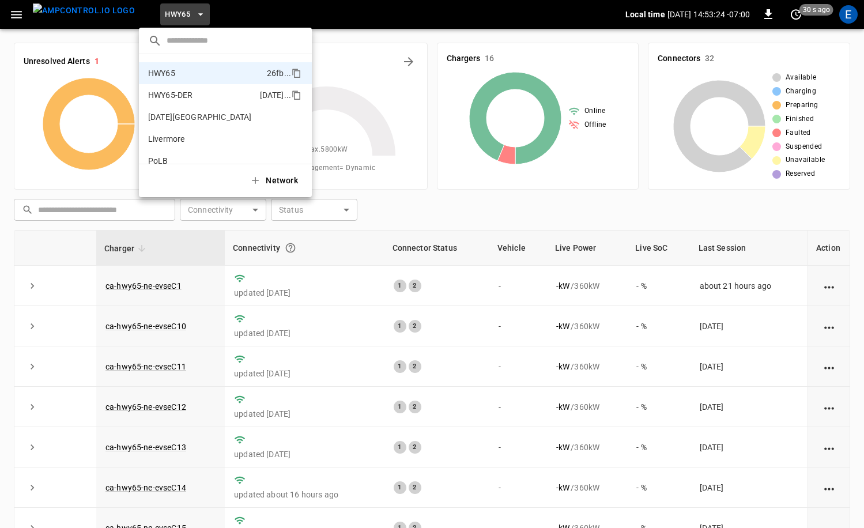
click at [199, 87] on li "HWY65-DER [DATE].." at bounding box center [225, 95] width 173 height 22
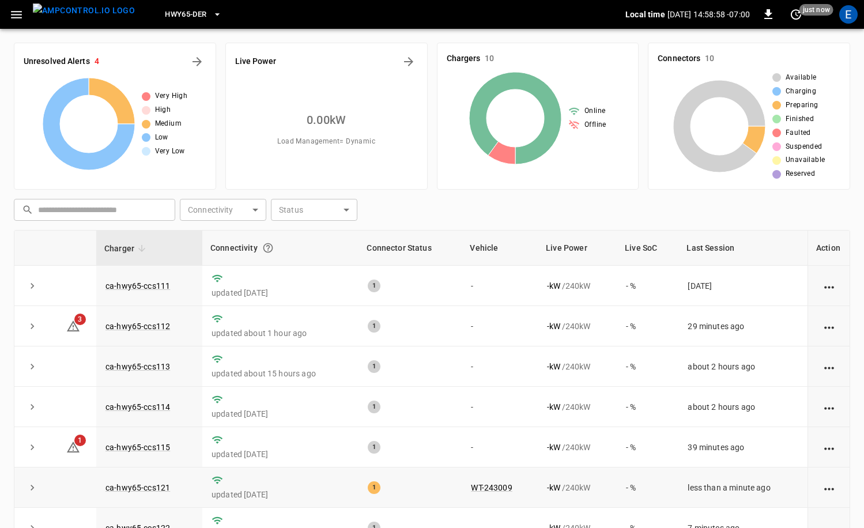
scroll to position [70, 0]
